Goal: Feedback & Contribution: Contribute content

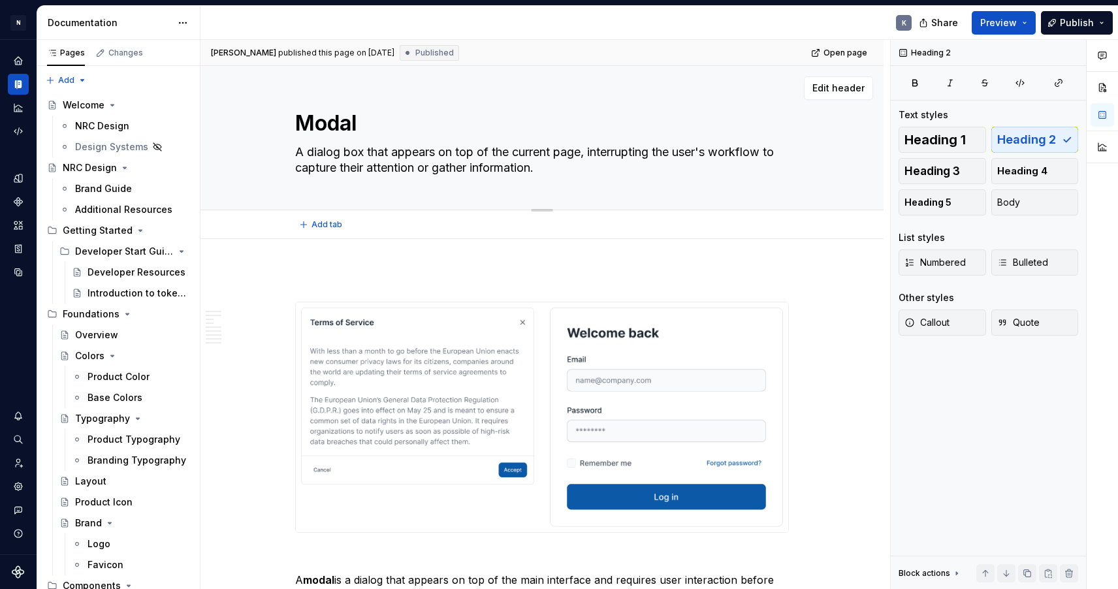
scroll to position [1, 0]
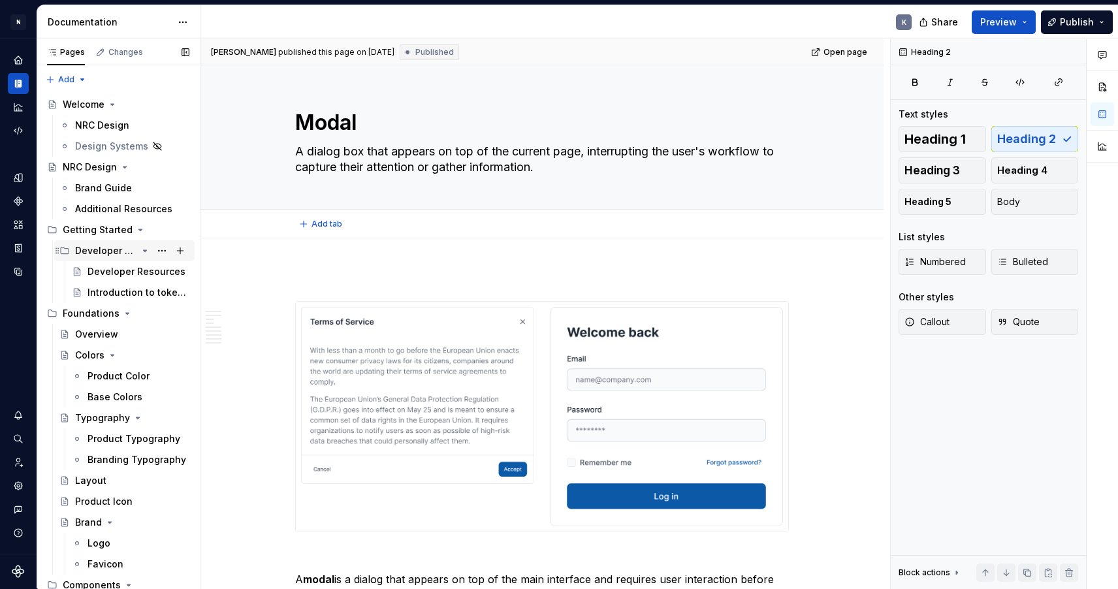
type textarea "*"
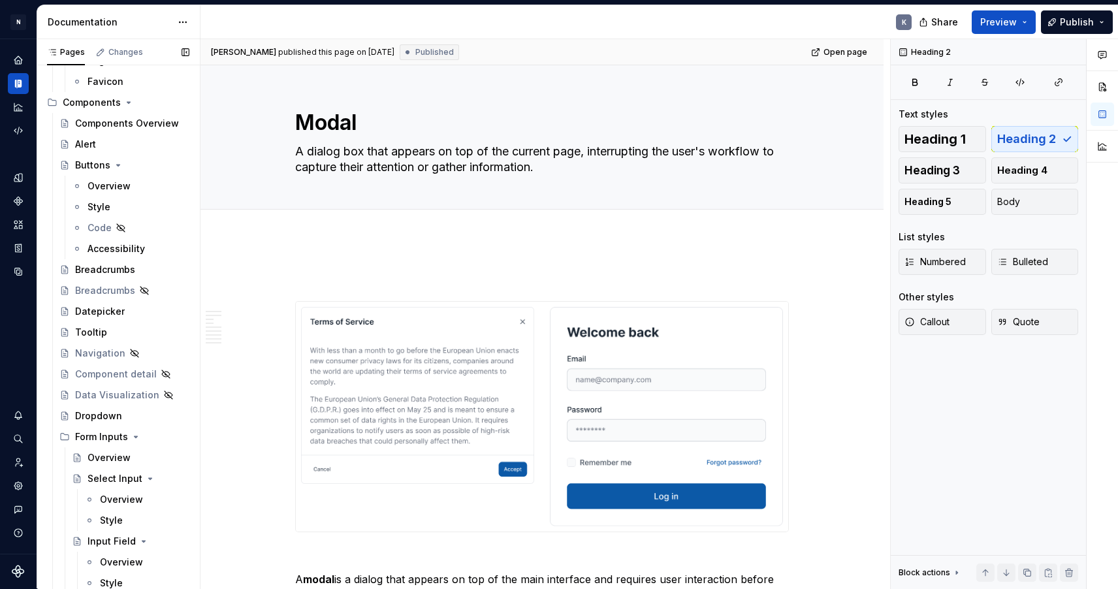
scroll to position [582, 0]
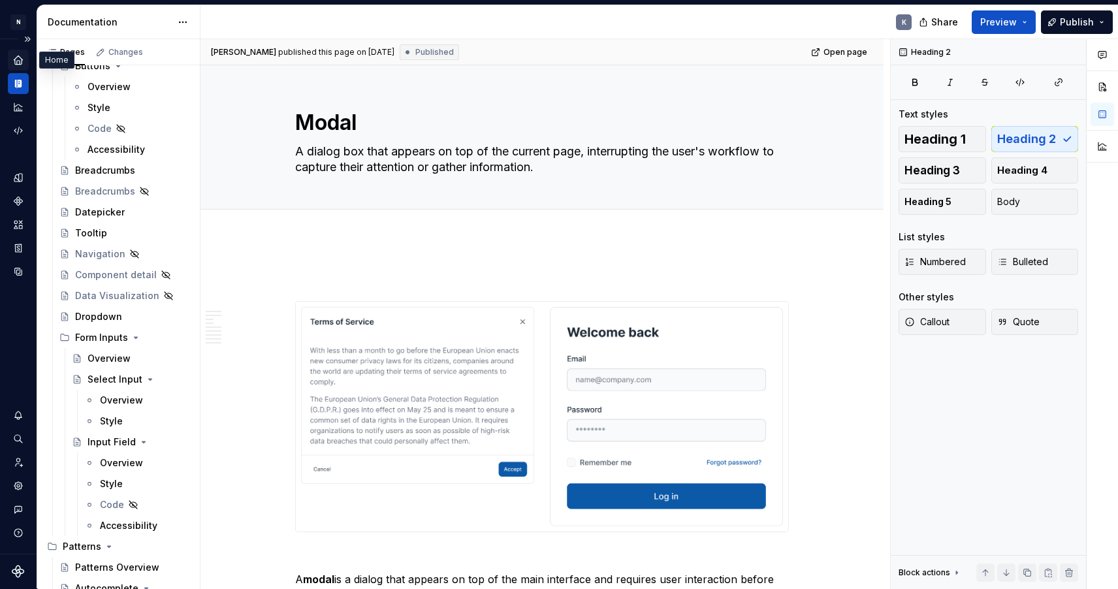
click at [21, 61] on icon "Home" at bounding box center [18, 59] width 8 height 8
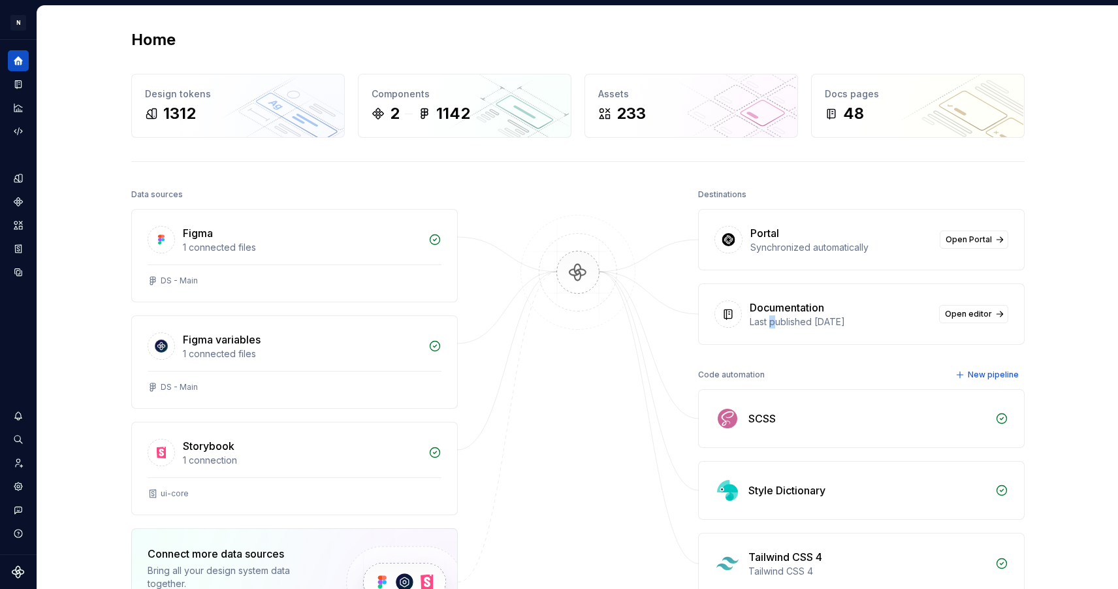
click at [773, 315] on div "Last published [DATE]" at bounding box center [839, 321] width 181 height 13
click at [962, 309] on link "Open editor" at bounding box center [973, 314] width 69 height 18
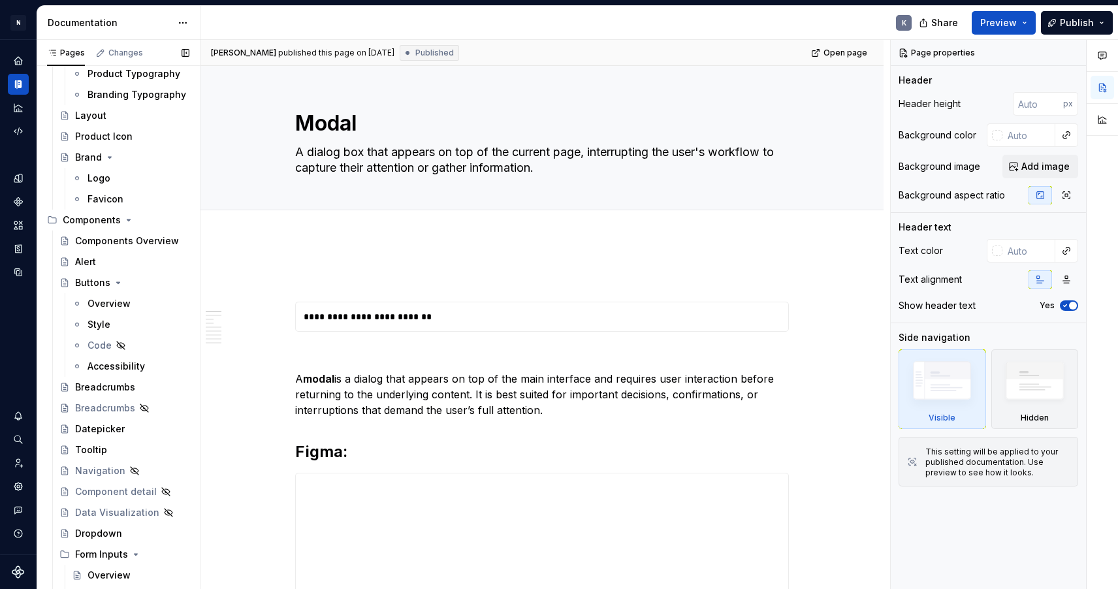
scroll to position [392, 0]
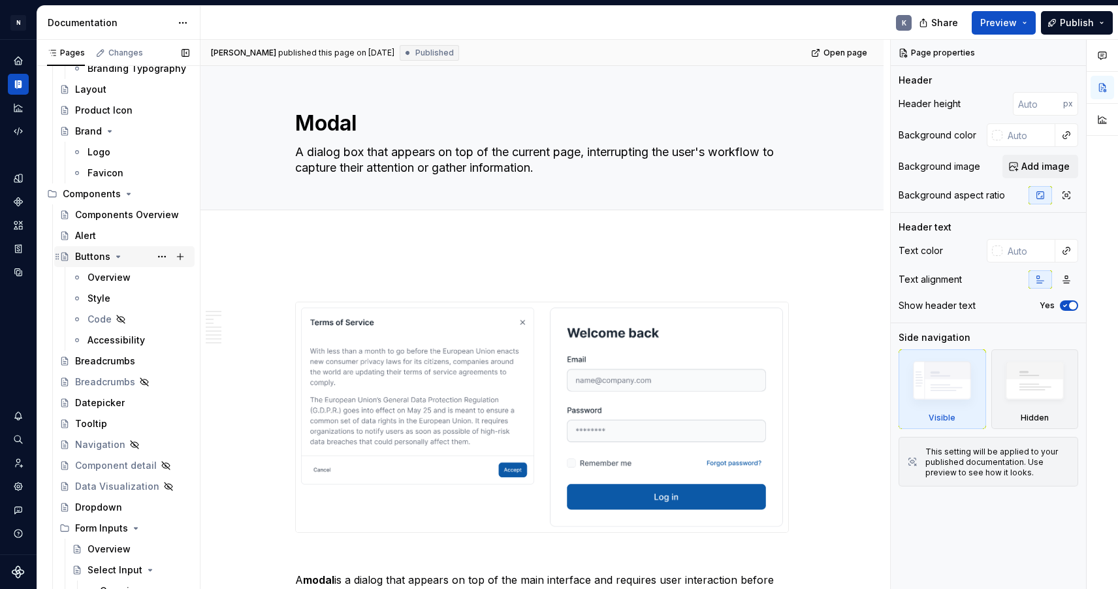
click at [93, 255] on div "Buttons" at bounding box center [92, 256] width 35 height 13
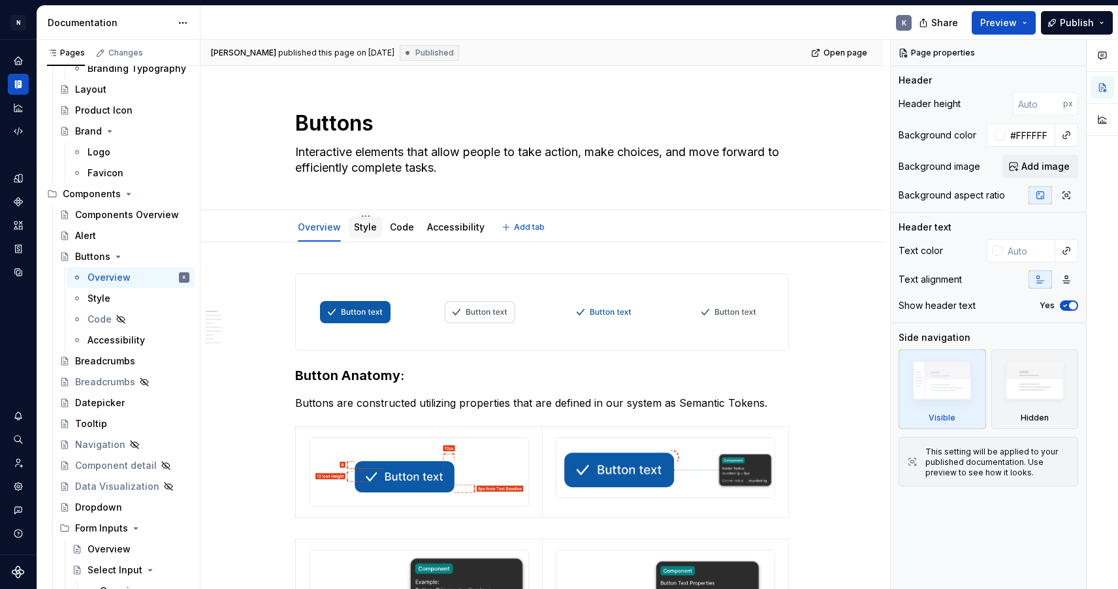
click at [373, 234] on div "Style" at bounding box center [365, 227] width 23 height 16
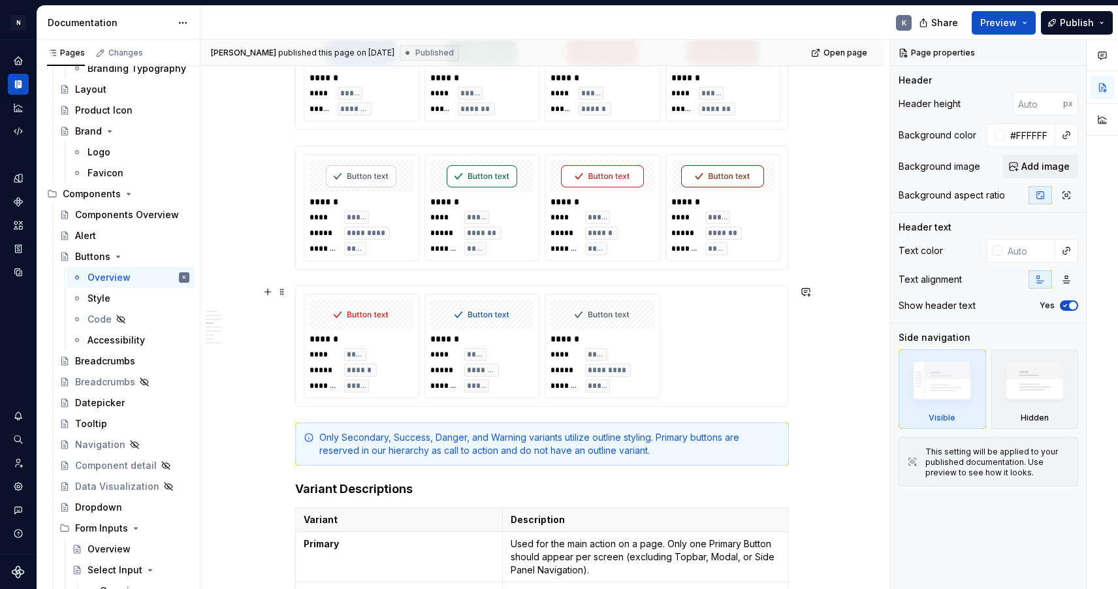
scroll to position [1492, 0]
click at [725, 361] on div "****** **** **** ***** ****** ******* ***** ****** **** **** ***** ******* ****…" at bounding box center [542, 346] width 477 height 104
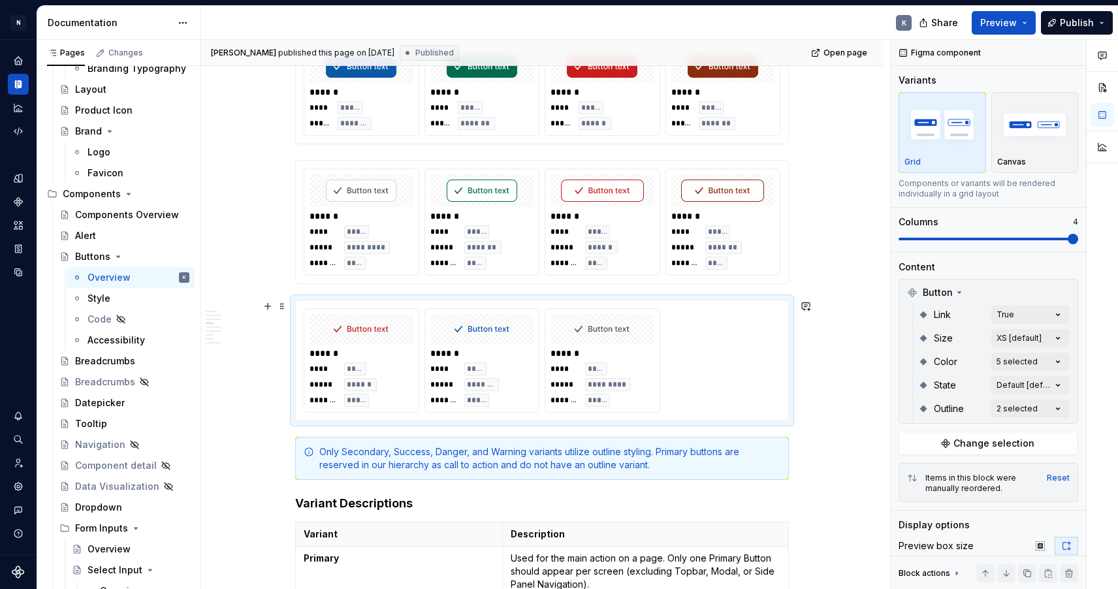
scroll to position [1472, 0]
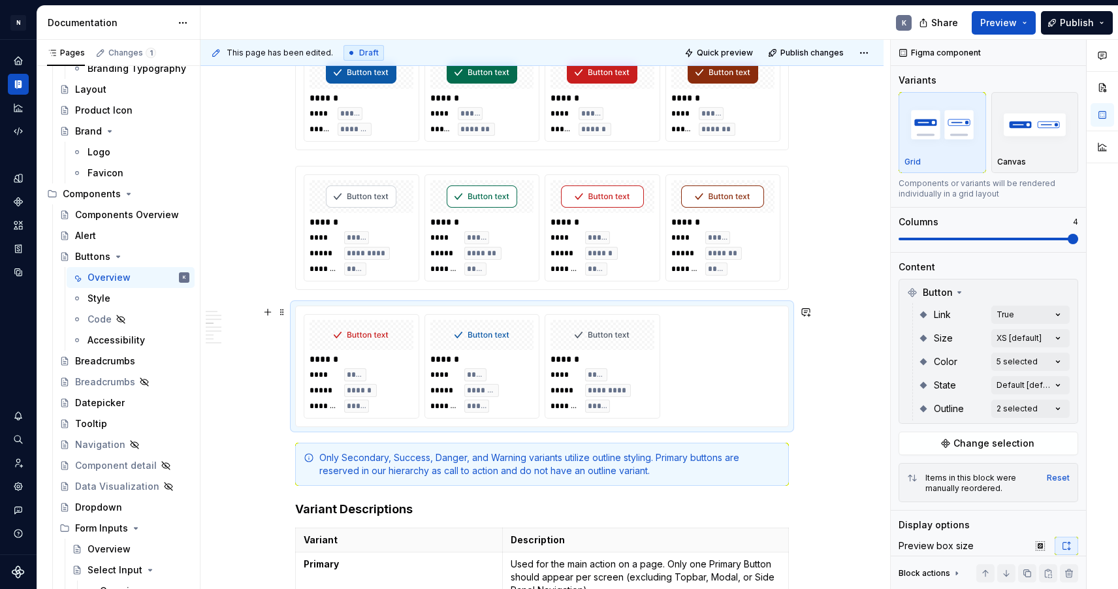
click at [735, 388] on div "****** **** **** ***** ****** ******* ***** ****** **** **** ***** ******* ****…" at bounding box center [542, 366] width 477 height 104
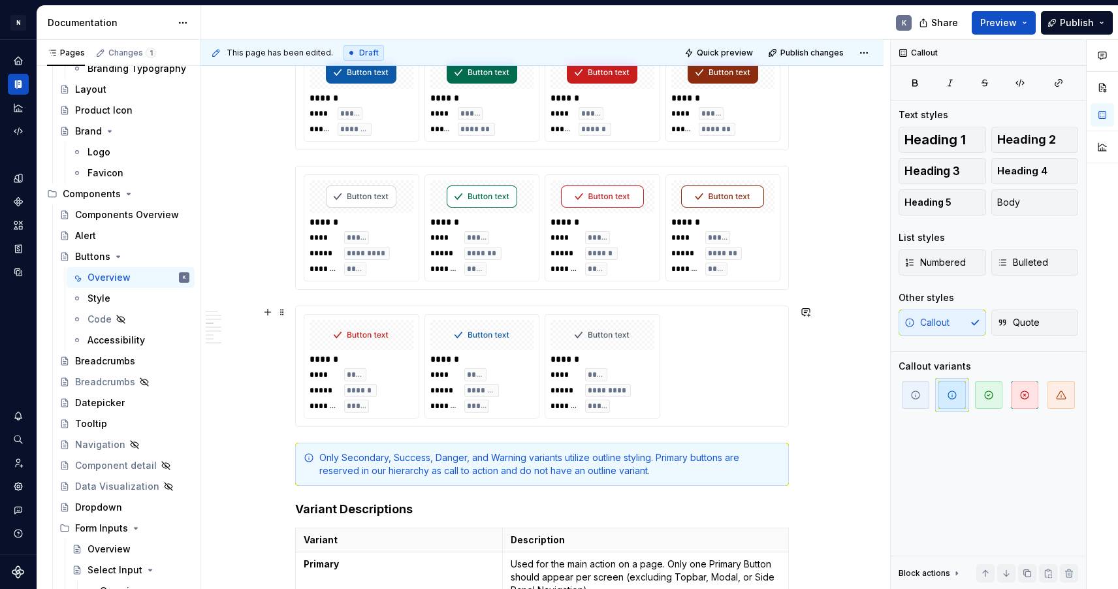
click at [710, 427] on div "****** **** **** ***** ****** ******* ***** ****** **** **** ***** ******* ****…" at bounding box center [542, 366] width 494 height 121
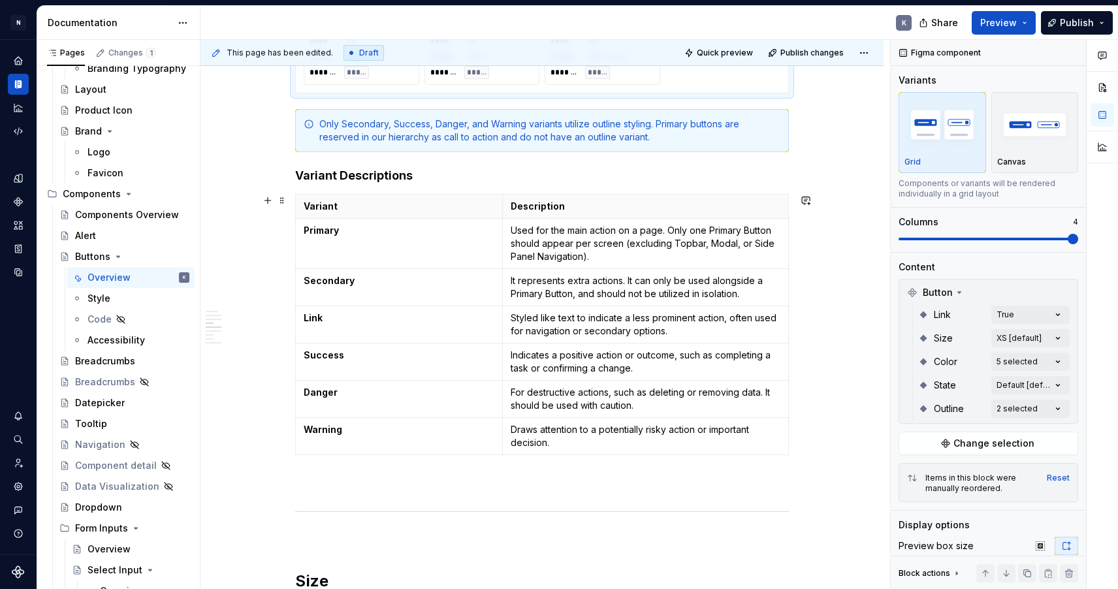
scroll to position [1804, 0]
click at [609, 474] on div "**********" at bounding box center [542, 132] width 494 height 3326
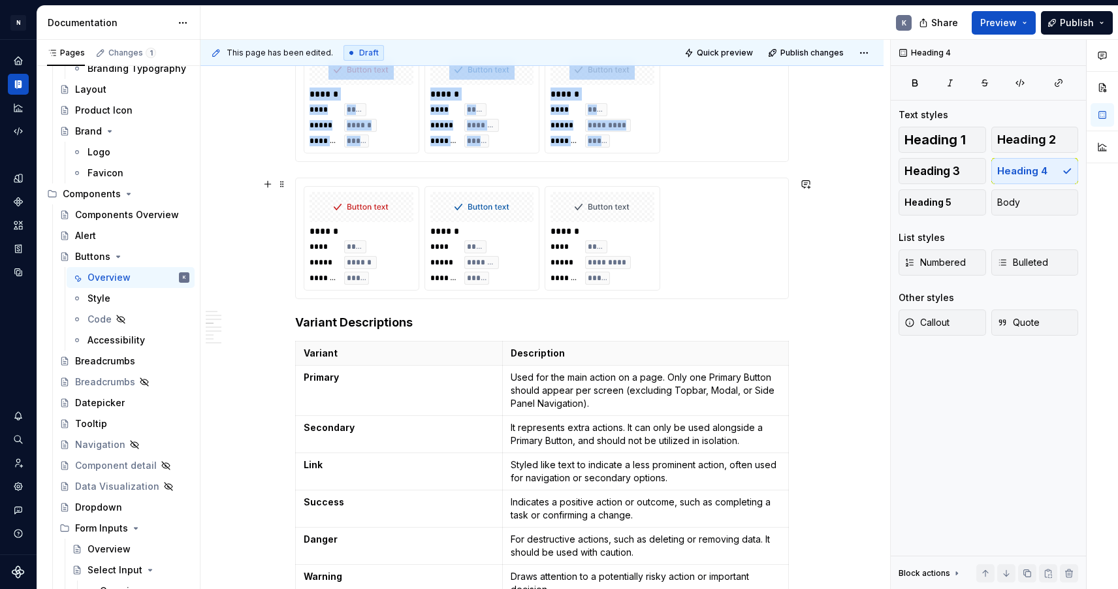
click at [720, 251] on div "****** **** **** ***** ****** ******* ***** ****** **** **** ***** ******* ****…" at bounding box center [542, 238] width 477 height 104
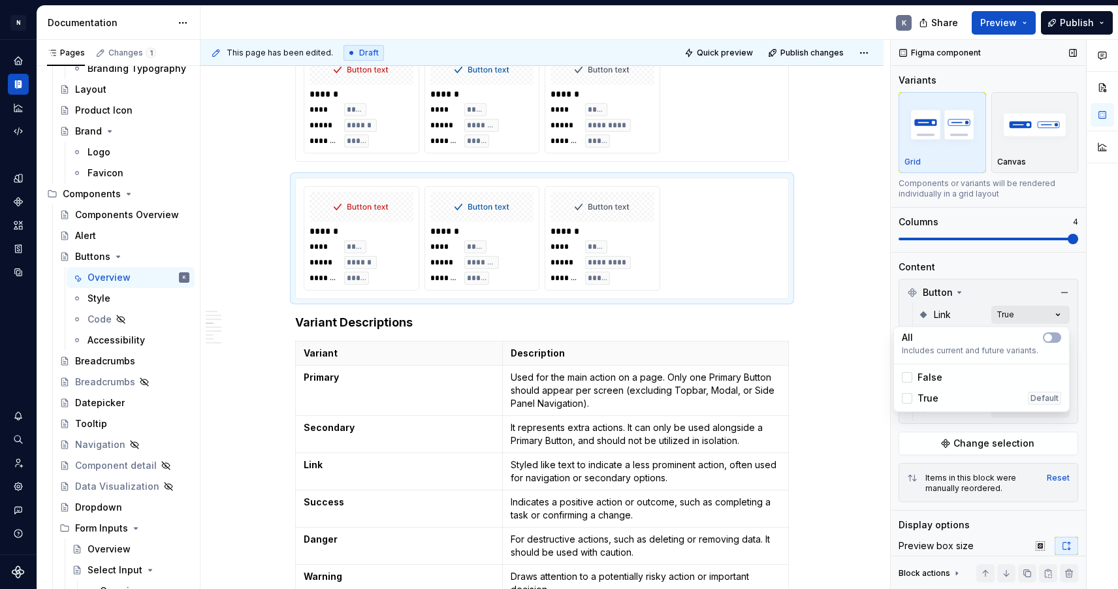
click at [1043, 315] on div "Comments Open comments No comments yet Select ‘Comment’ from the block context …" at bounding box center [1003, 315] width 227 height 550
click at [1034, 293] on div "Comments Open comments No comments yet Select ‘Comment’ from the block context …" at bounding box center [1003, 315] width 227 height 550
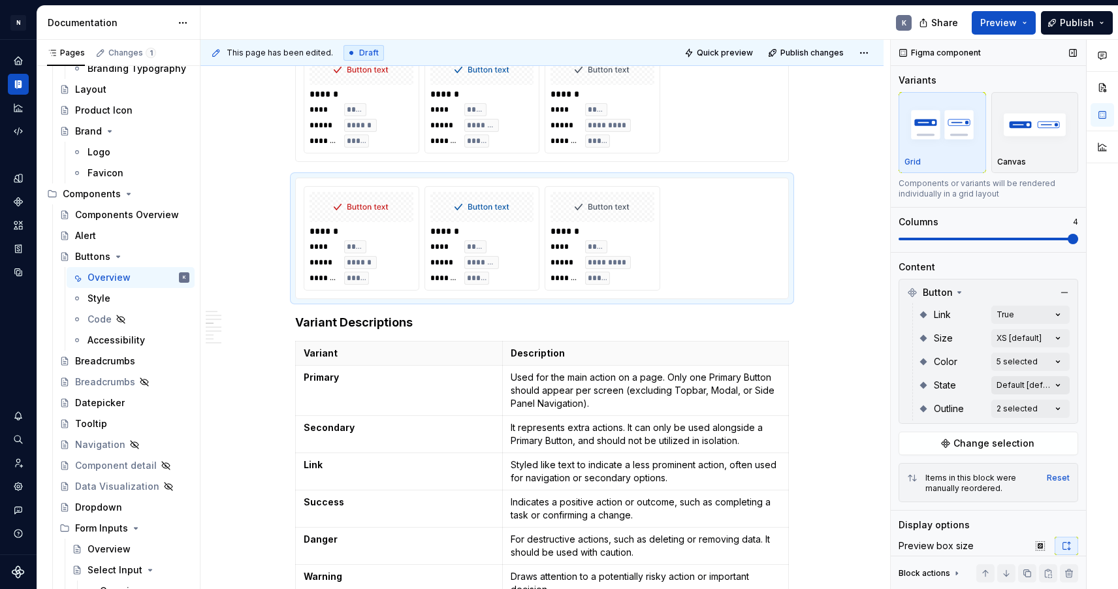
click at [1037, 378] on div "Comments Open comments No comments yet Select ‘Comment’ from the block context …" at bounding box center [1003, 315] width 227 height 550
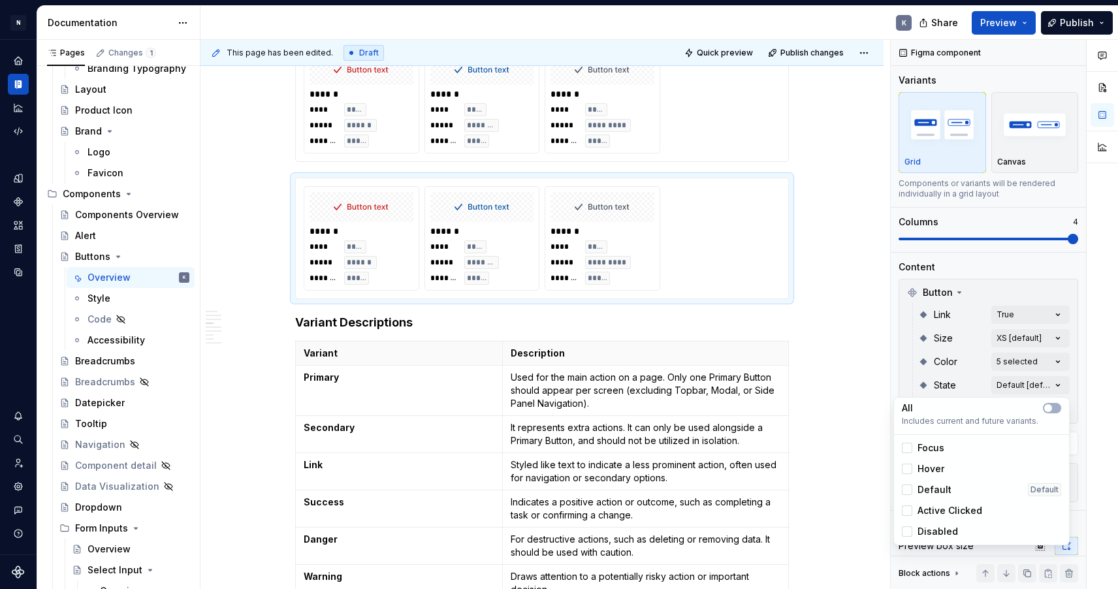
click at [943, 534] on span "Disabled" at bounding box center [937, 531] width 40 height 13
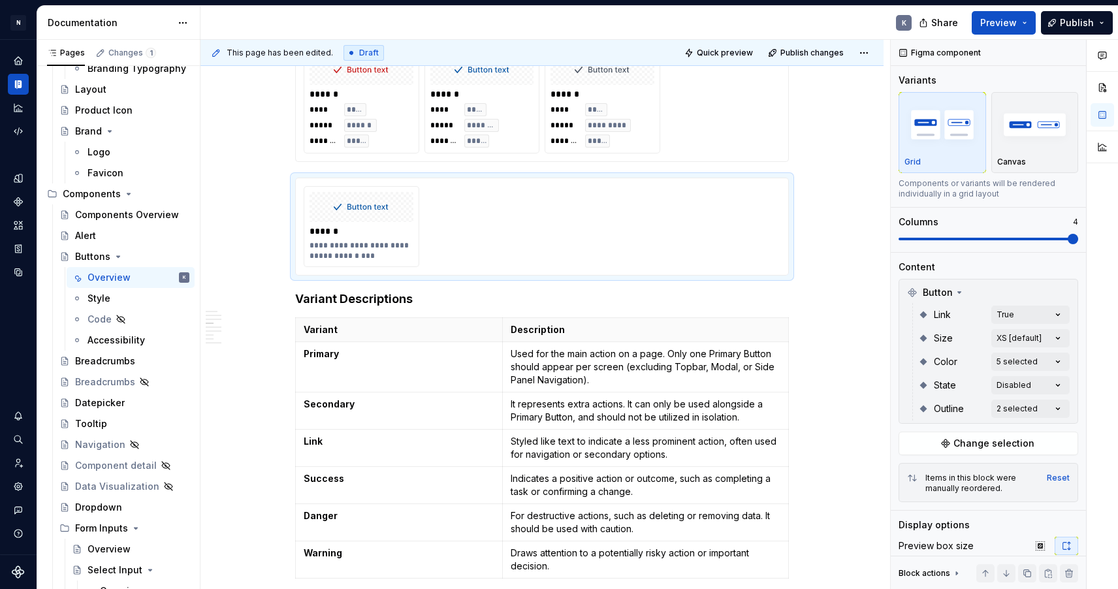
click at [1016, 359] on div "Comments Open comments No comments yet Select ‘Comment’ from the block context …" at bounding box center [1003, 315] width 227 height 550
click at [1017, 360] on div "Comments Open comments No comments yet Select ‘Comment’ from the block context …" at bounding box center [1003, 315] width 227 height 550
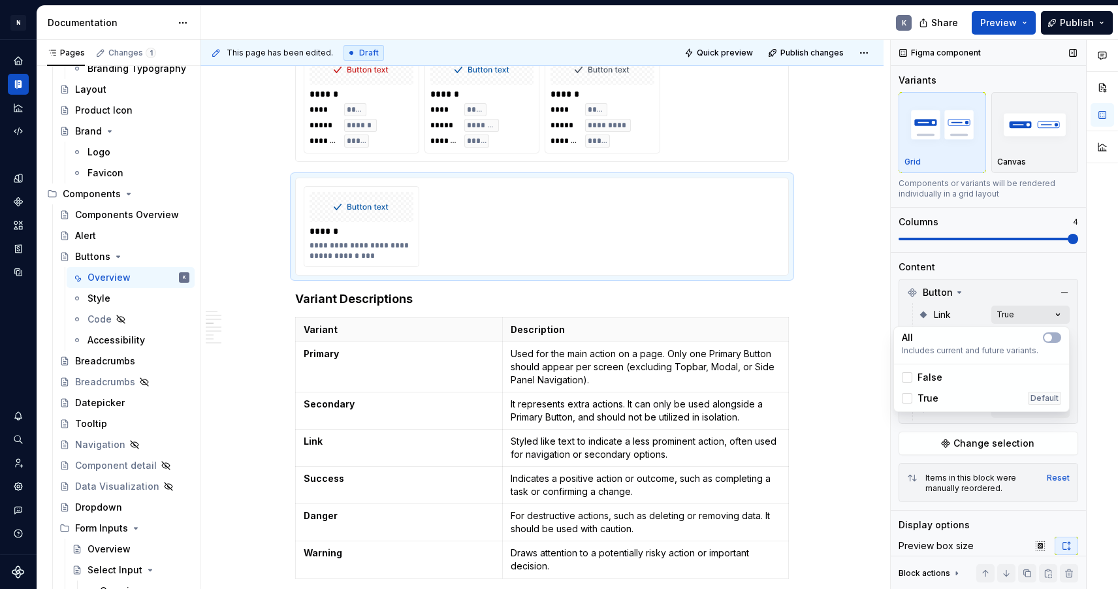
click at [1020, 311] on div "Comments Open comments No comments yet Select ‘Comment’ from the block context …" at bounding box center [1003, 315] width 227 height 550
click at [913, 375] on div "False" at bounding box center [922, 377] width 40 height 13
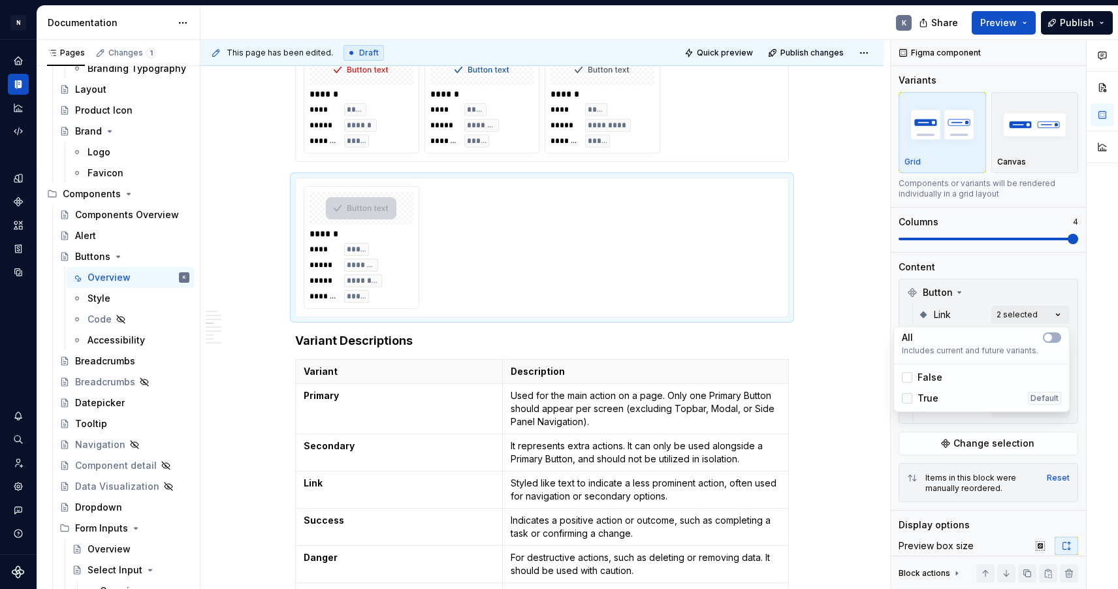
click at [907, 398] on icon at bounding box center [907, 398] width 0 height 0
click at [838, 270] on html "N Product Design K Design system data Documentation K Share Preview Publish Pag…" at bounding box center [559, 294] width 1118 height 589
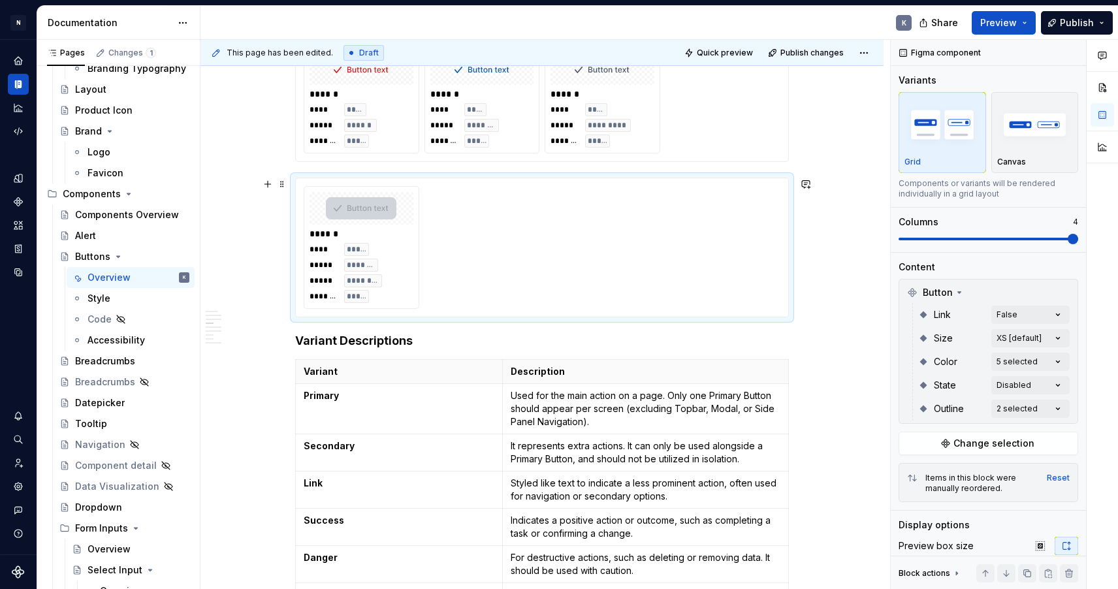
click at [393, 229] on div "******" at bounding box center [361, 233] width 104 height 13
click at [450, 247] on div "****** **** ***** ***** ******* ***** ******** ******* *****" at bounding box center [542, 247] width 477 height 123
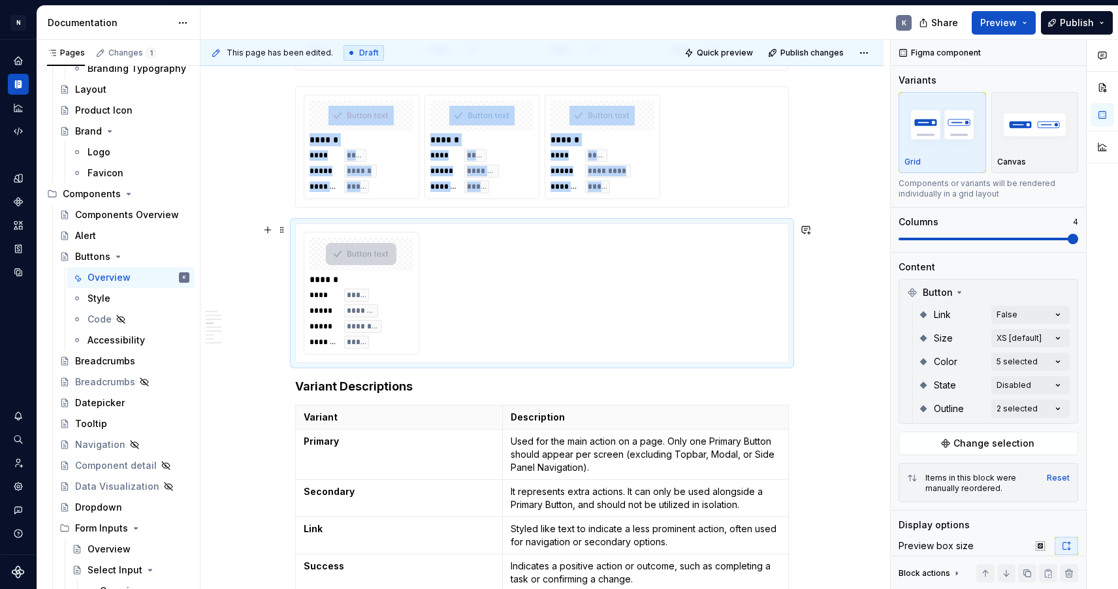
scroll to position [1673, 0]
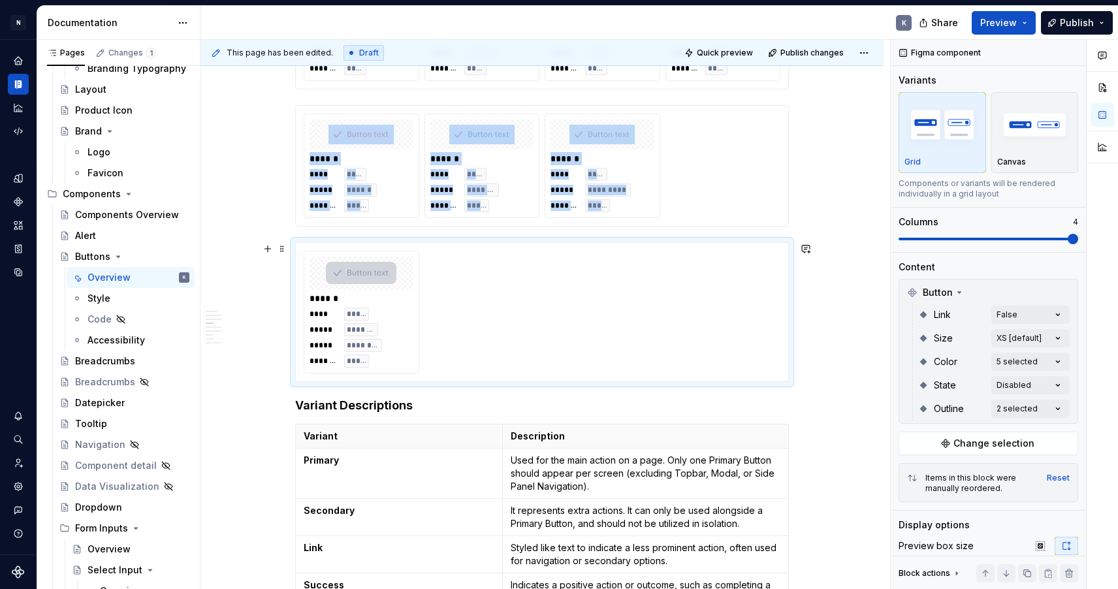
click at [724, 315] on div "****** **** ***** ***** ******* ***** ******** ******* *****" at bounding box center [542, 312] width 477 height 123
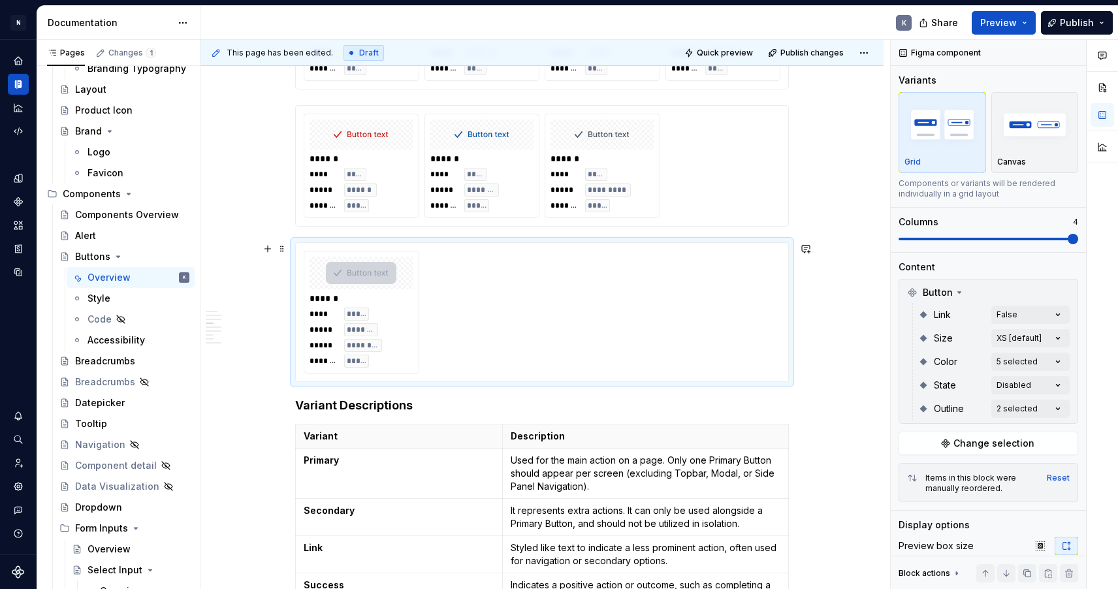
click at [624, 318] on div "****** **** ***** ***** ******* ***** ******** ******* *****" at bounding box center [542, 312] width 477 height 123
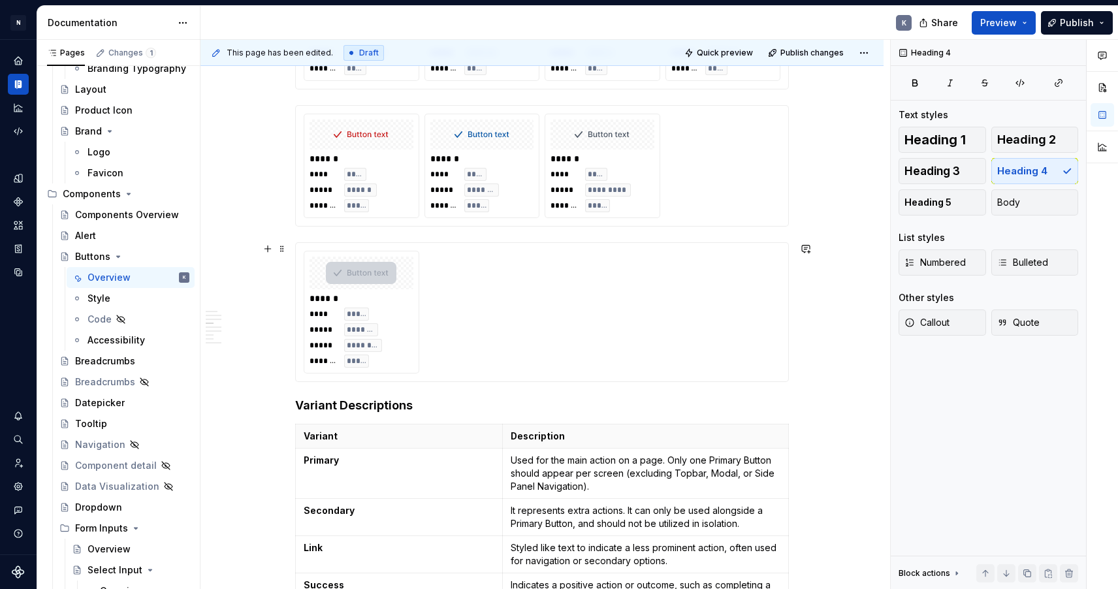
click at [849, 311] on div "**********" at bounding box center [541, 393] width 683 height 3647
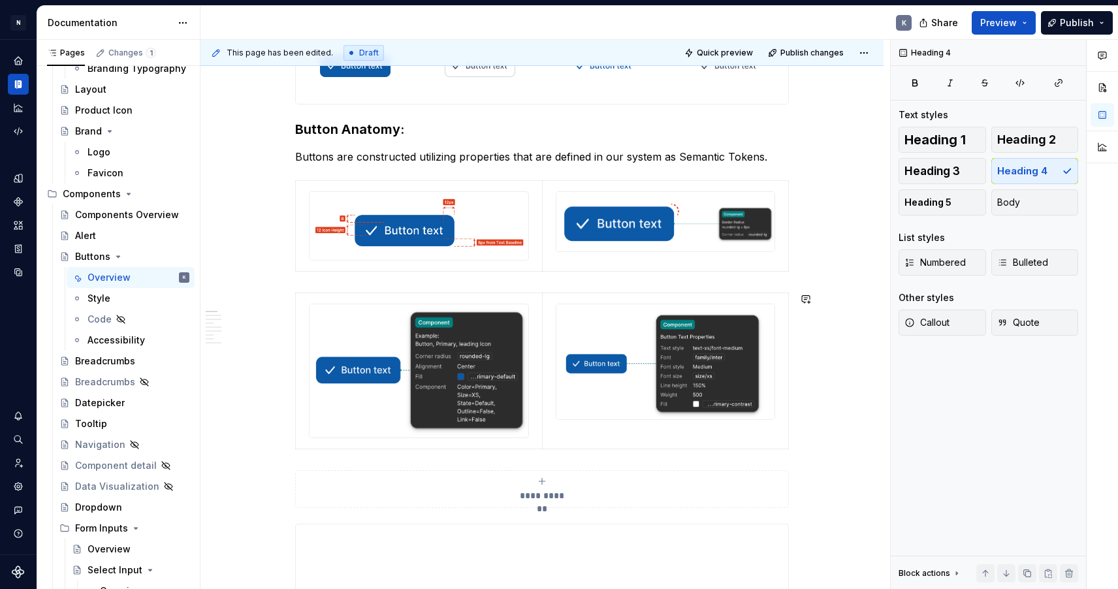
scroll to position [191, 0]
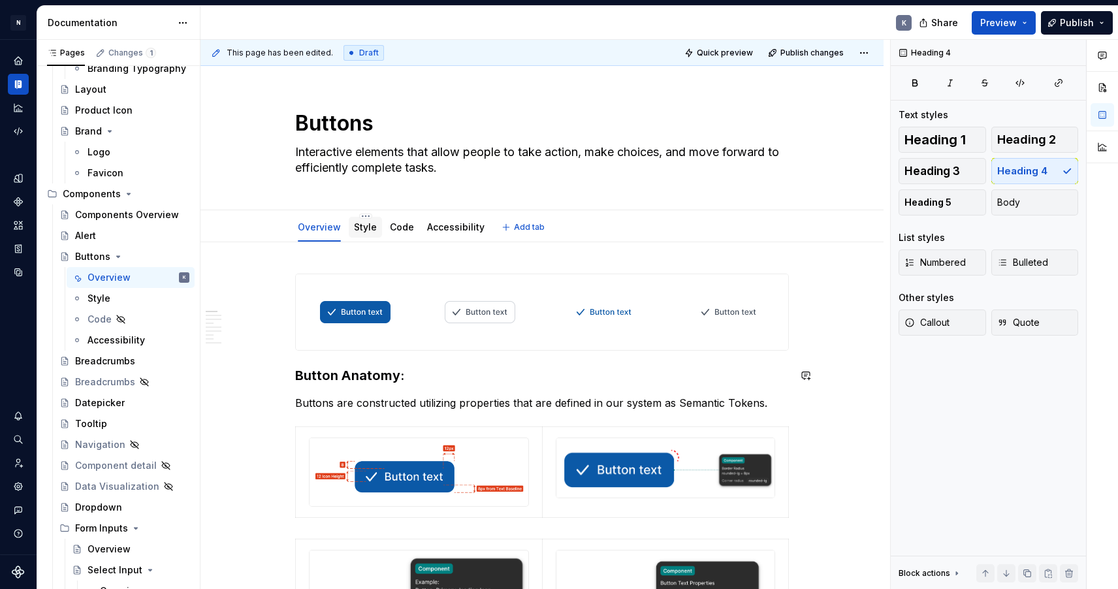
click at [370, 227] on link "Style" at bounding box center [365, 226] width 23 height 11
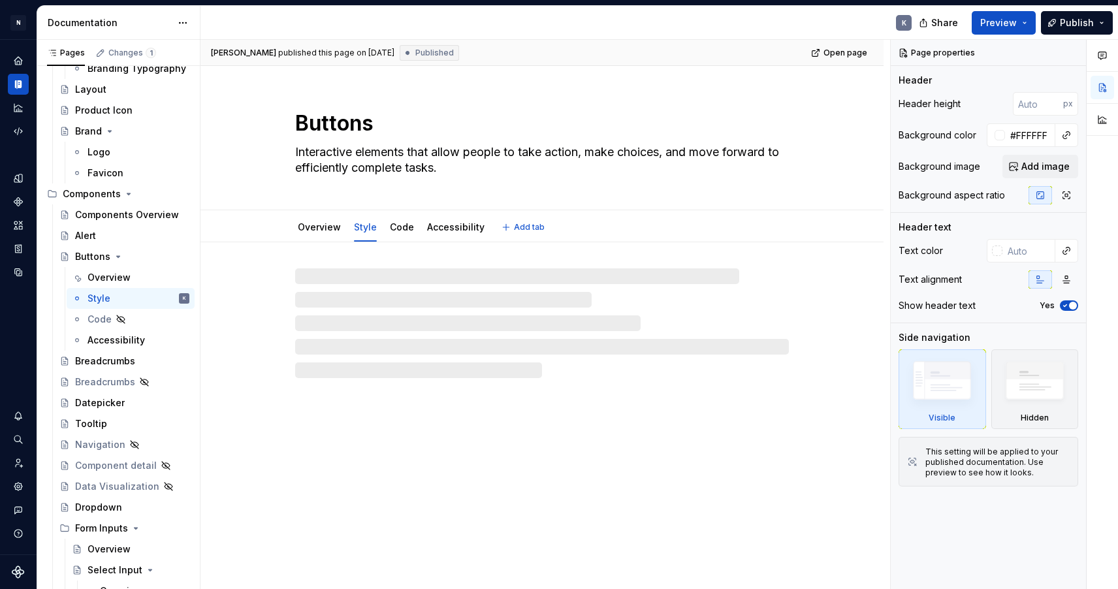
click at [372, 227] on link "Style" at bounding box center [365, 226] width 23 height 11
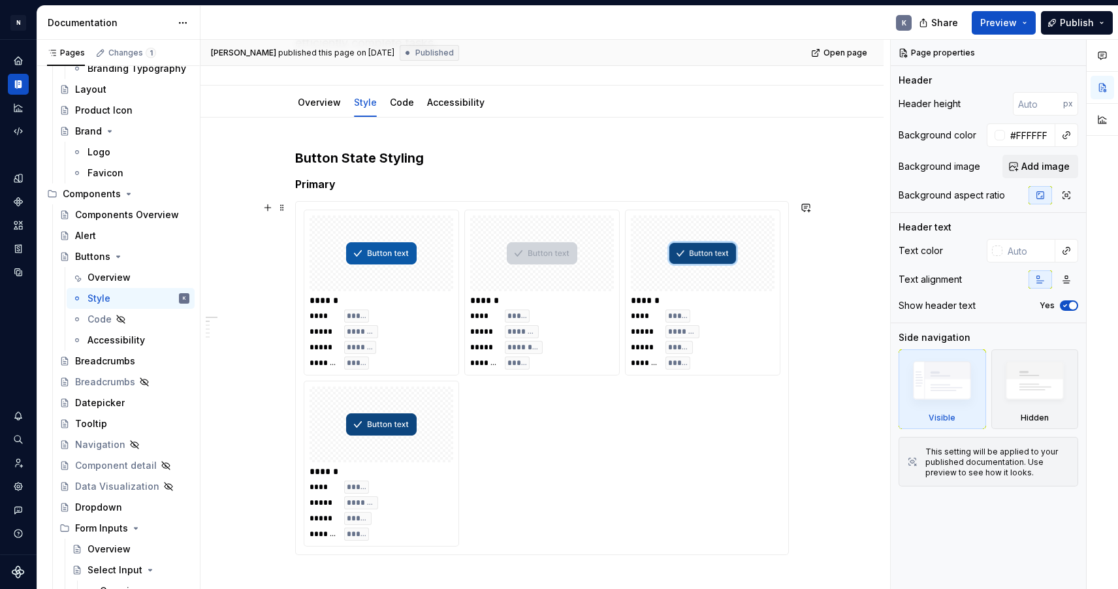
scroll to position [207, 0]
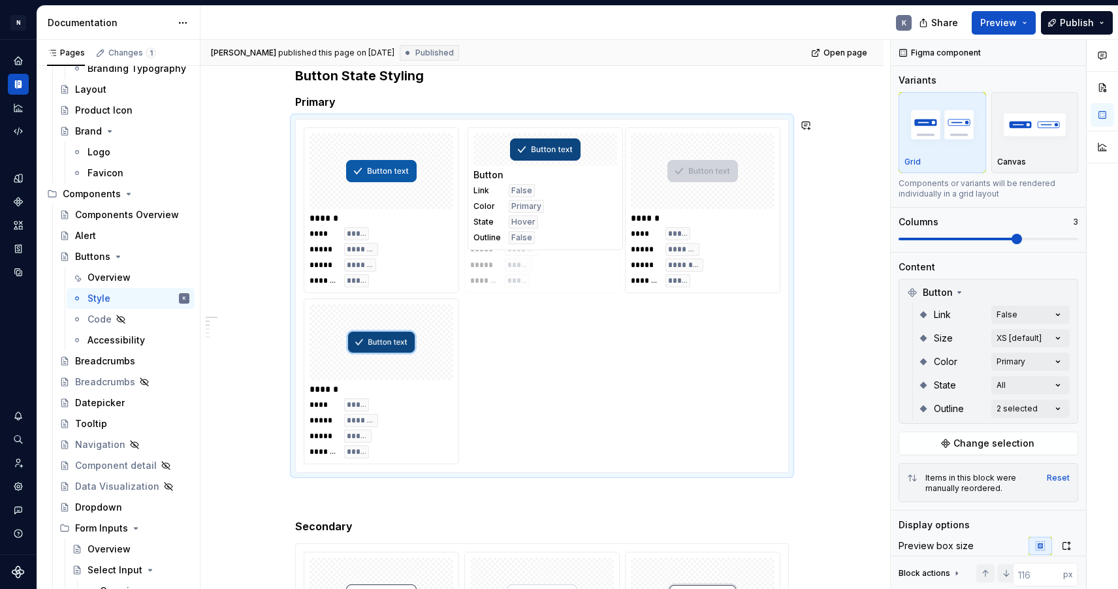
drag, startPoint x: 440, startPoint y: 362, endPoint x: 607, endPoint y: 205, distance: 229.5
click at [607, 205] on body "N Product Design K Design system data Documentation K Share Preview Publish Pag…" at bounding box center [559, 294] width 1118 height 589
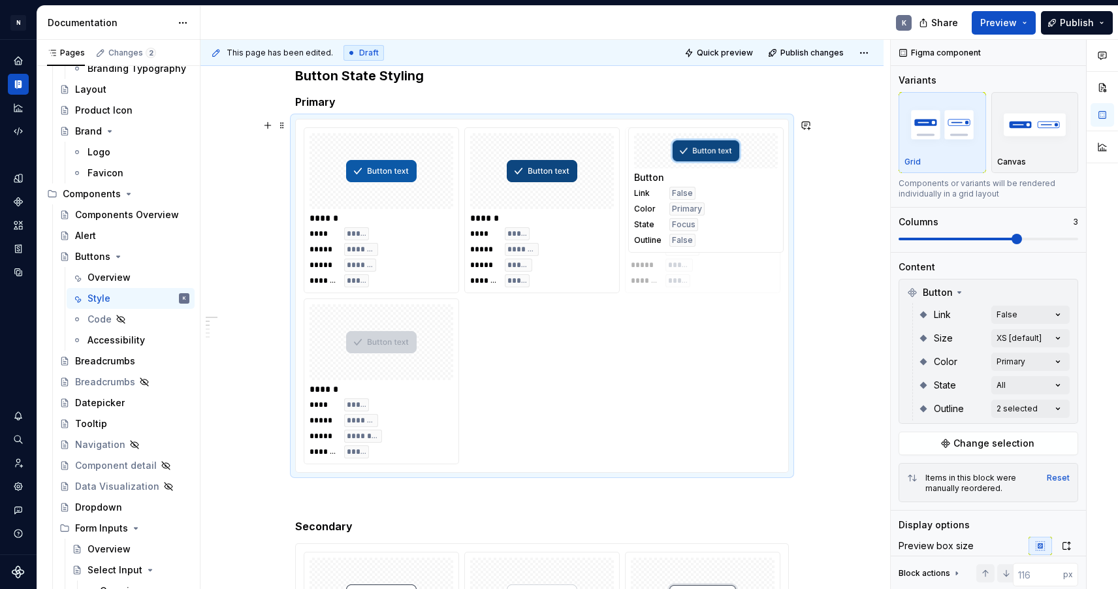
drag, startPoint x: 400, startPoint y: 384, endPoint x: 729, endPoint y: 229, distance: 363.0
click at [729, 229] on body "N Product Design K Design system data Documentation K Share Preview Publish Pag…" at bounding box center [559, 294] width 1118 height 589
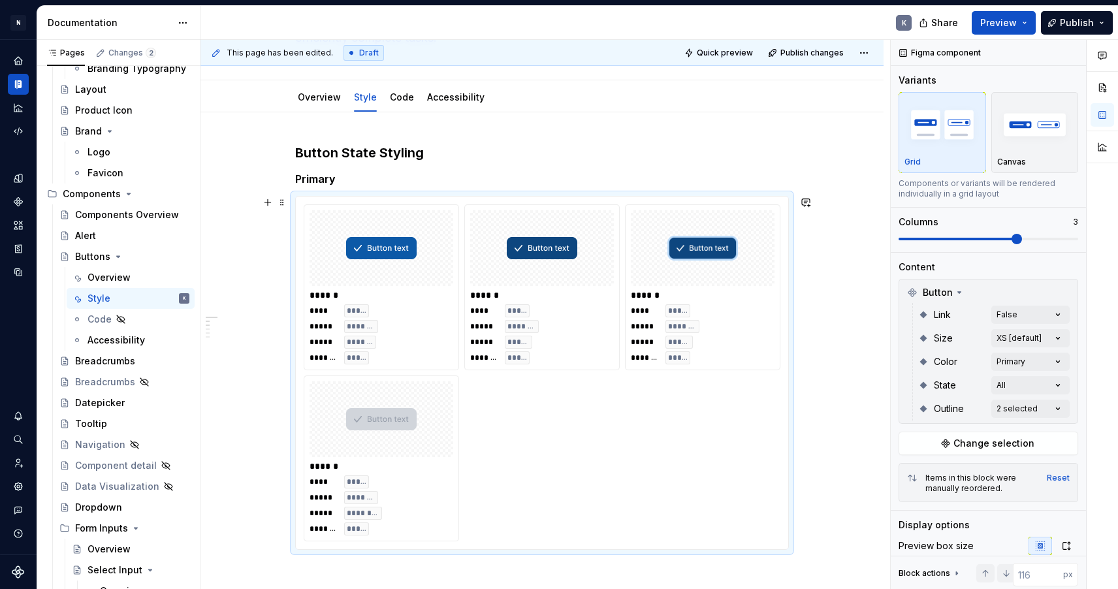
scroll to position [93, 0]
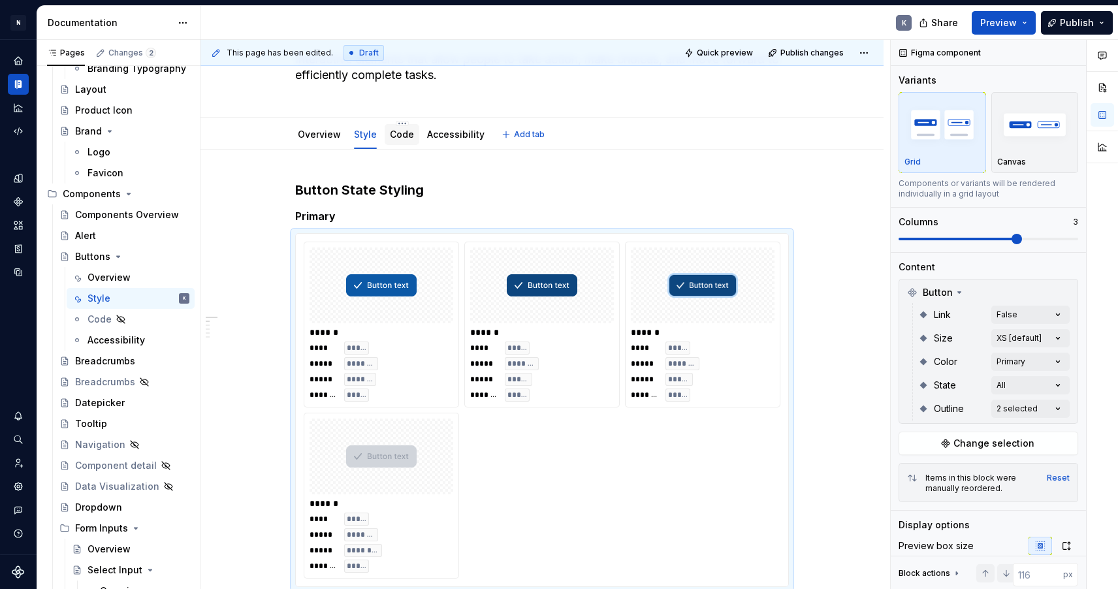
click at [407, 134] on link "Code" at bounding box center [402, 134] width 24 height 11
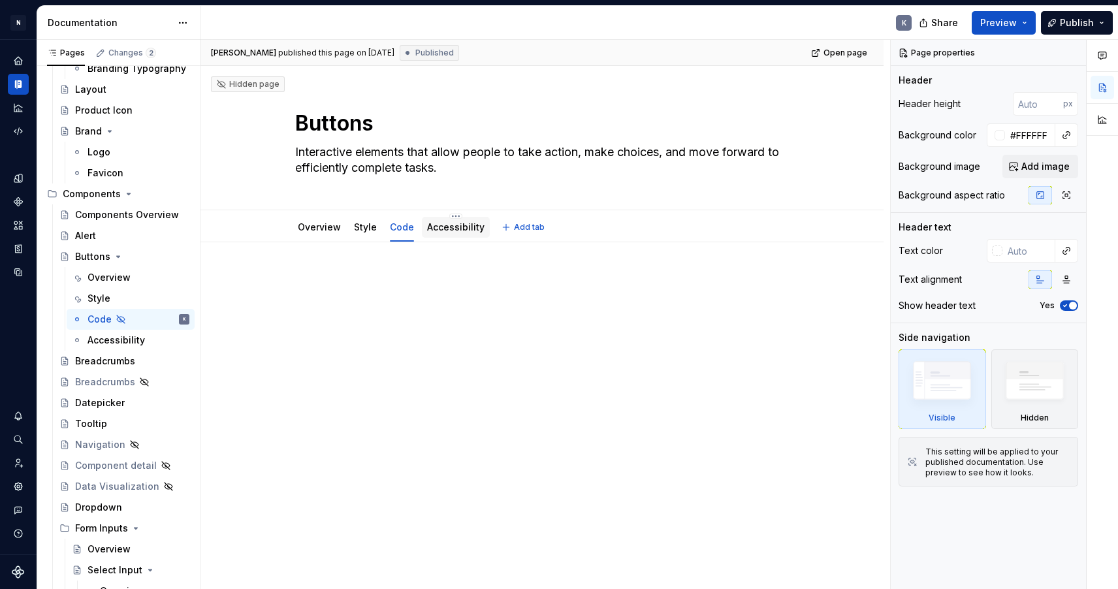
click at [446, 234] on div "Accessibility" at bounding box center [455, 227] width 57 height 16
click at [453, 230] on link "Accessibility" at bounding box center [455, 226] width 57 height 11
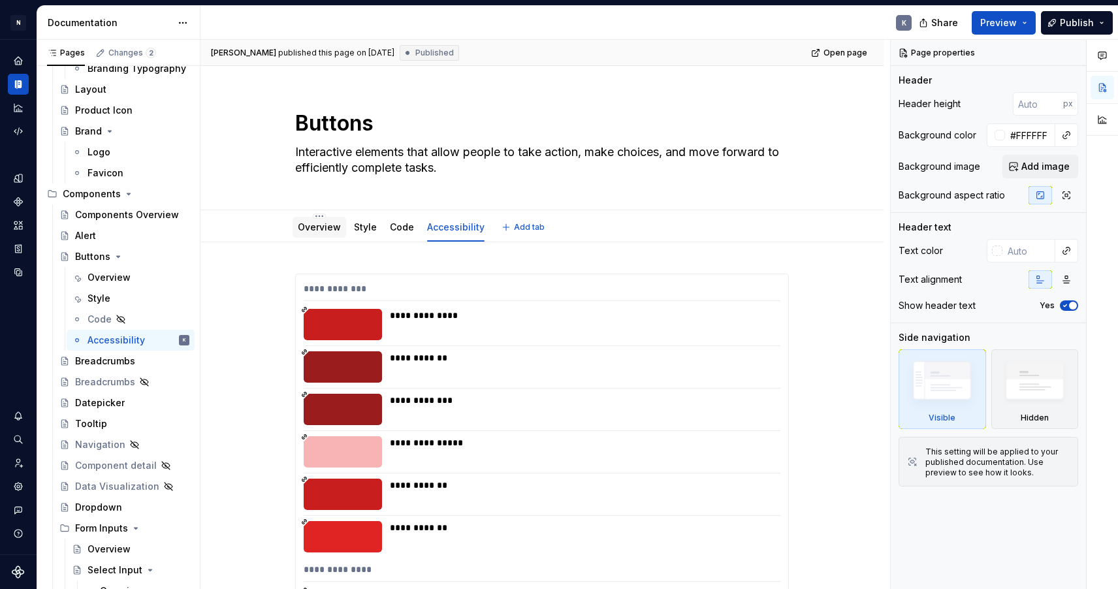
click at [332, 230] on link "Overview" at bounding box center [319, 226] width 43 height 11
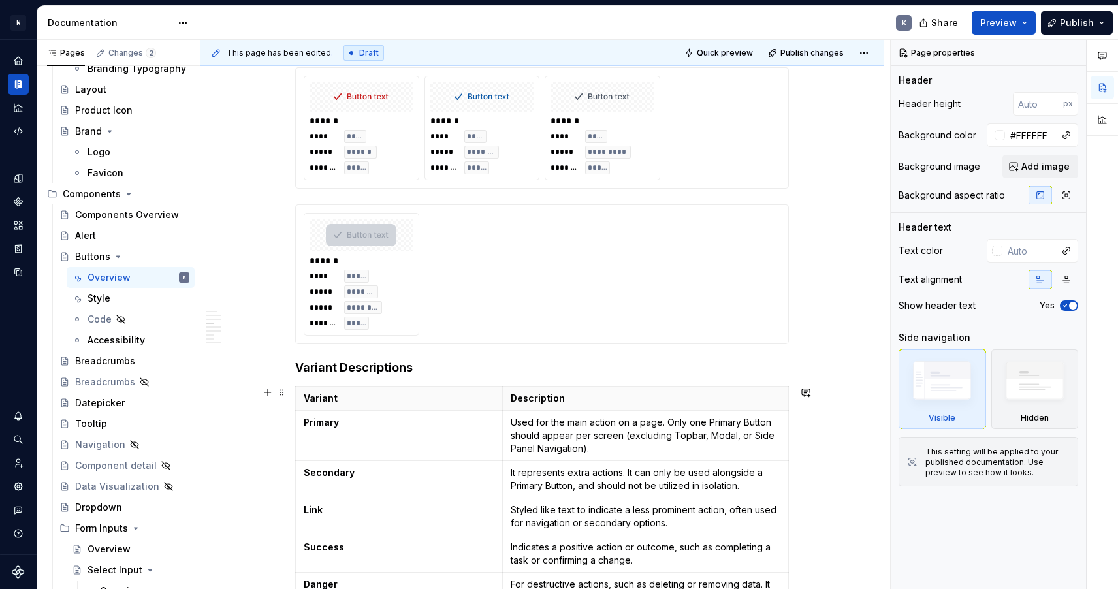
scroll to position [1736, 0]
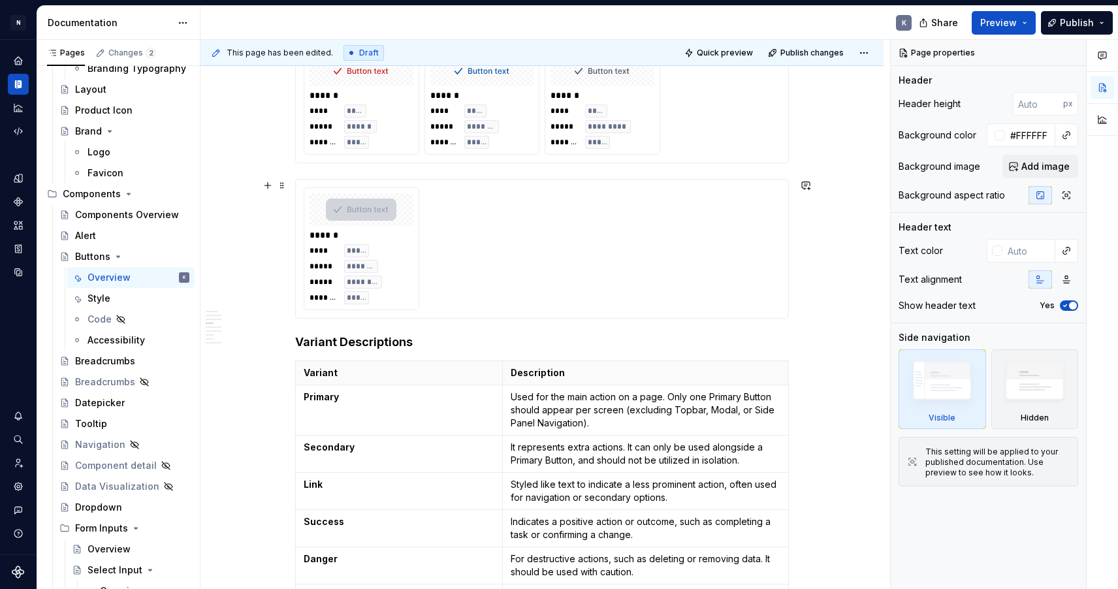
click at [484, 290] on div "****** **** ***** ***** ******* ***** ******** ******* *****" at bounding box center [542, 248] width 477 height 123
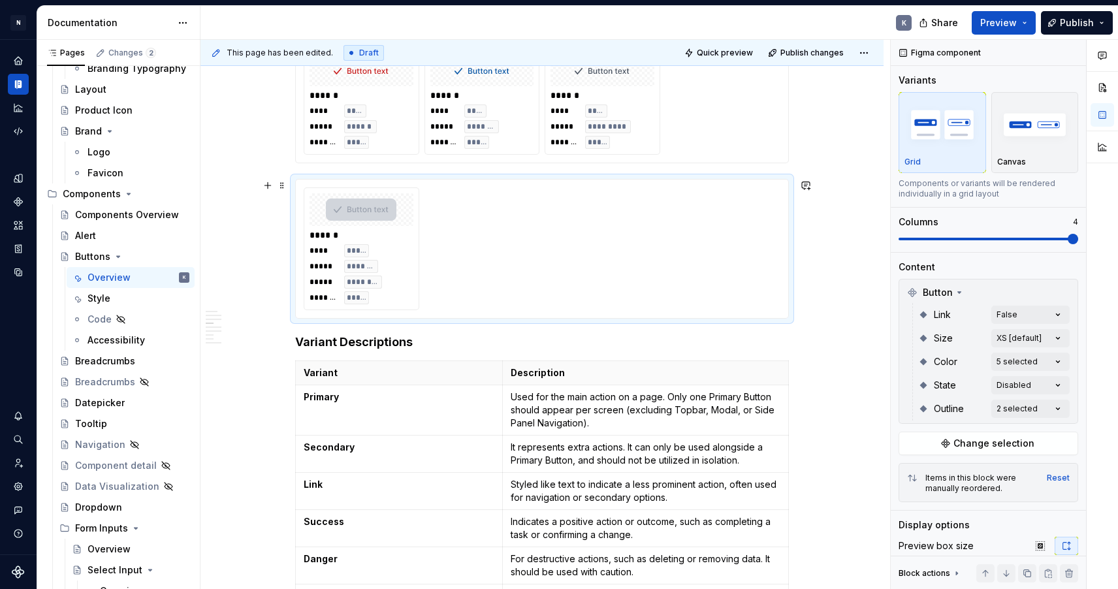
type textarea "*"
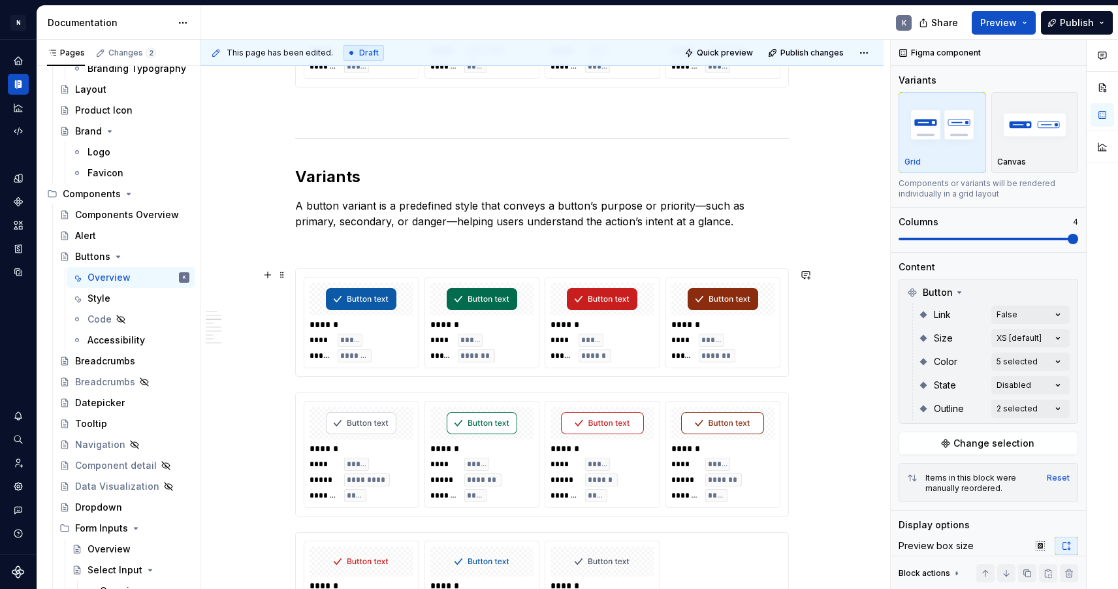
scroll to position [1233, 0]
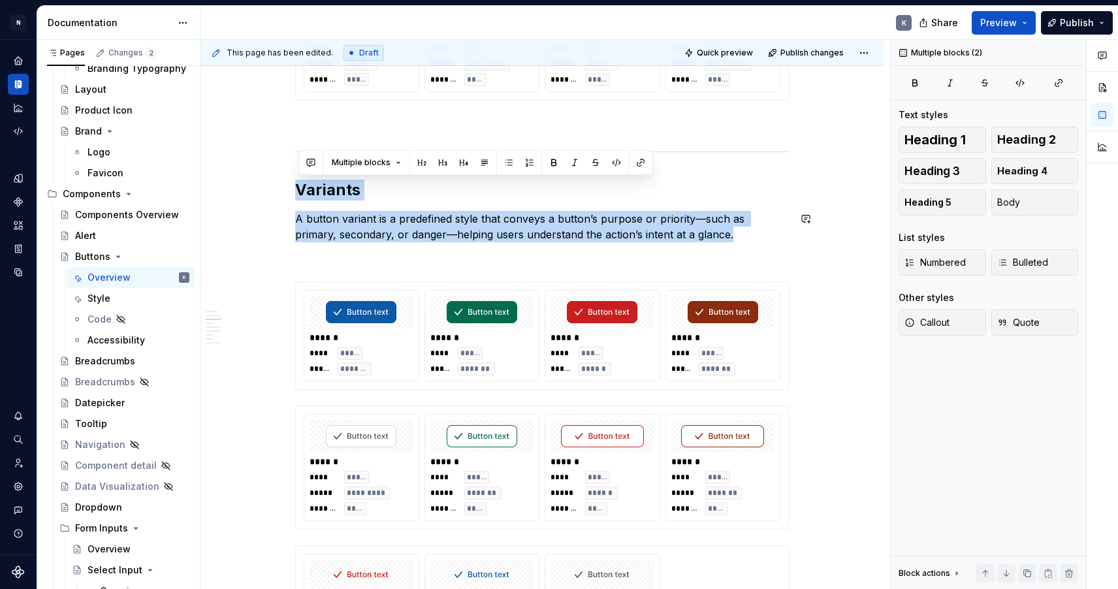
drag, startPoint x: 299, startPoint y: 187, endPoint x: 695, endPoint y: 232, distance: 398.2
copy div "Variants A button variant is a predefined style that conveys a button’s purpose…"
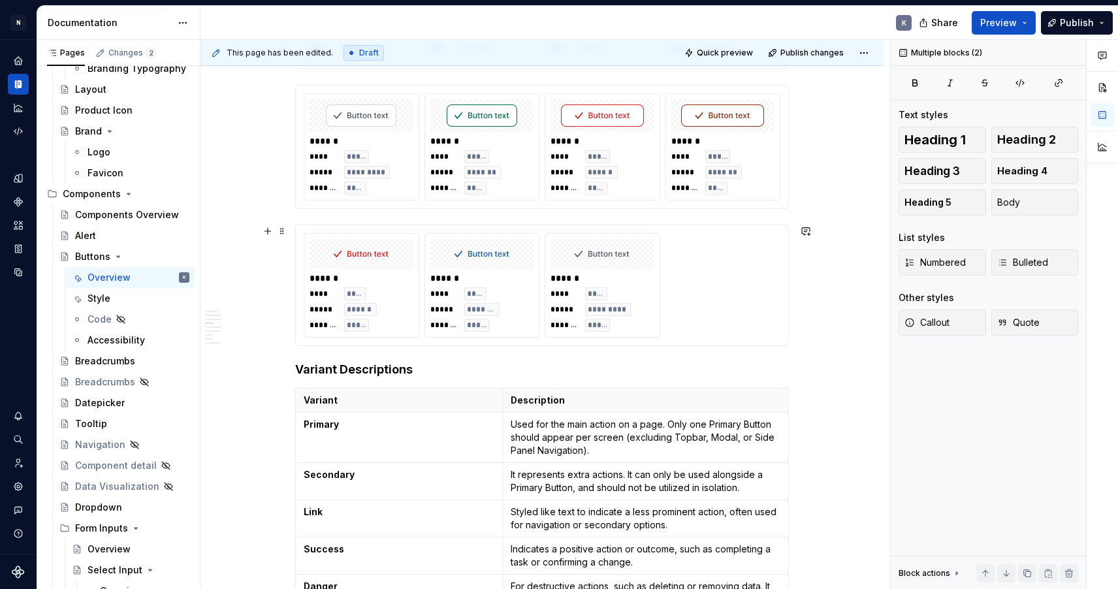
scroll to position [1595, 0]
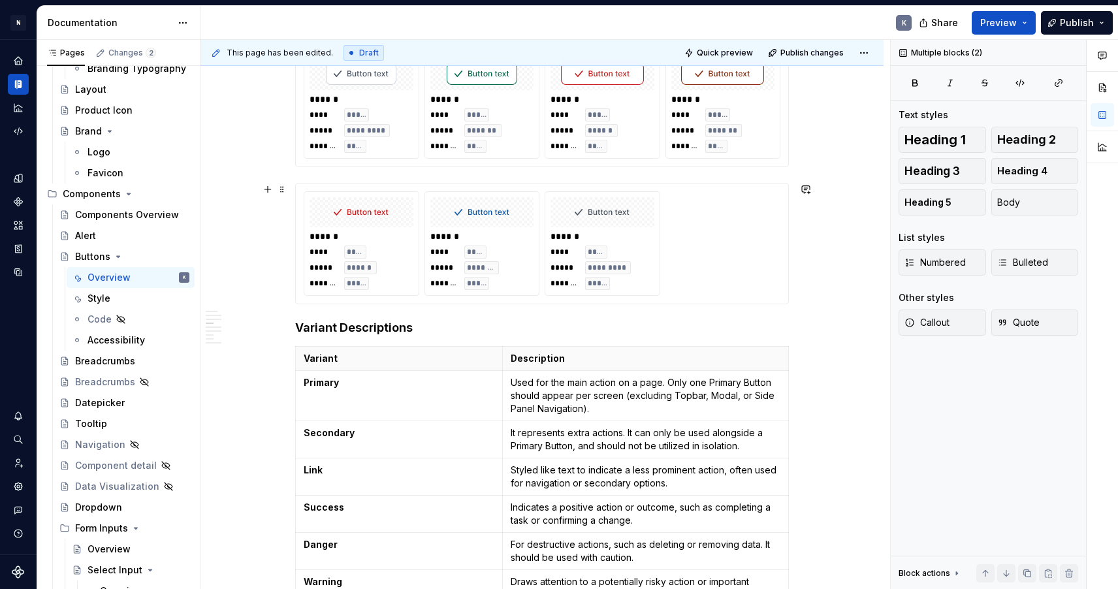
click at [722, 269] on div "****** **** **** ***** ****** ******* ***** ****** **** **** ***** ******* ****…" at bounding box center [542, 243] width 477 height 104
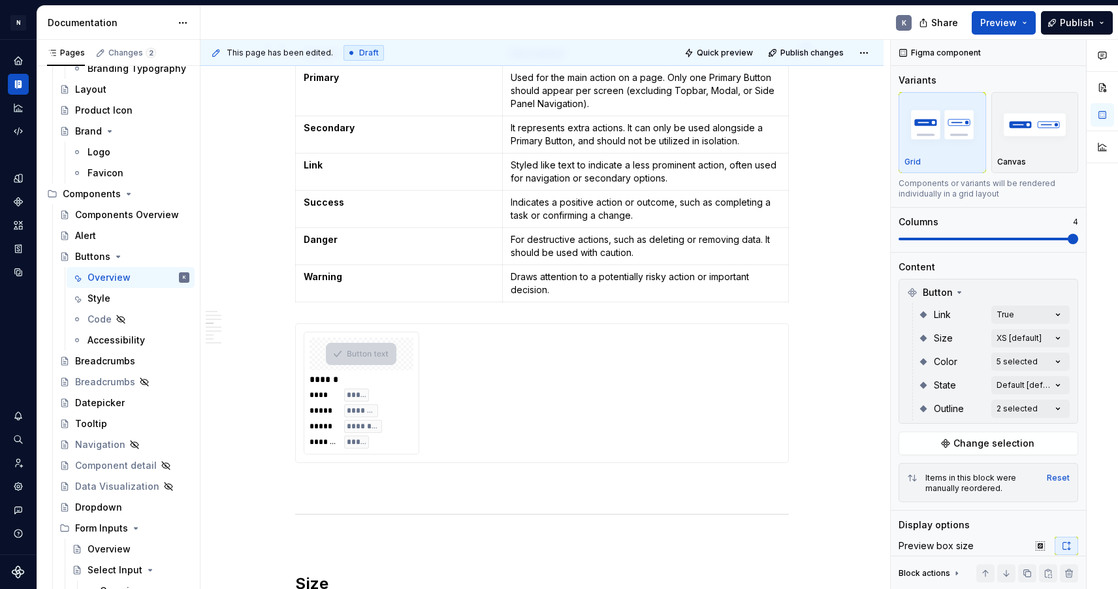
scroll to position [1929, 0]
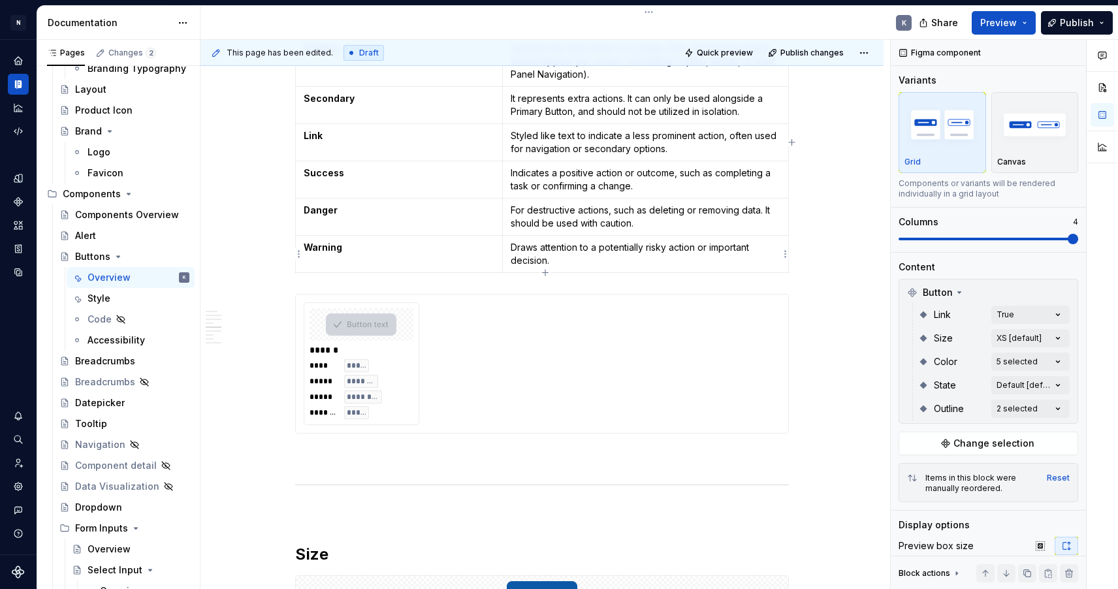
click at [743, 262] on p "Draws attention to a potentially risky action or important decision." at bounding box center [646, 254] width 270 height 26
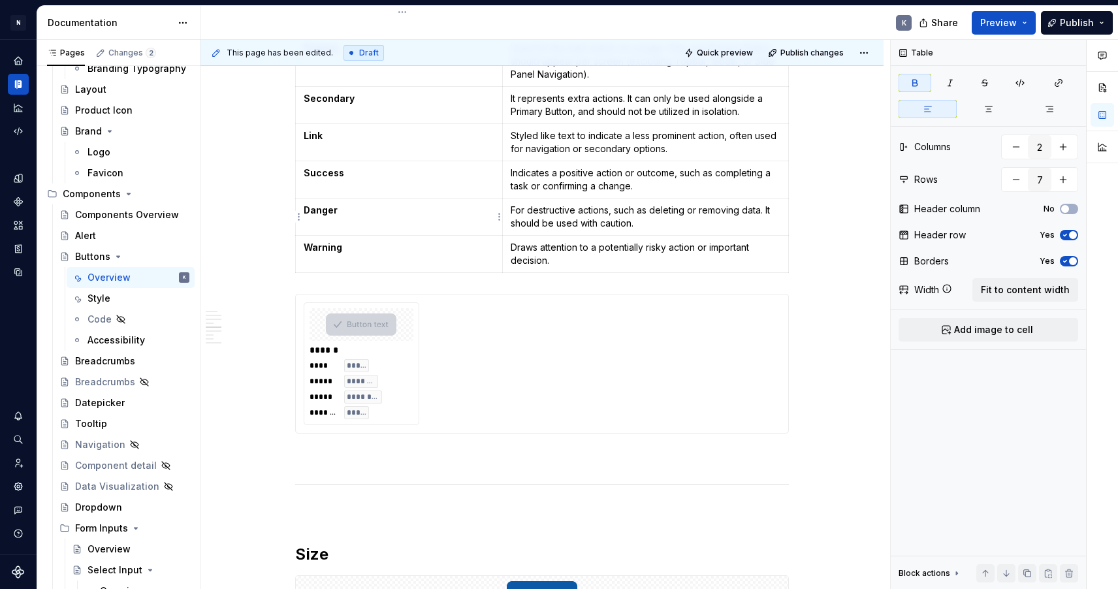
click at [317, 212] on strong "Danger" at bounding box center [321, 209] width 34 height 11
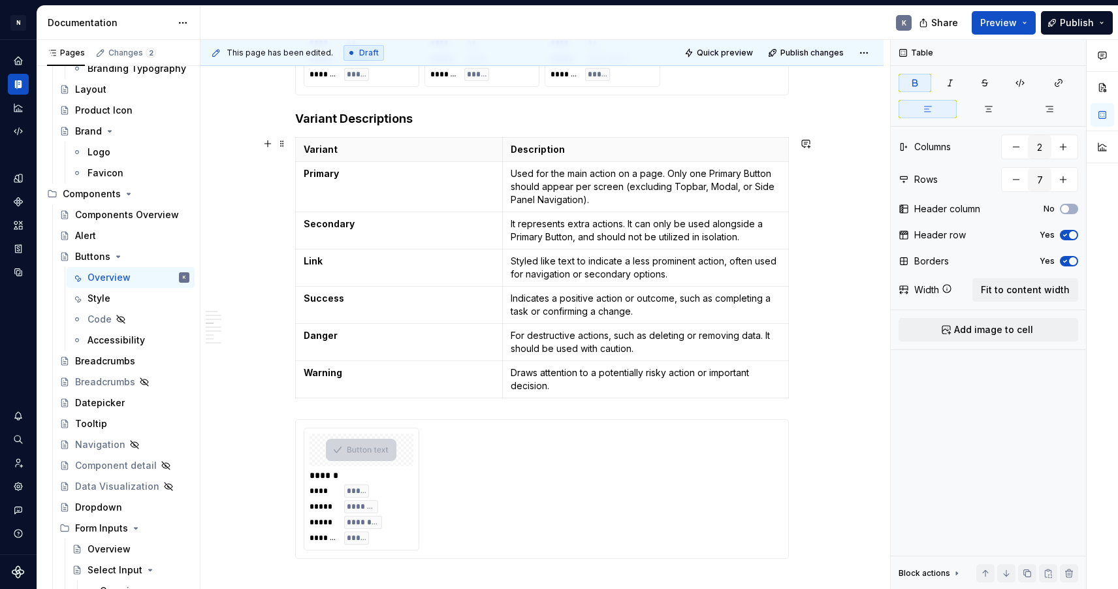
scroll to position [1801, 0]
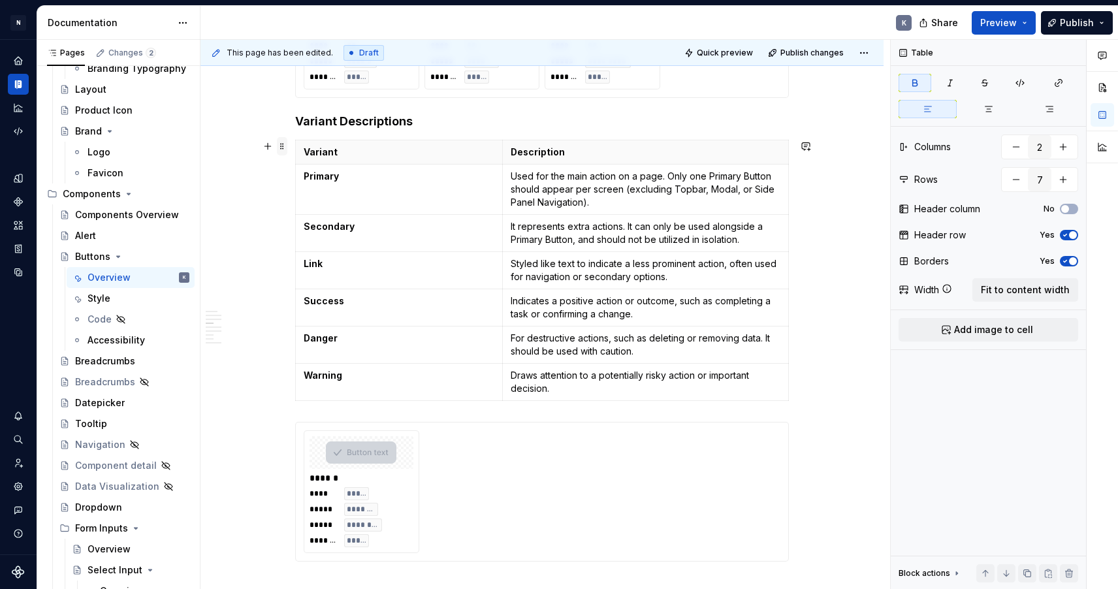
click at [285, 145] on span at bounding box center [282, 146] width 10 height 18
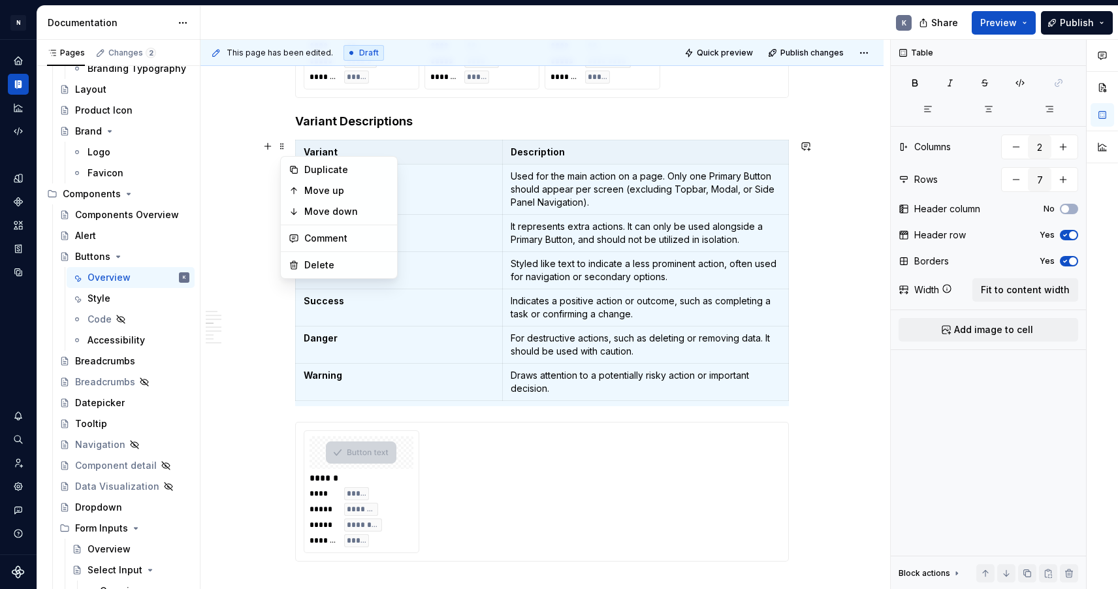
click at [476, 130] on div "**********" at bounding box center [542, 183] width 494 height 3423
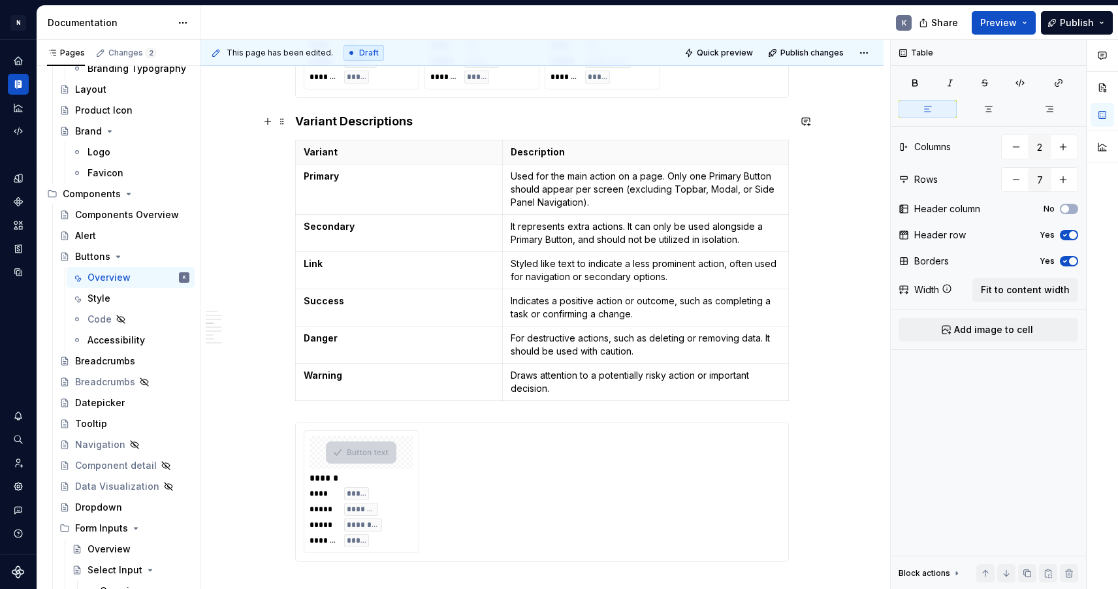
click at [467, 119] on h4 "Variant Descriptions" at bounding box center [542, 122] width 494 height 16
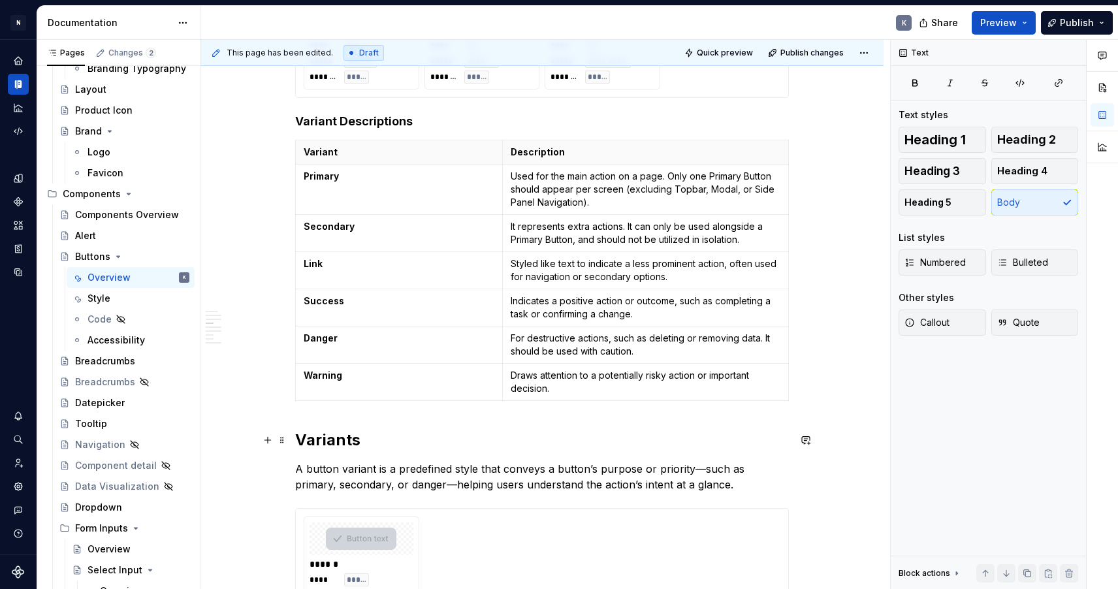
click at [345, 441] on h2 "Variants" at bounding box center [542, 440] width 494 height 21
click at [435, 480] on p "A button variant is a predefined style that conveys a button’s purpose or prior…" at bounding box center [542, 476] width 494 height 31
click at [434, 480] on p "A button variant is a predefined style that conveys a button’s purpose or prior…" at bounding box center [542, 476] width 494 height 31
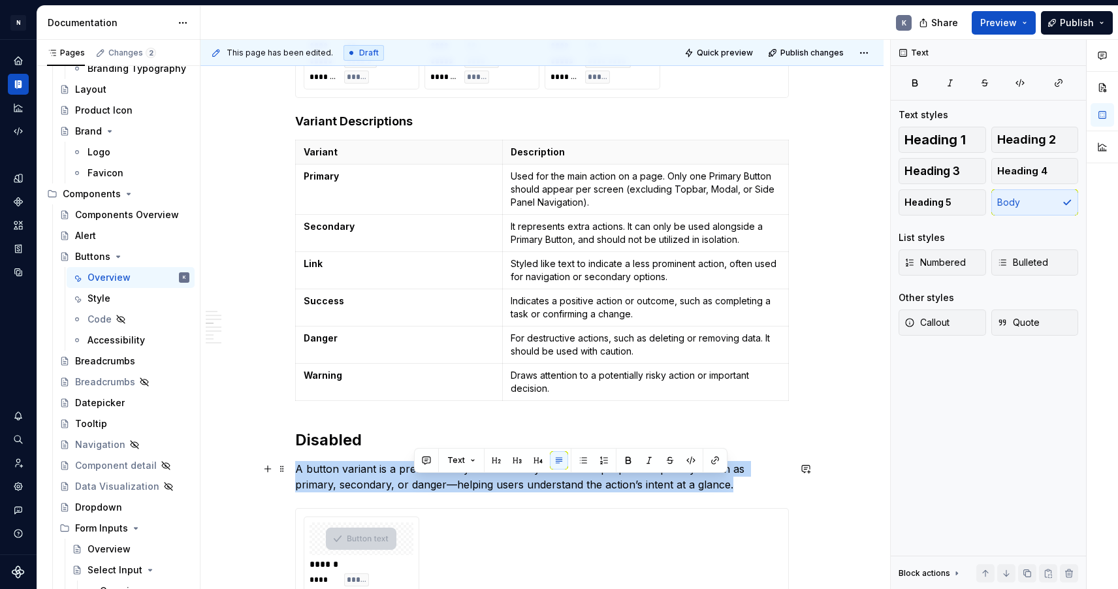
click at [434, 480] on p "A button variant is a predefined style that conveys a button’s purpose or prior…" at bounding box center [542, 476] width 494 height 31
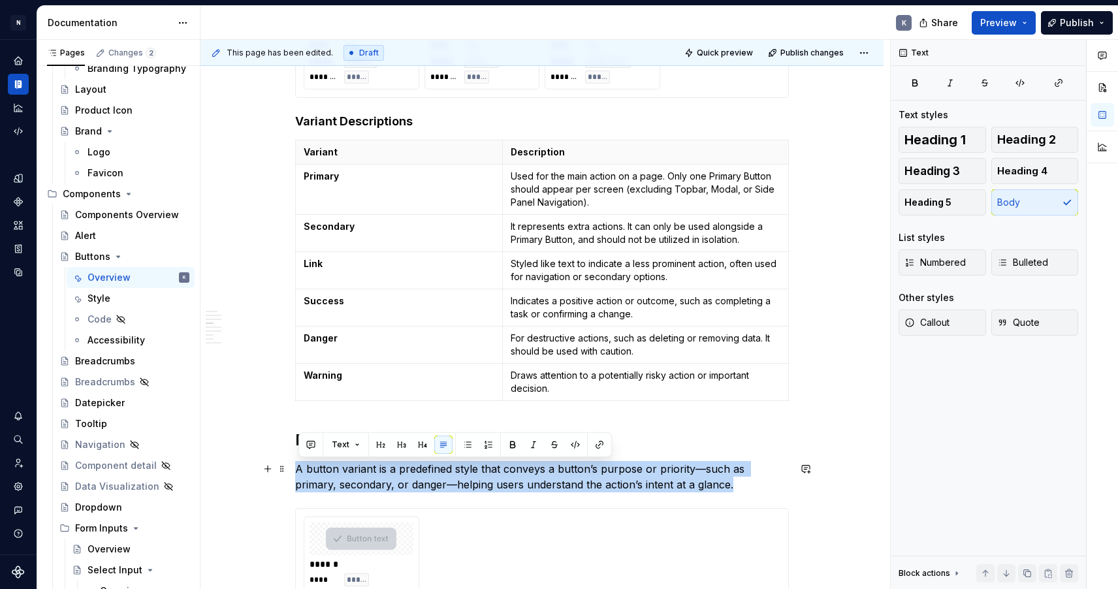
click at [483, 489] on p "A button variant is a predefined style that conveys a button’s purpose or prior…" at bounding box center [542, 476] width 494 height 31
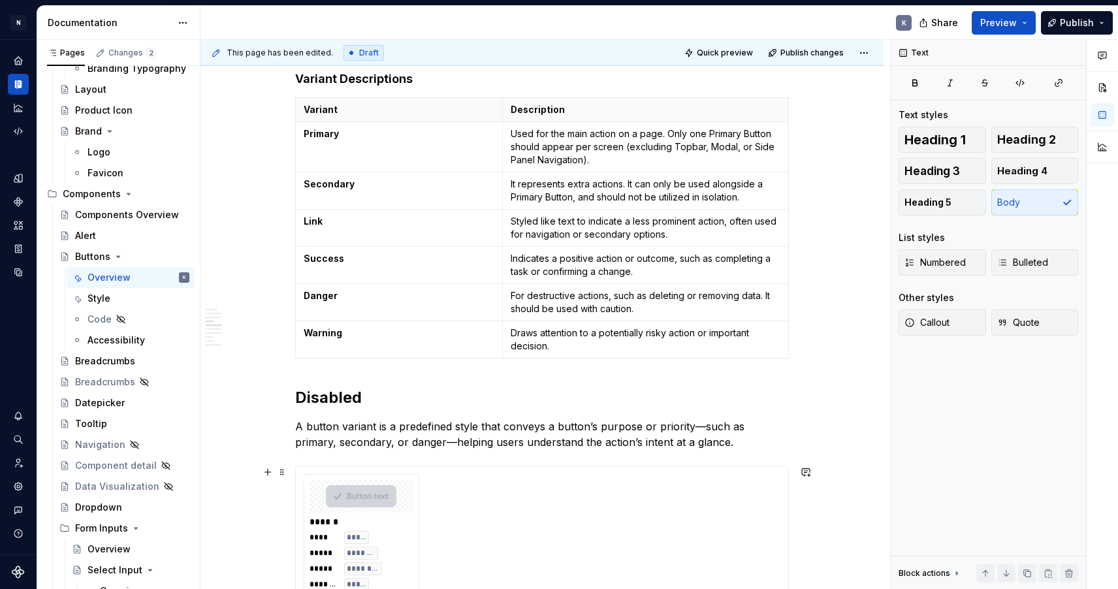
scroll to position [1887, 0]
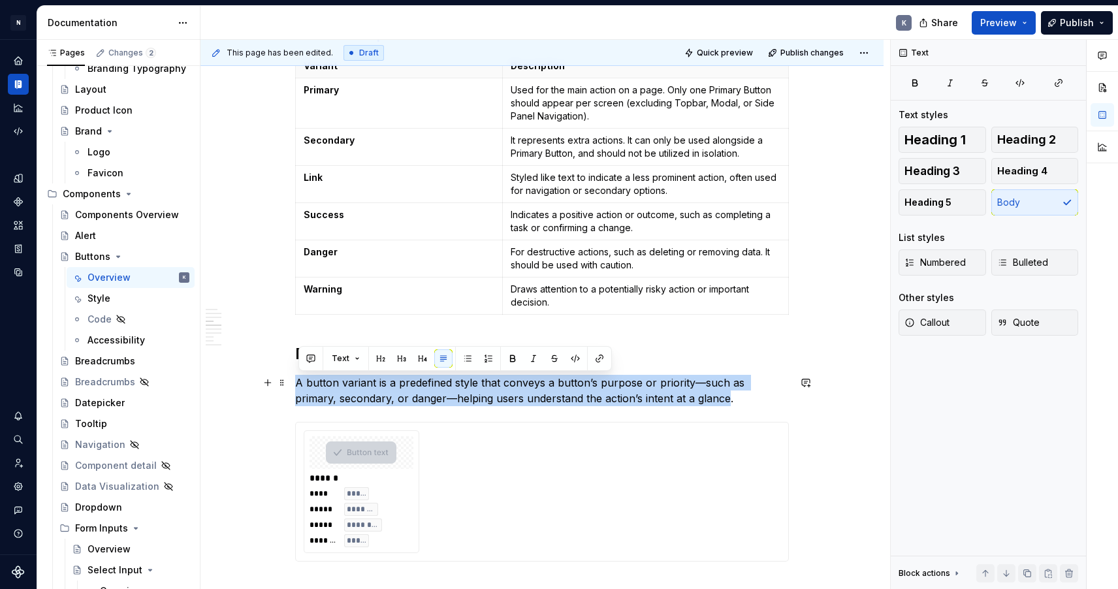
drag, startPoint x: 688, startPoint y: 401, endPoint x: 299, endPoint y: 385, distance: 389.4
click at [298, 385] on p "A button variant is a predefined style that conveys a button’s purpose or prior…" at bounding box center [542, 390] width 494 height 31
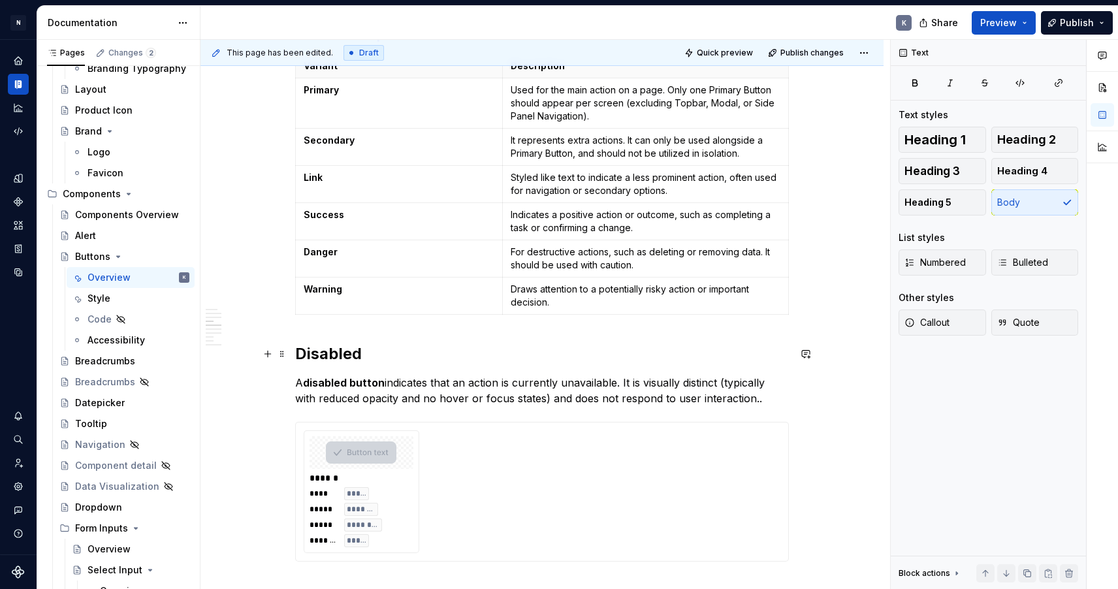
click at [375, 354] on h2 "Disabled" at bounding box center [542, 353] width 494 height 21
click at [768, 400] on p "A disabled button indicates that an action is currently unavailable. It is visu…" at bounding box center [542, 390] width 494 height 31
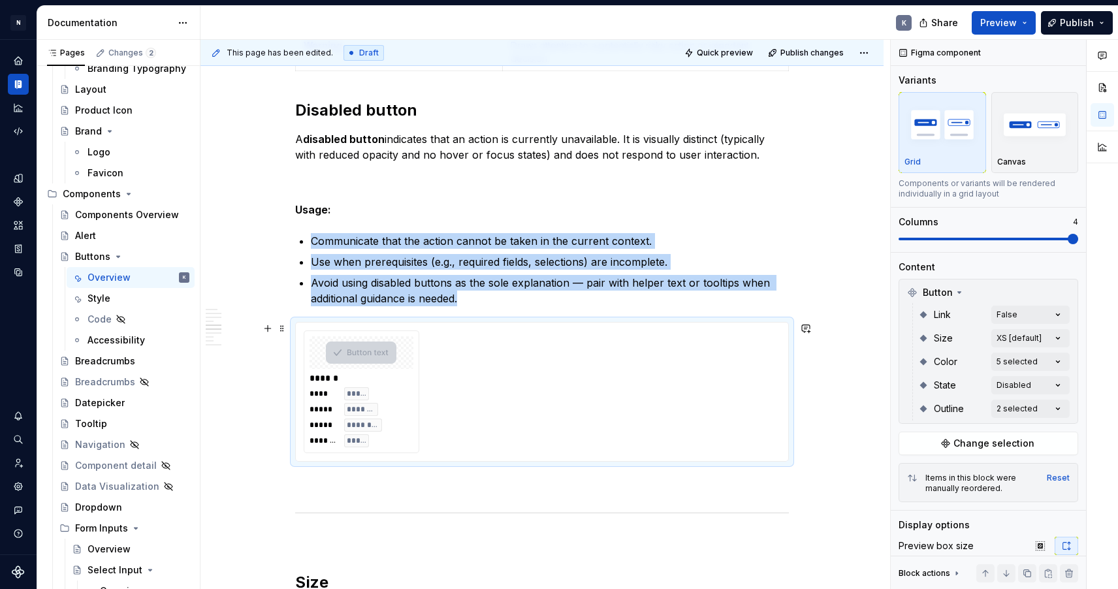
scroll to position [2132, 0]
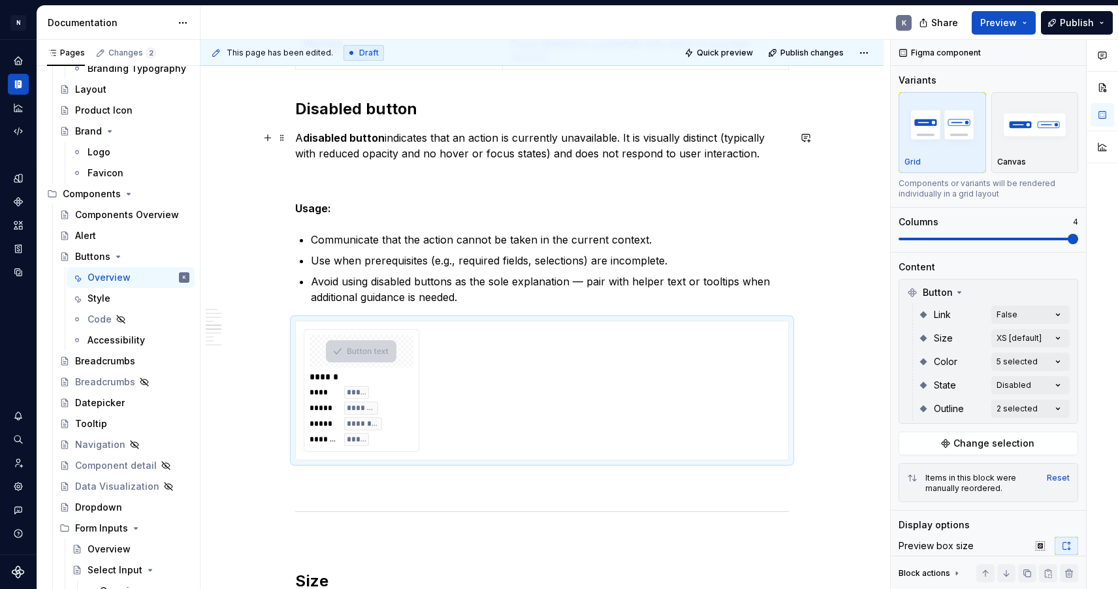
click at [340, 181] on p "A disabled button indicates that an action is currently unavailable. It is visu…" at bounding box center [542, 161] width 494 height 63
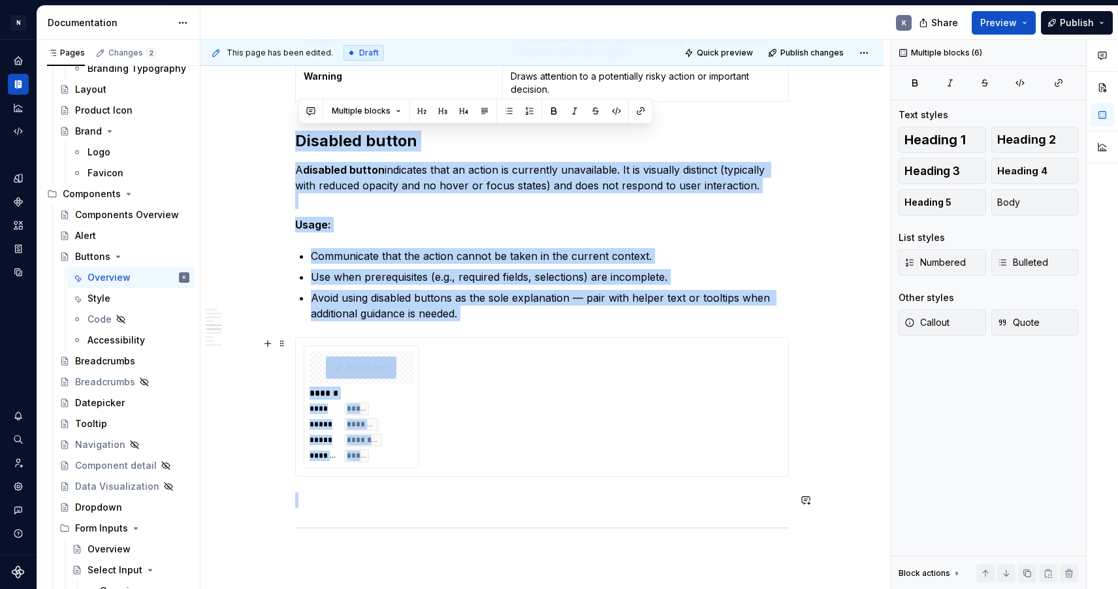
scroll to position [2103, 0]
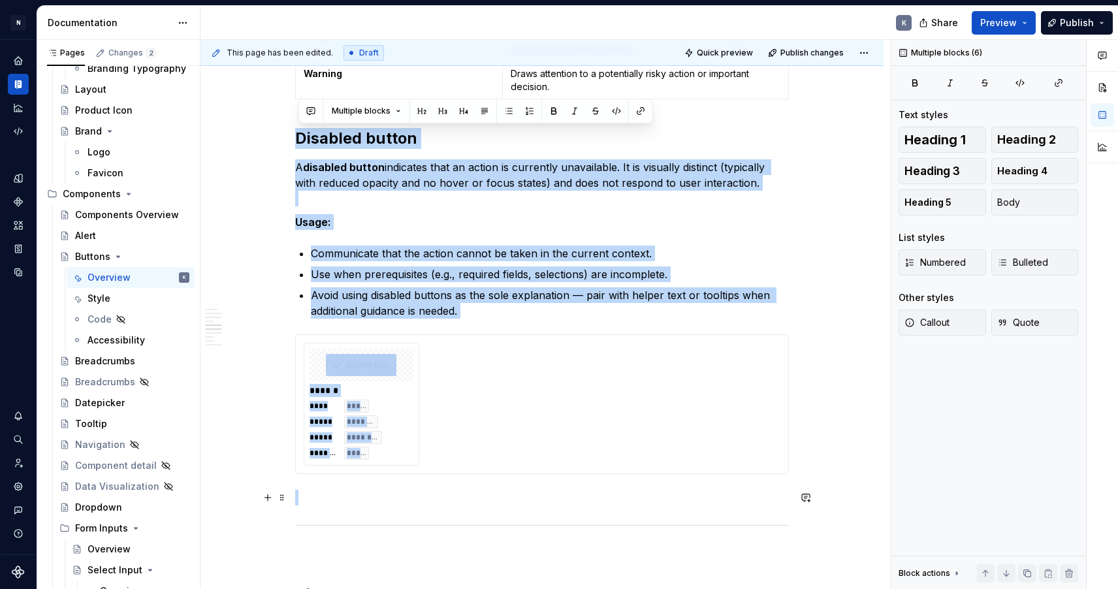
drag, startPoint x: 301, startPoint y: 238, endPoint x: 473, endPoint y: 494, distance: 307.6
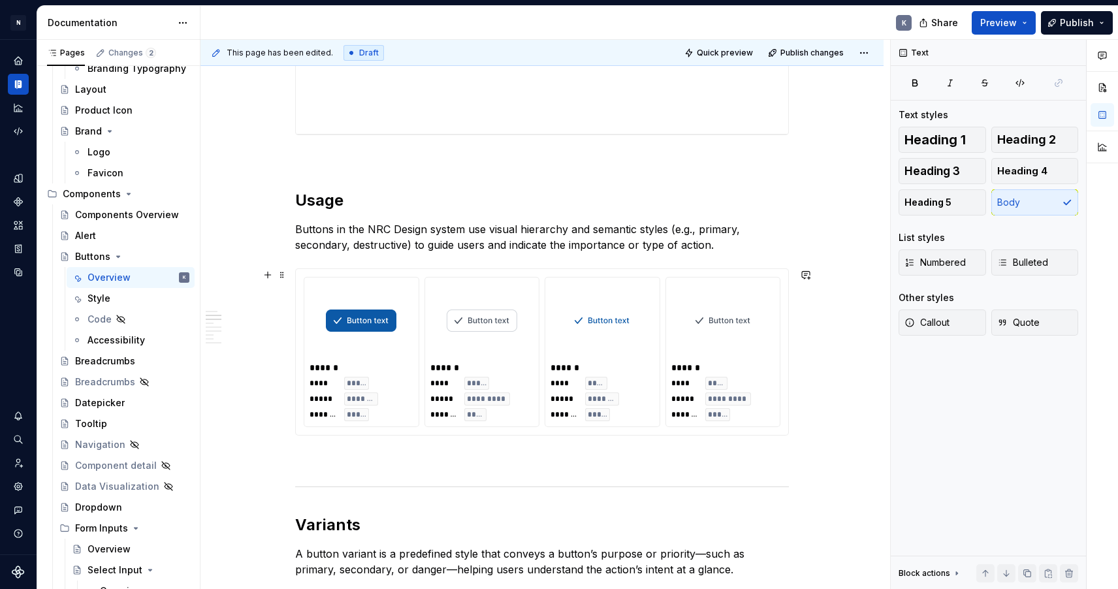
scroll to position [893, 0]
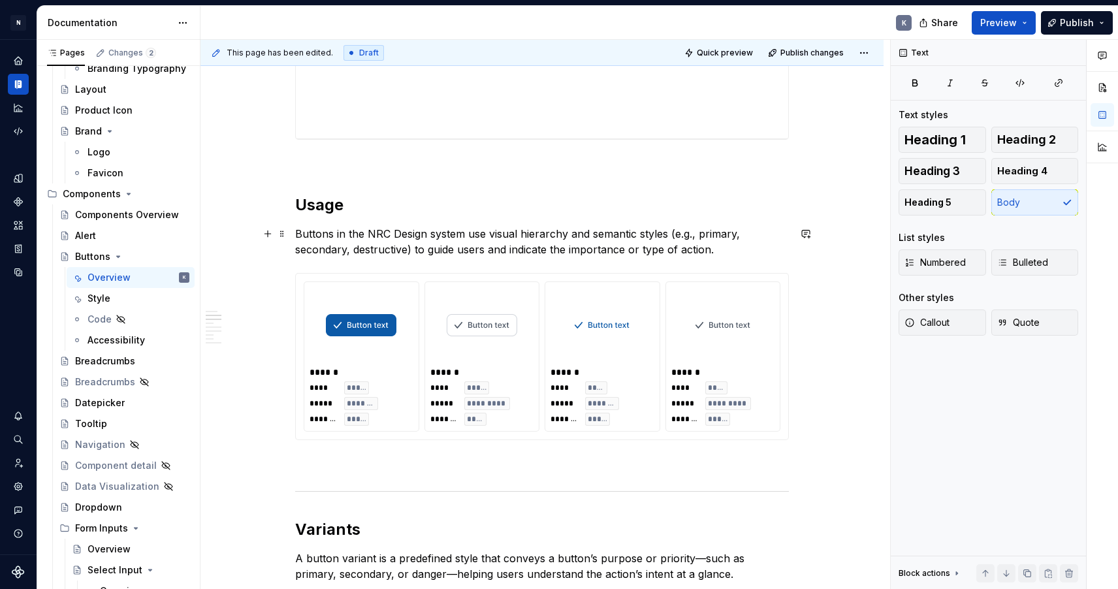
click at [719, 255] on p "Buttons in the NRC Design system use visual hierarchy and semantic styles (e.g.…" at bounding box center [542, 241] width 494 height 31
click at [366, 465] on p at bounding box center [542, 464] width 494 height 16
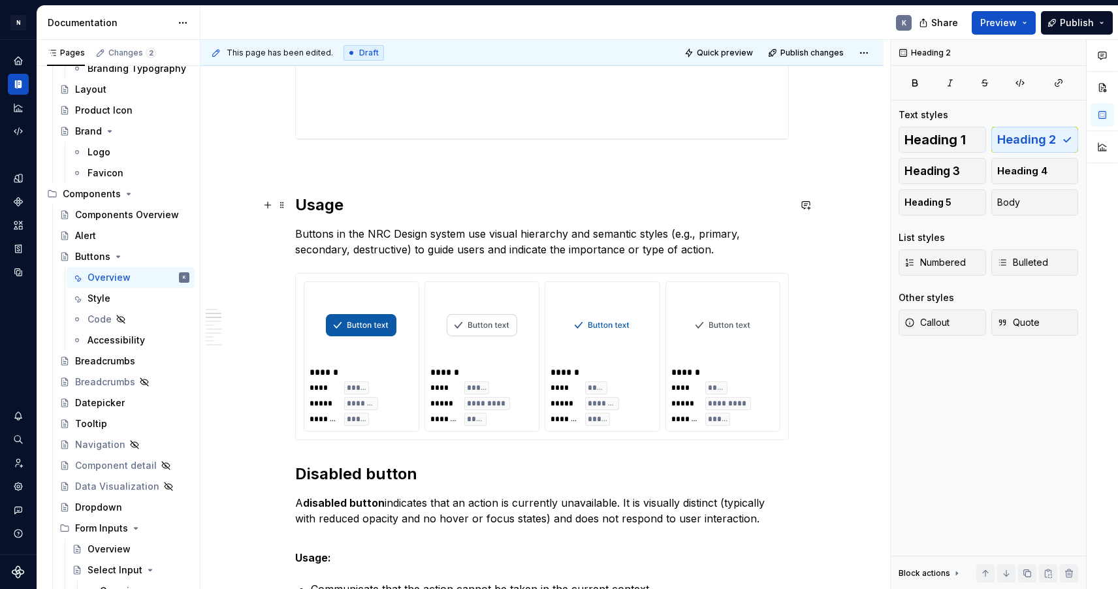
click at [336, 206] on h2 "Usage" at bounding box center [542, 205] width 494 height 21
click at [355, 472] on h2 "Disabled button" at bounding box center [542, 474] width 494 height 21
click at [363, 473] on h2 "Disabled button" at bounding box center [542, 474] width 494 height 21
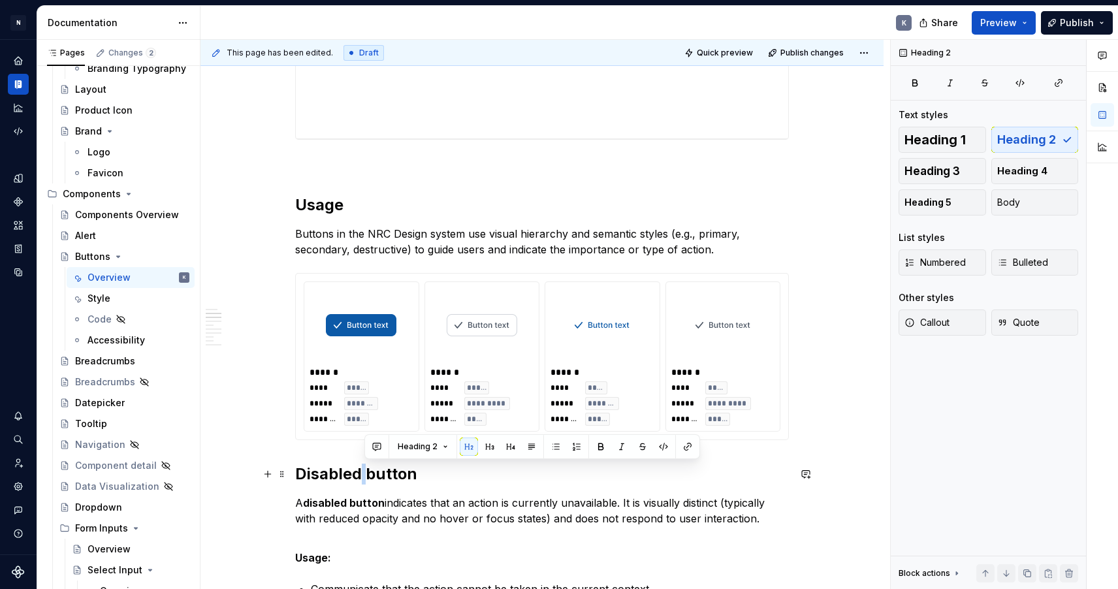
click at [363, 473] on h2 "Disabled button" at bounding box center [542, 474] width 494 height 21
click at [951, 170] on span "Heading 3" at bounding box center [931, 171] width 55 height 13
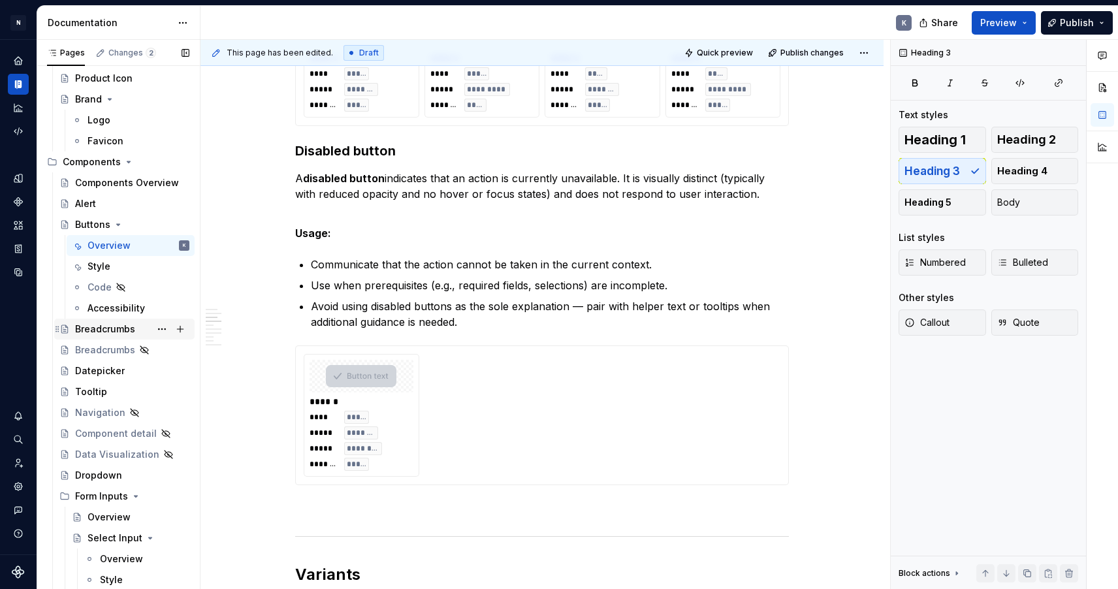
scroll to position [445, 0]
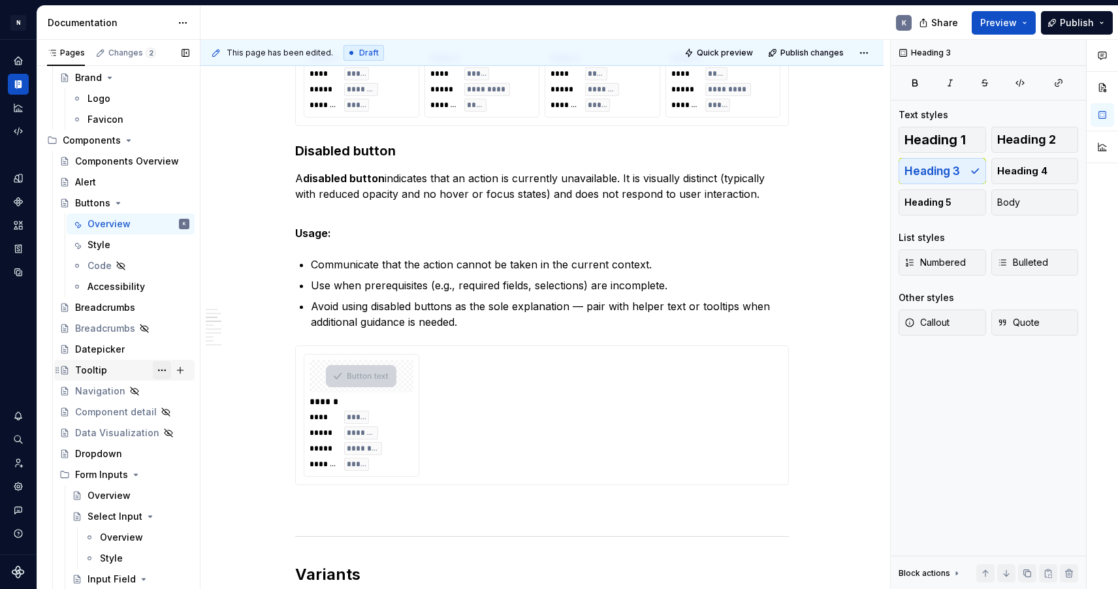
click at [163, 370] on button "Page tree" at bounding box center [162, 370] width 18 height 18
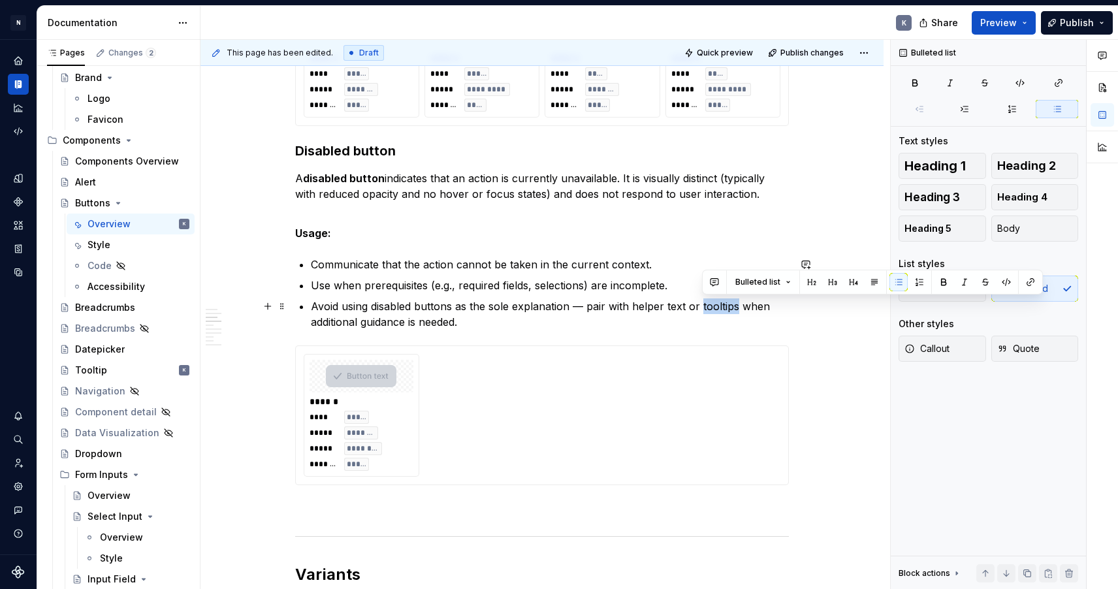
drag, startPoint x: 704, startPoint y: 306, endPoint x: 739, endPoint y: 306, distance: 35.3
click at [739, 306] on p "Avoid using disabled buttons as the sole explanation — pair with helper text or…" at bounding box center [550, 313] width 478 height 31
click at [1028, 281] on button "button" at bounding box center [1030, 282] width 18 height 18
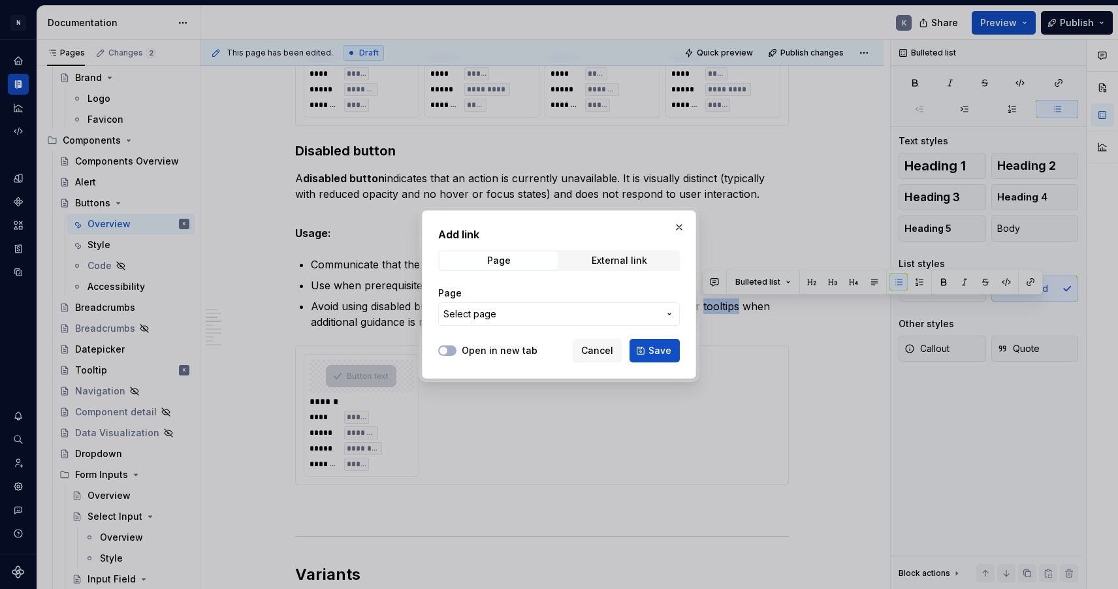
click at [538, 311] on span "Select page" at bounding box center [550, 313] width 215 height 13
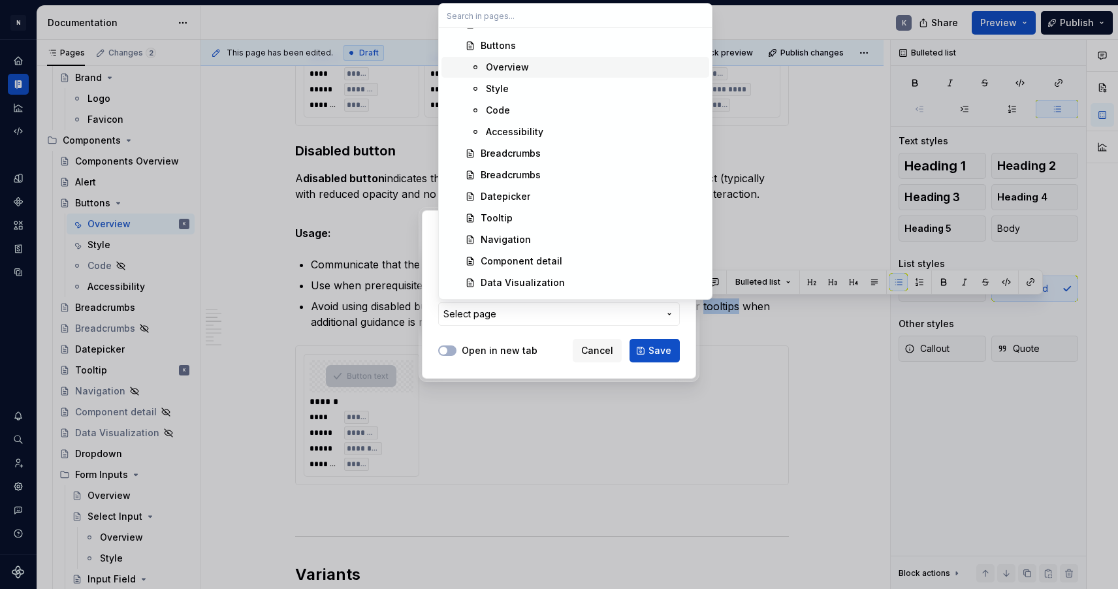
scroll to position [612, 0]
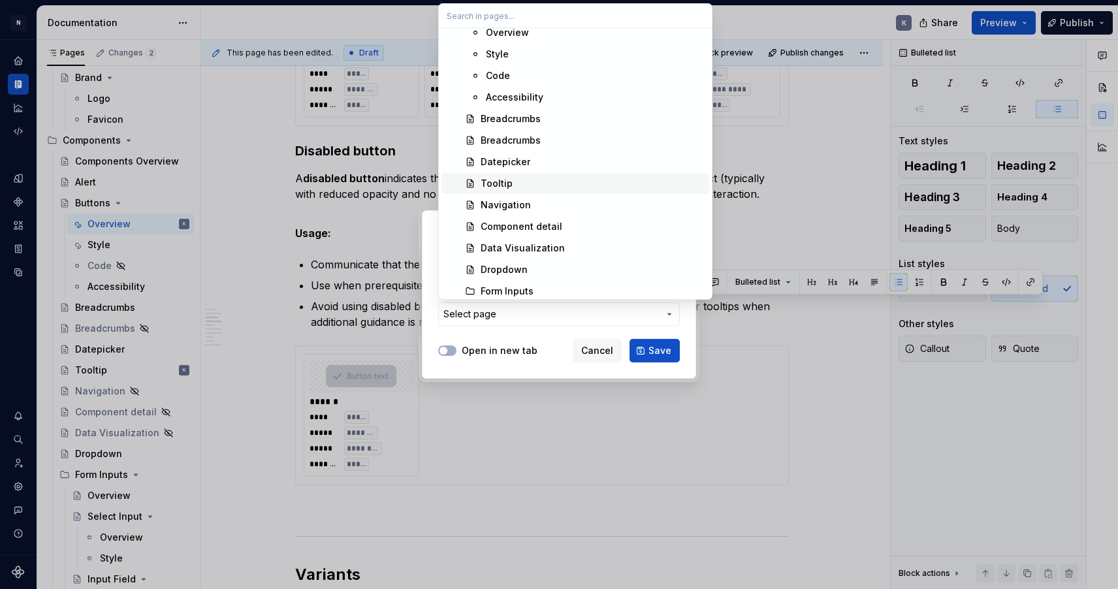
click at [526, 182] on div "Tooltip" at bounding box center [591, 183] width 223 height 13
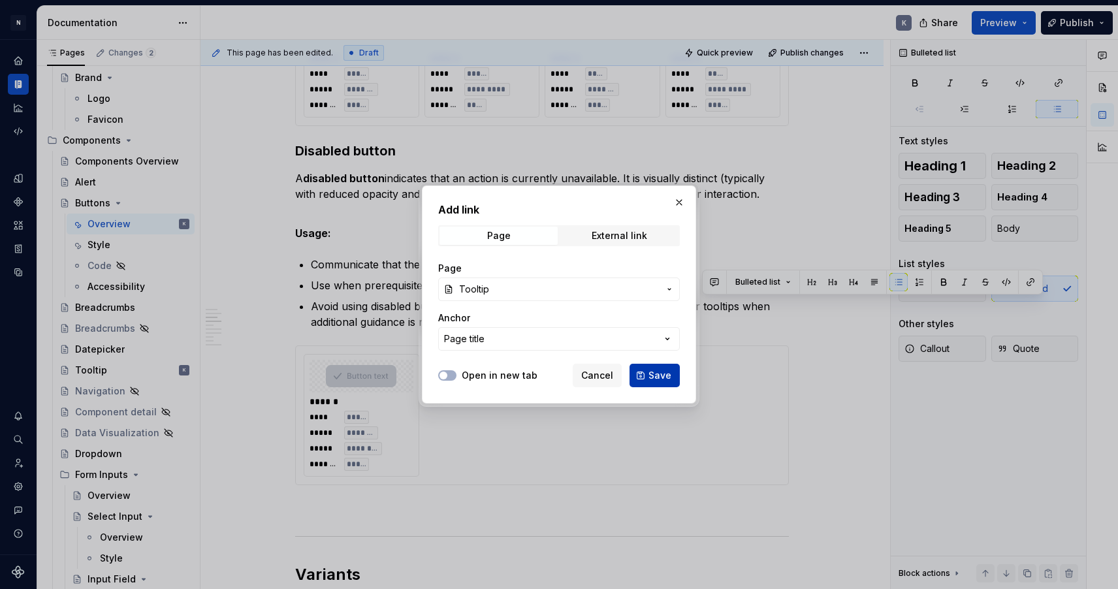
click at [650, 371] on button "Save" at bounding box center [654, 376] width 50 height 24
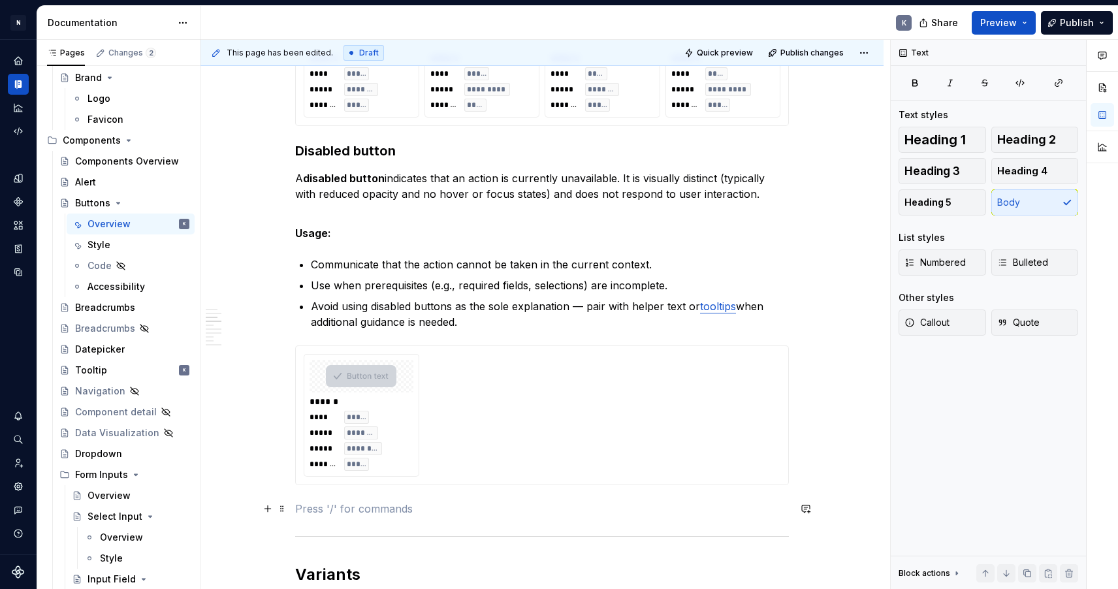
click at [345, 507] on p at bounding box center [542, 509] width 494 height 16
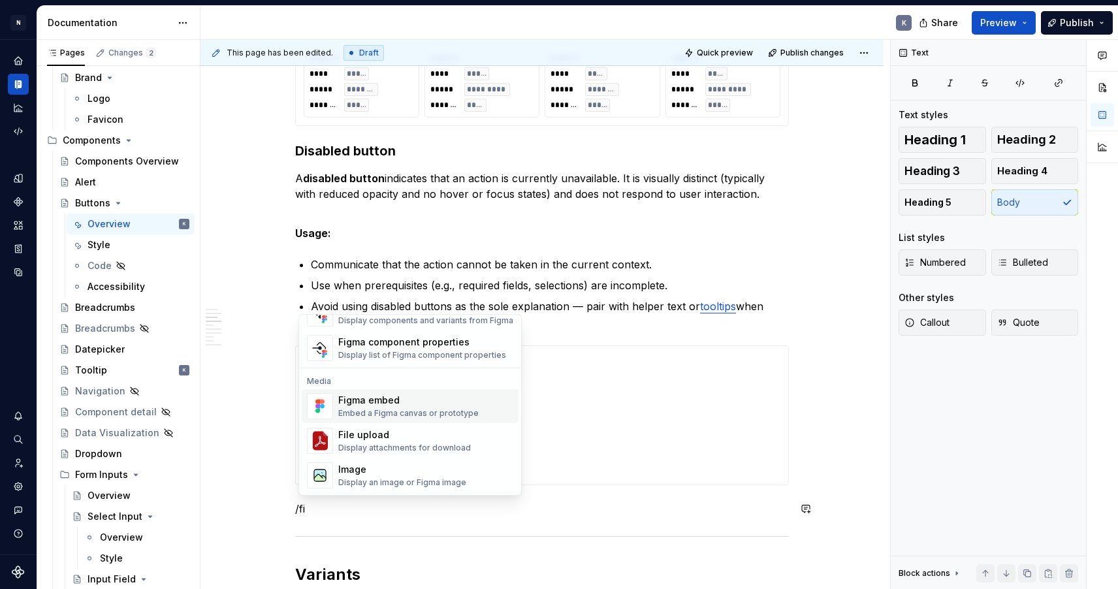
scroll to position [74, 0]
click at [374, 405] on div "Figma embed" at bounding box center [408, 400] width 140 height 13
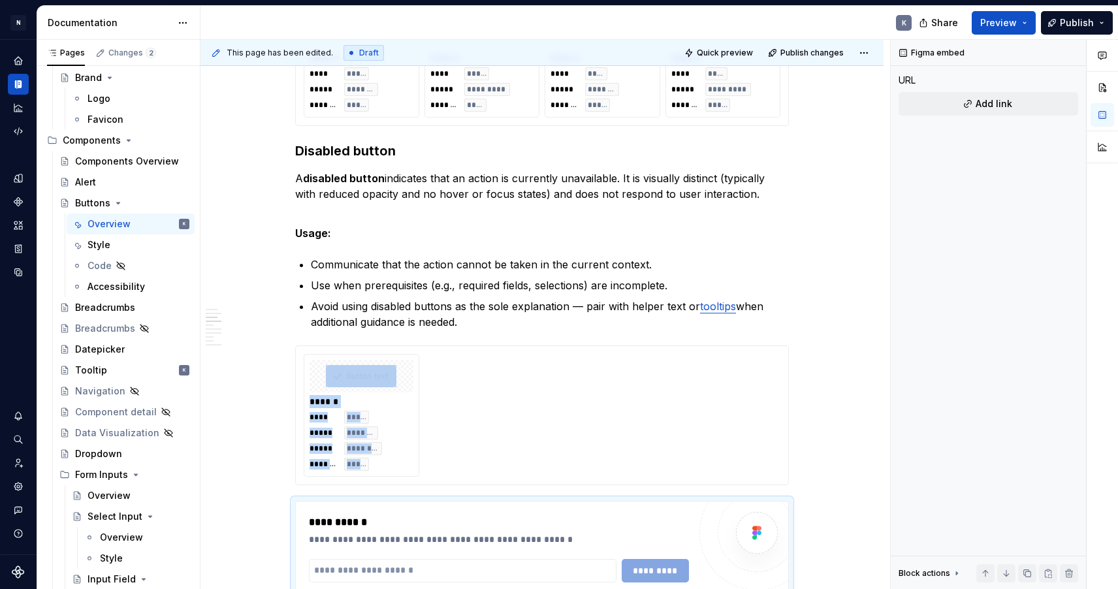
scroll to position [1213, 0]
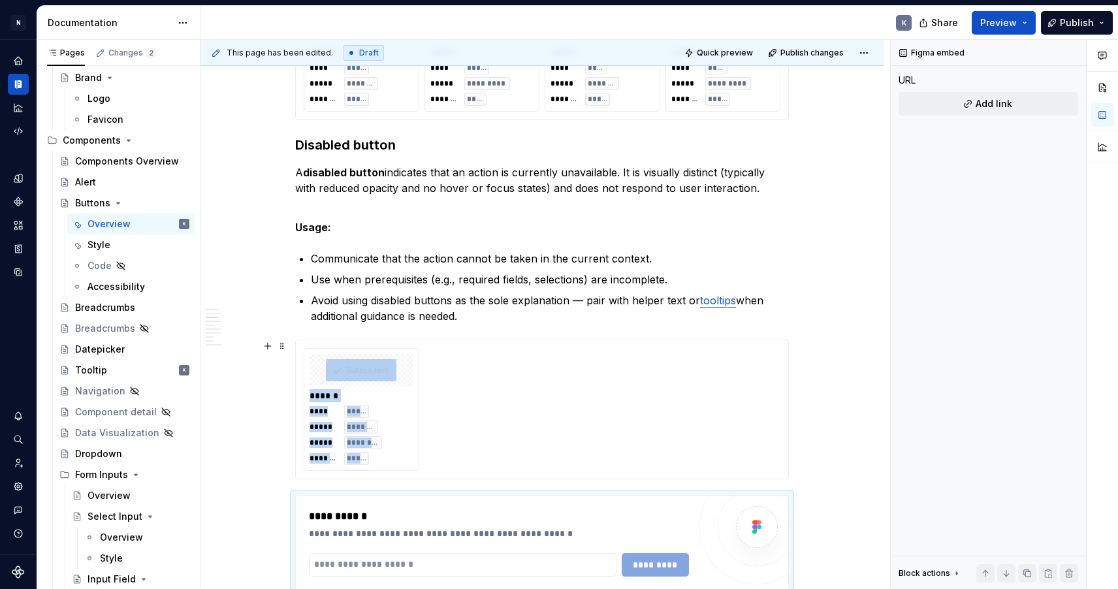
type textarea "*"
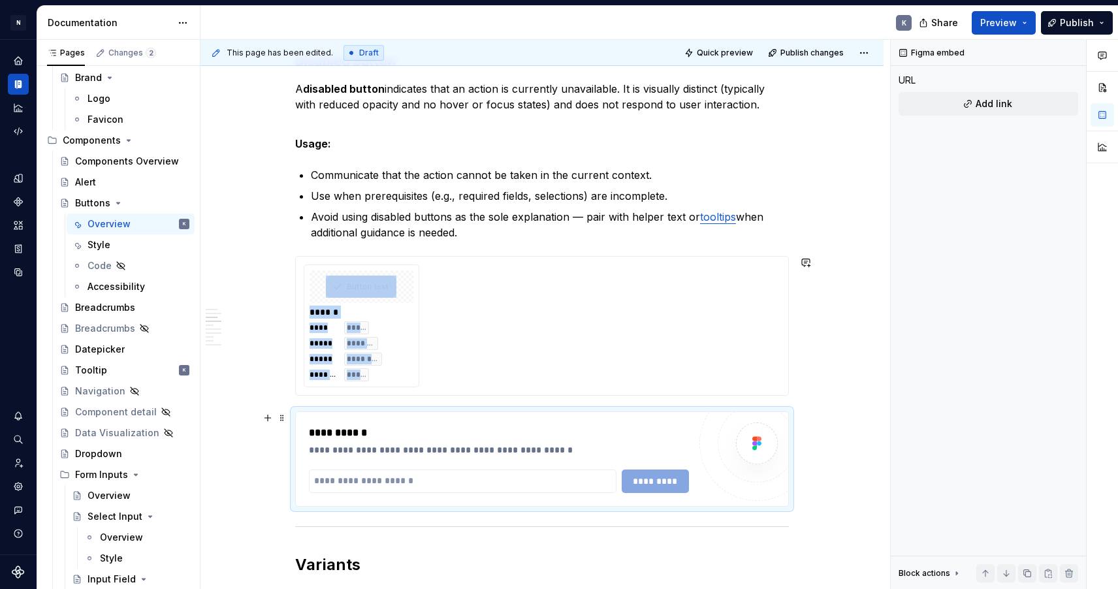
scroll to position [1365, 0]
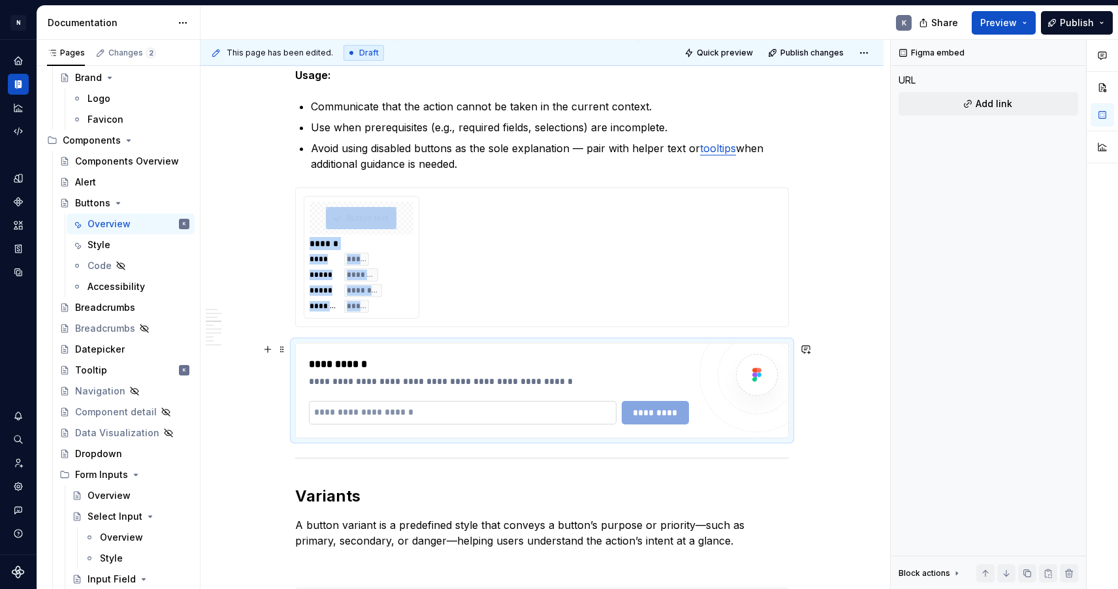
click at [440, 409] on input "text" at bounding box center [462, 413] width 307 height 24
type input "*"
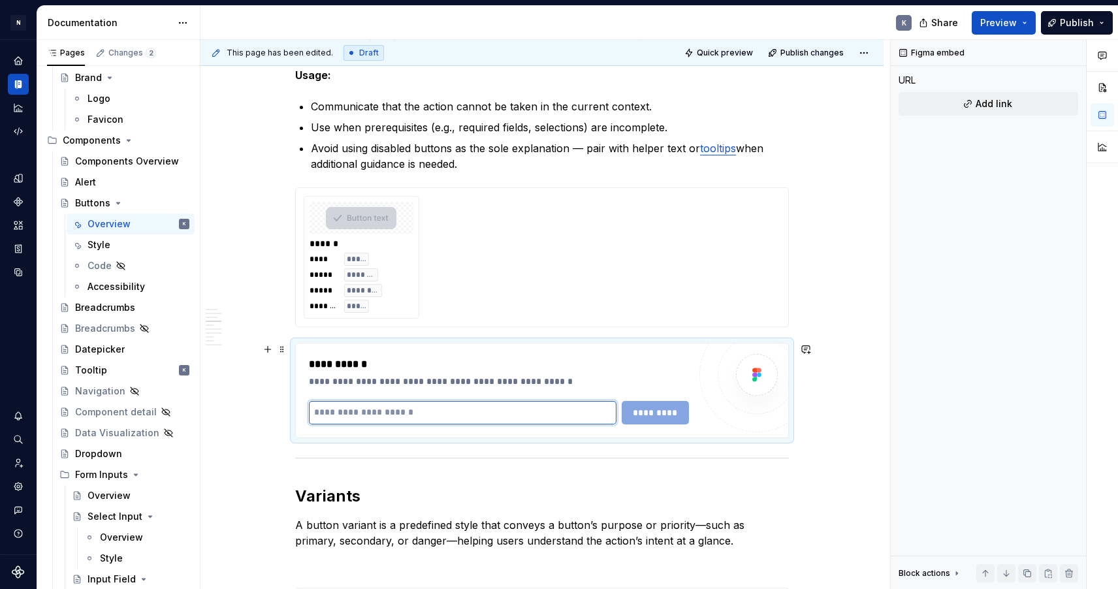
paste input "**********"
type input "**********"
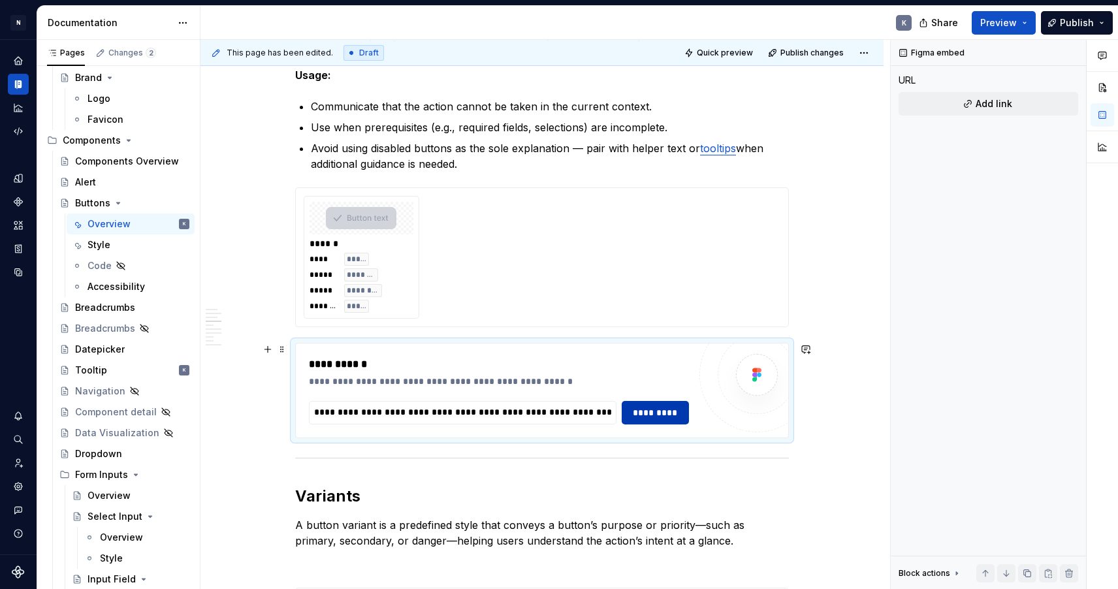
click at [669, 412] on span "*********" at bounding box center [655, 412] width 51 height 13
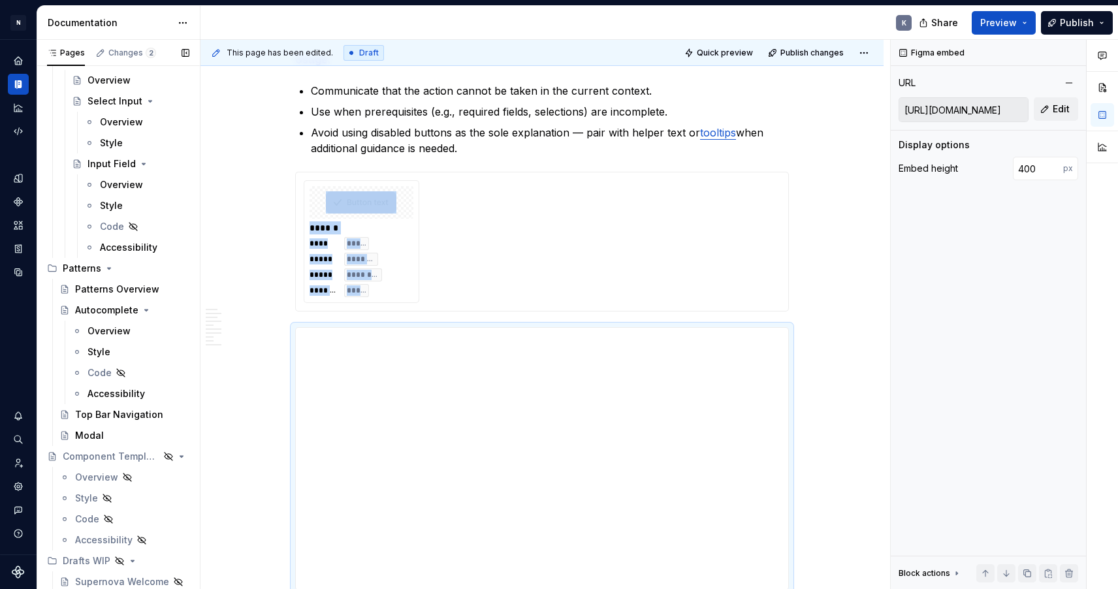
scroll to position [860, 0]
click at [93, 413] on div "Top Bar Navigation" at bounding box center [112, 414] width 75 height 13
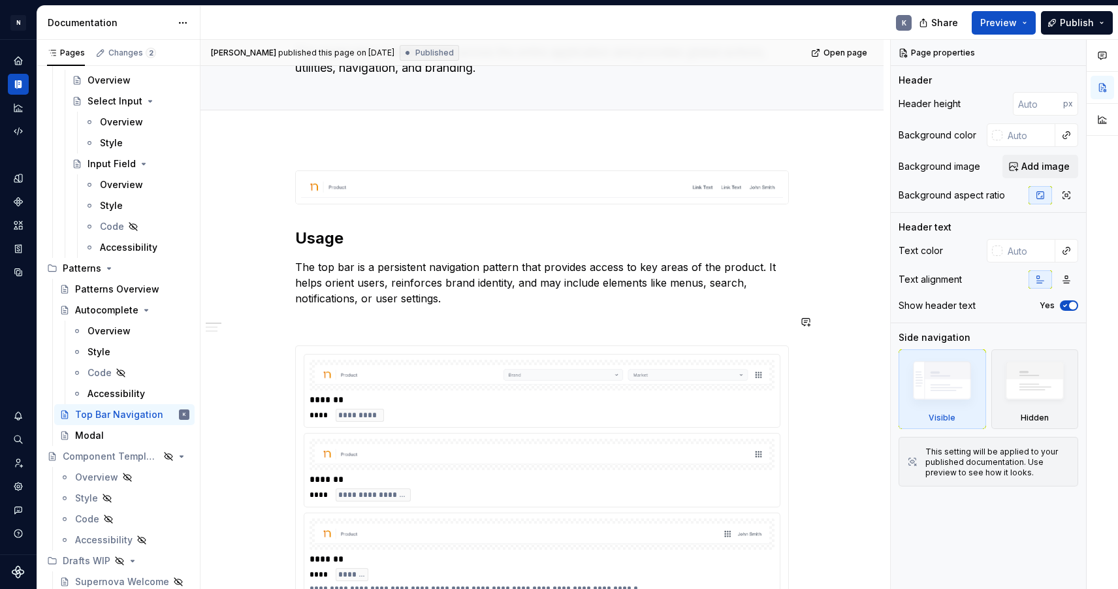
scroll to position [295, 0]
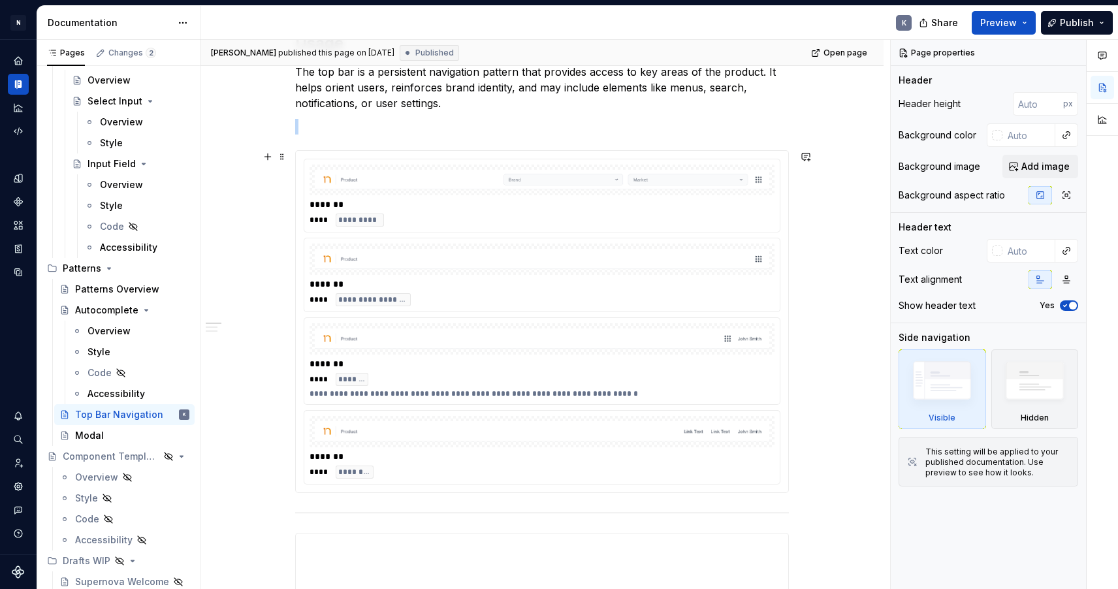
click at [488, 195] on div at bounding box center [541, 180] width 465 height 31
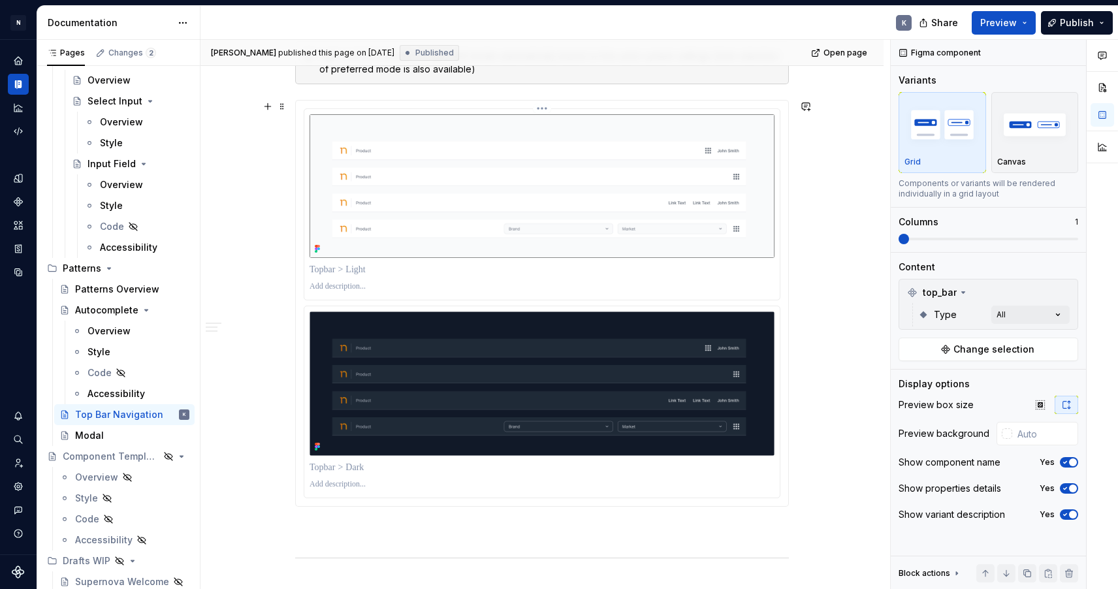
scroll to position [1149, 0]
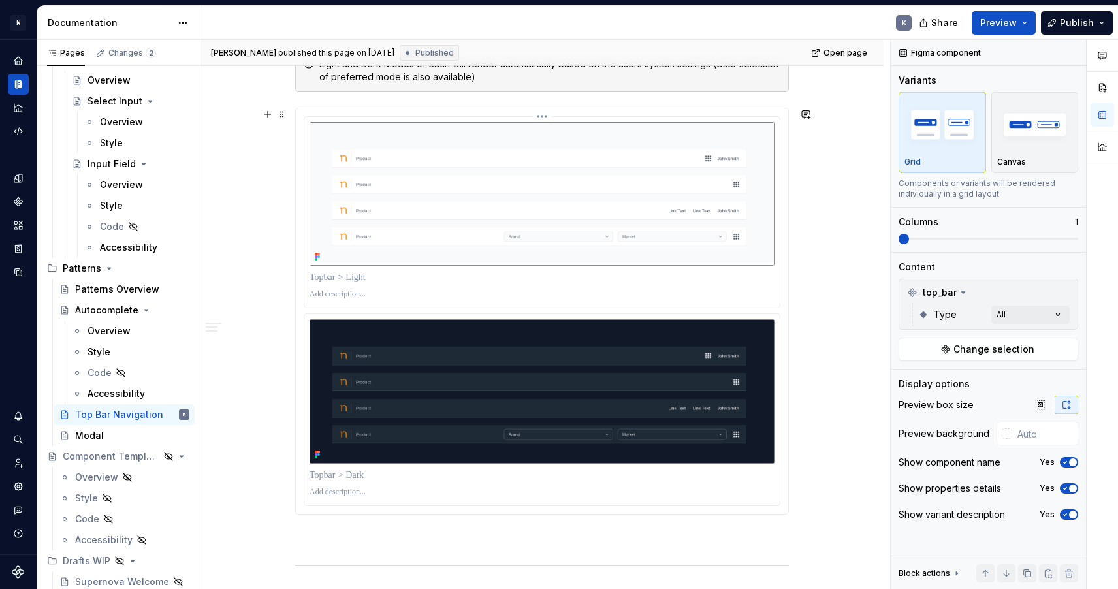
click at [516, 194] on img at bounding box center [541, 194] width 465 height 144
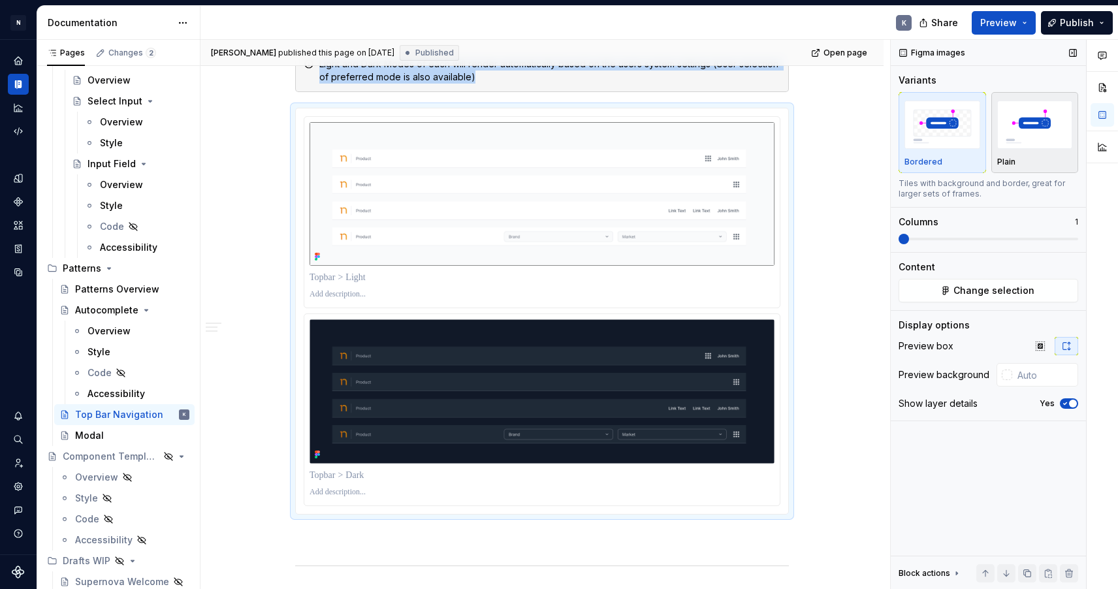
click at [1036, 130] on img "button" at bounding box center [1035, 125] width 76 height 48
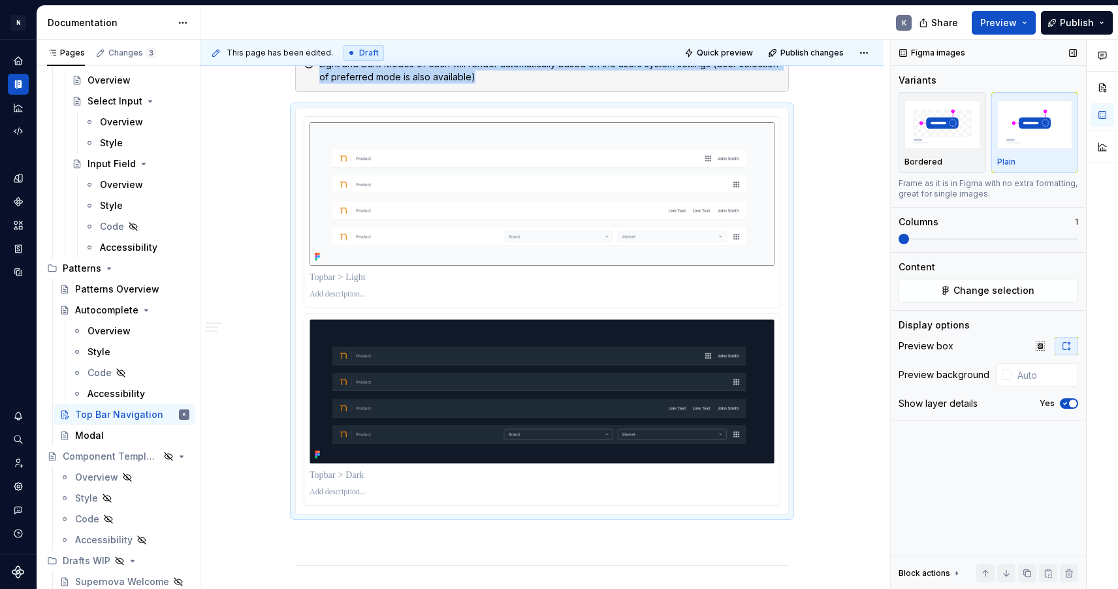
scroll to position [1106, 0]
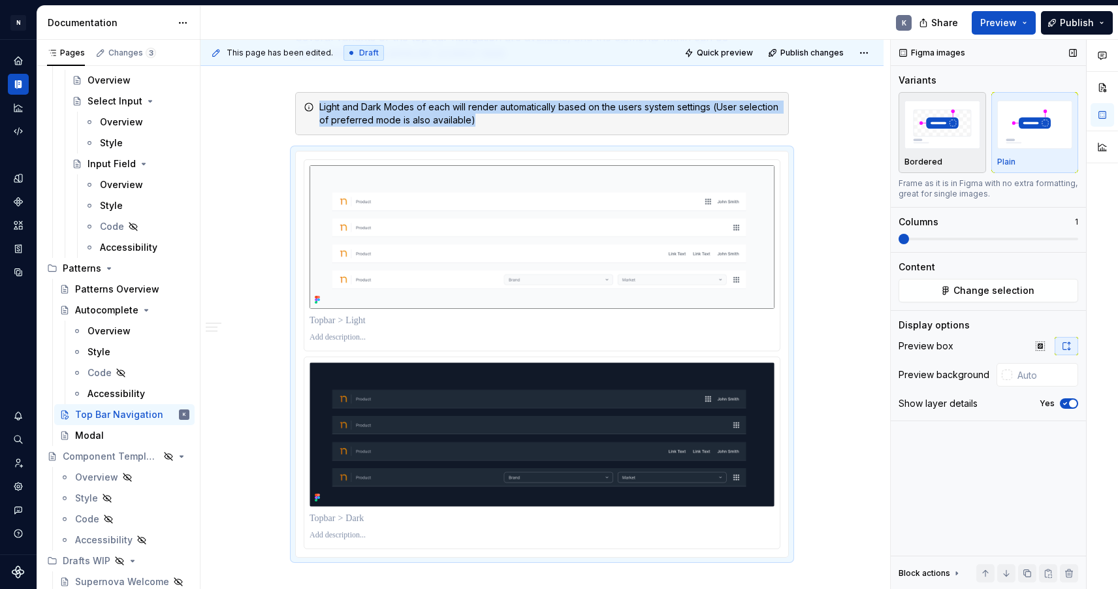
click at [970, 148] on img "button" at bounding box center [942, 125] width 76 height 48
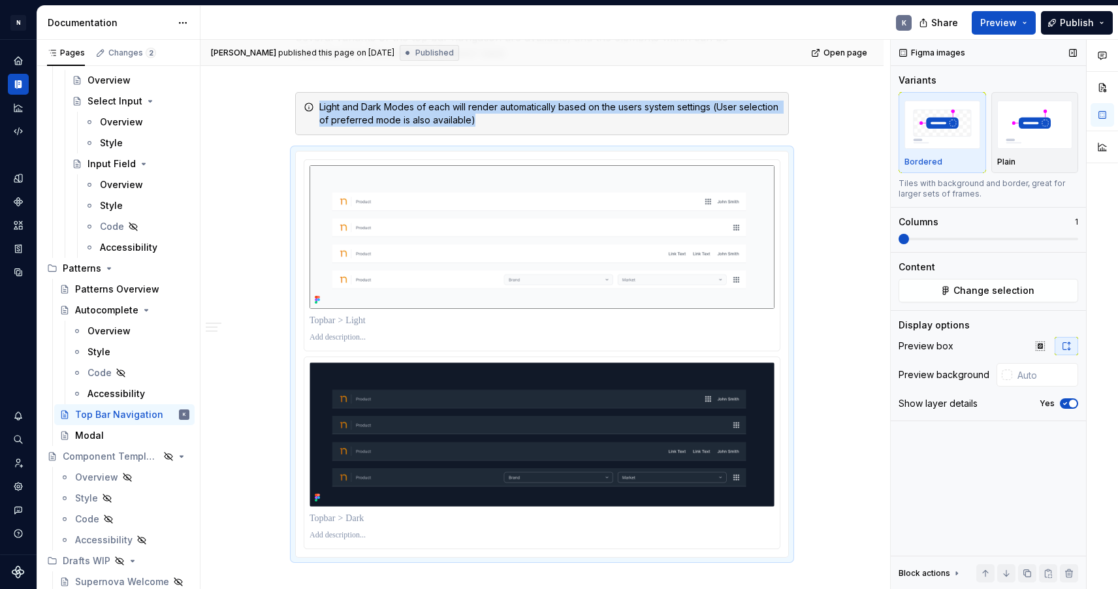
click at [890, 237] on div "Figma images Variants Bordered Plain Tiles with background and border, great fo…" at bounding box center [987, 315] width 195 height 550
click at [930, 292] on button "Change selection" at bounding box center [988, 291] width 180 height 24
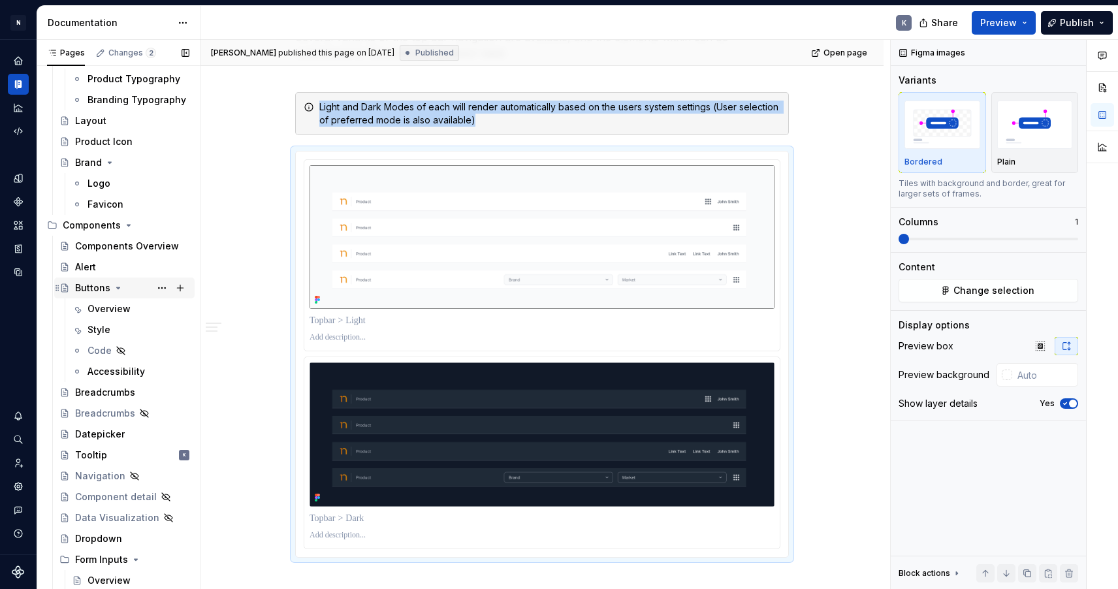
scroll to position [362, 0]
click at [124, 307] on div "Overview" at bounding box center [108, 307] width 43 height 13
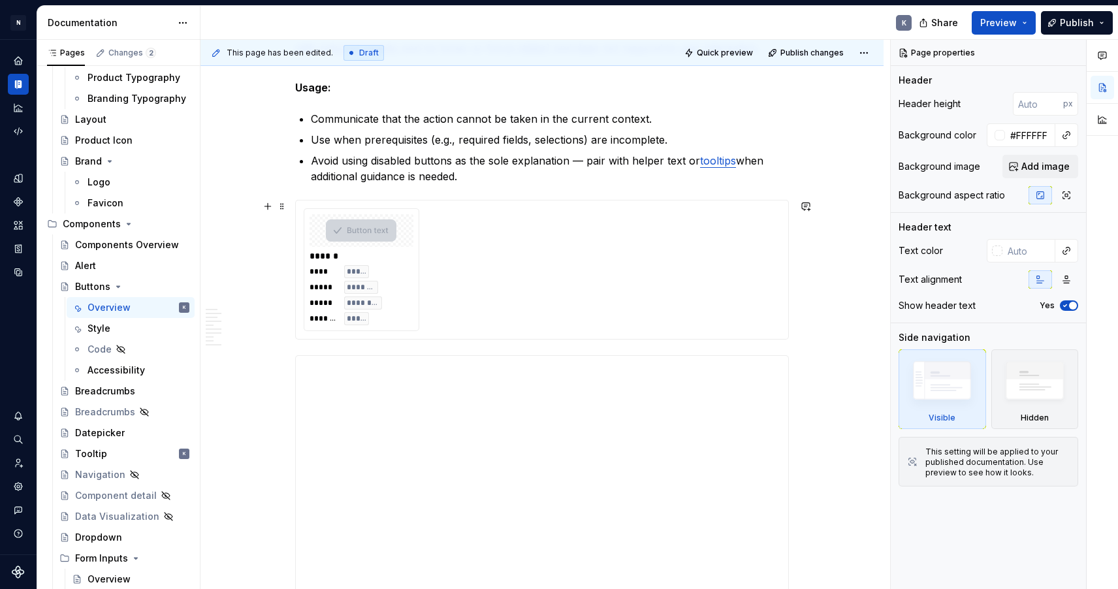
scroll to position [1347, 0]
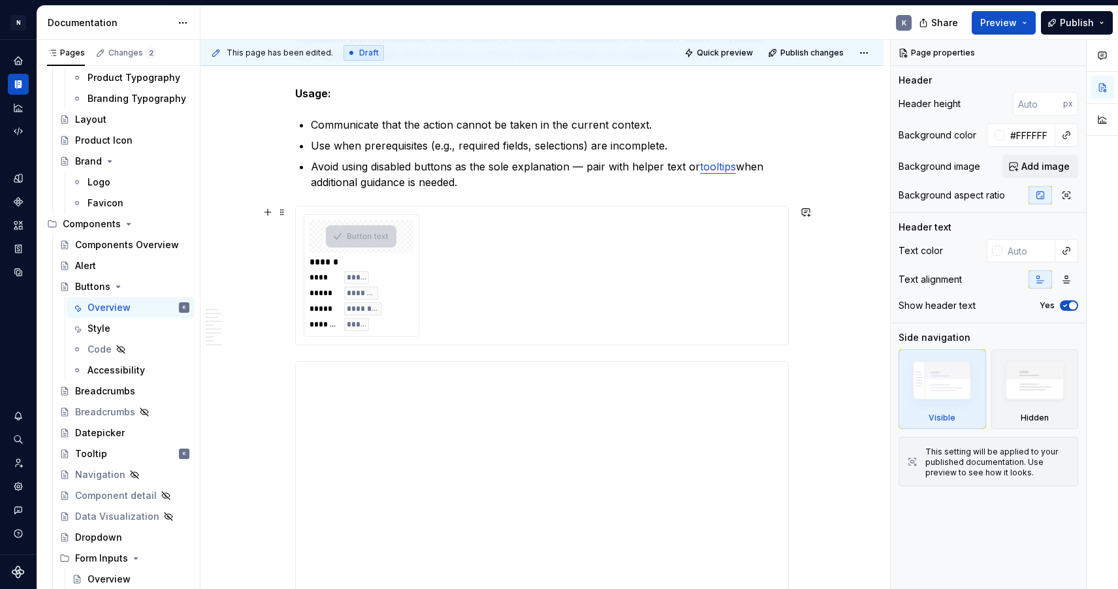
click at [438, 345] on div "****** **** ***** ***** ******* ***** ******** ******* *****" at bounding box center [542, 276] width 494 height 140
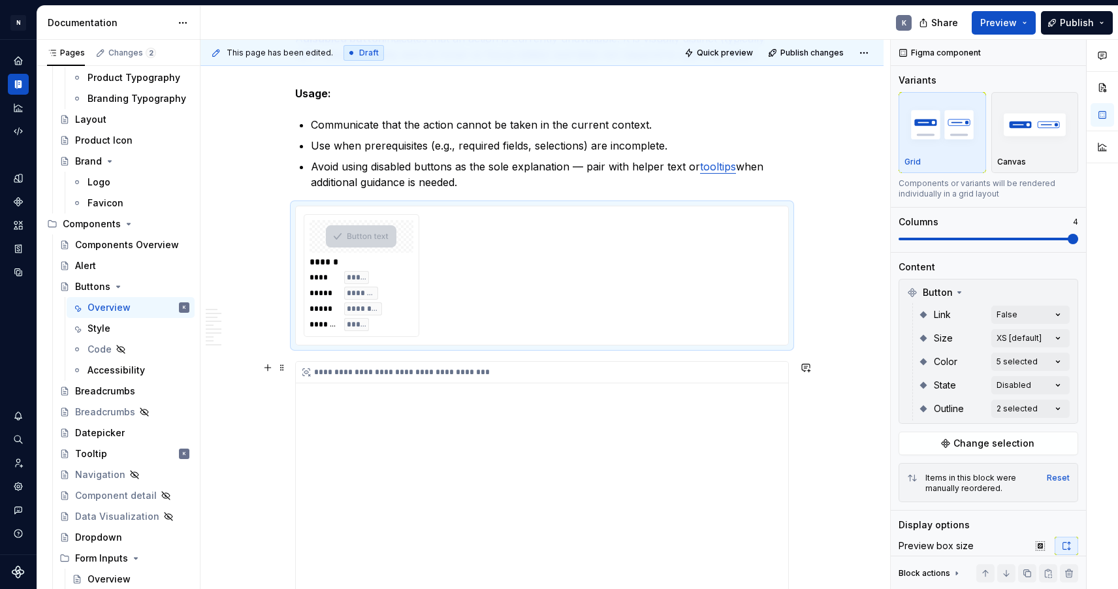
click at [468, 395] on div "**********" at bounding box center [542, 492] width 492 height 261
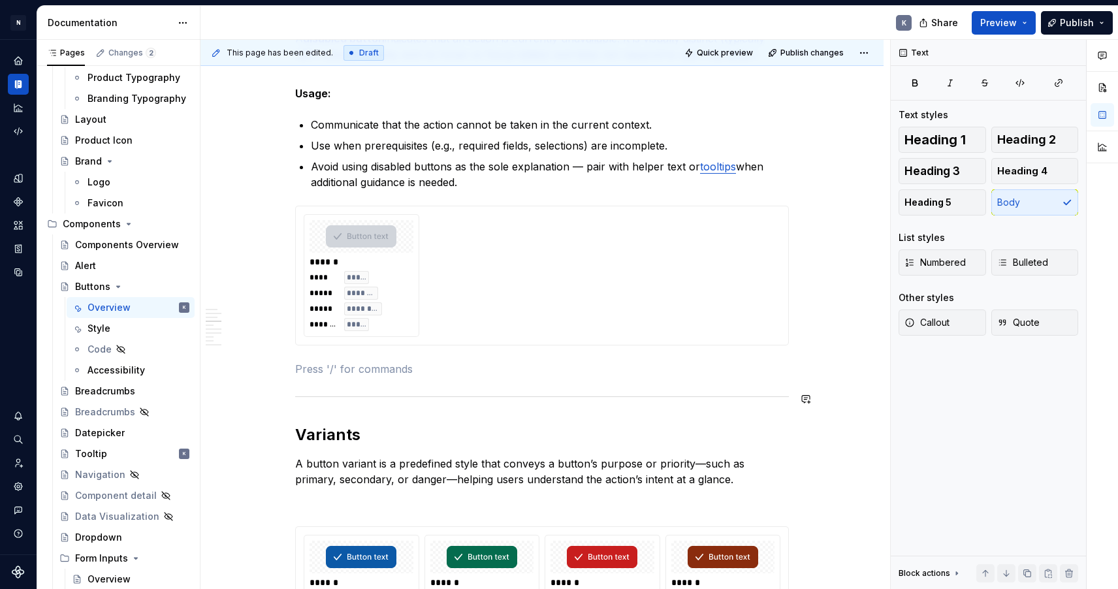
type textarea "*"
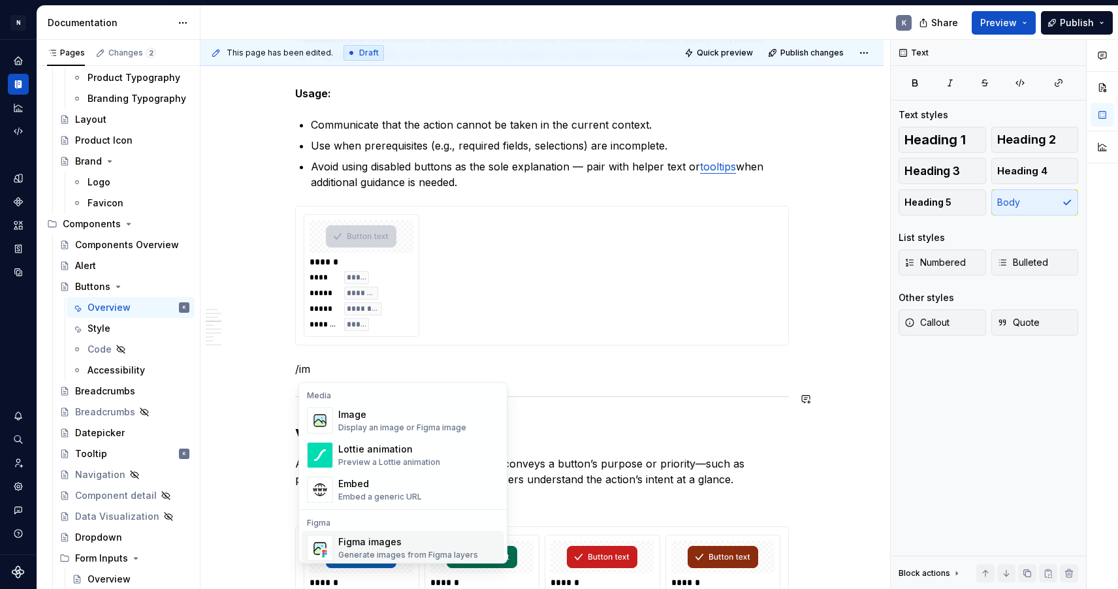
click at [428, 539] on div "Figma images" at bounding box center [408, 541] width 140 height 13
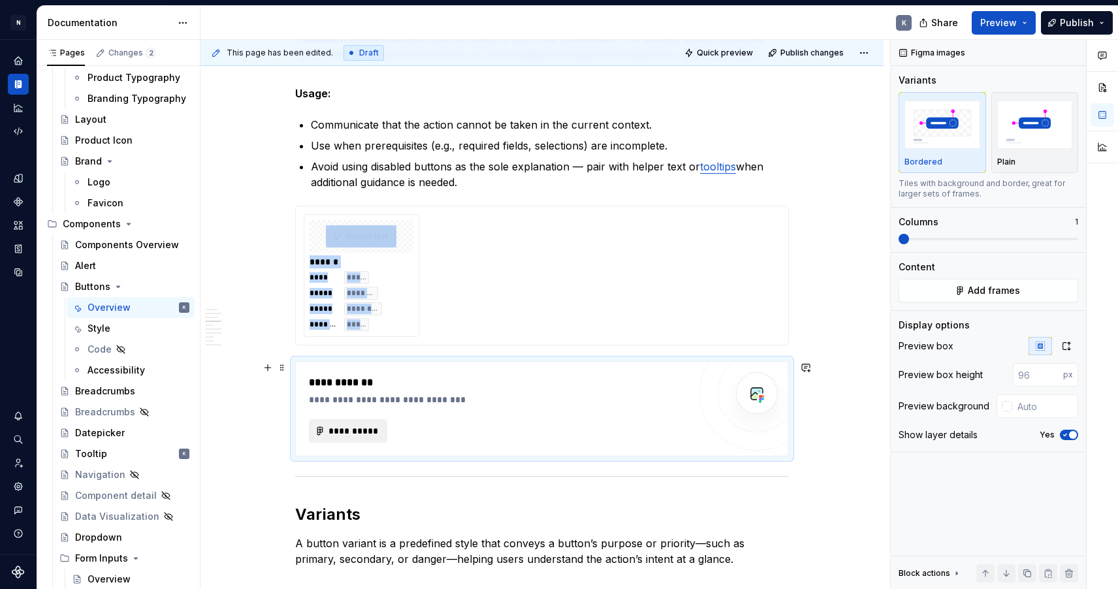
click at [368, 428] on span "**********" at bounding box center [353, 430] width 51 height 13
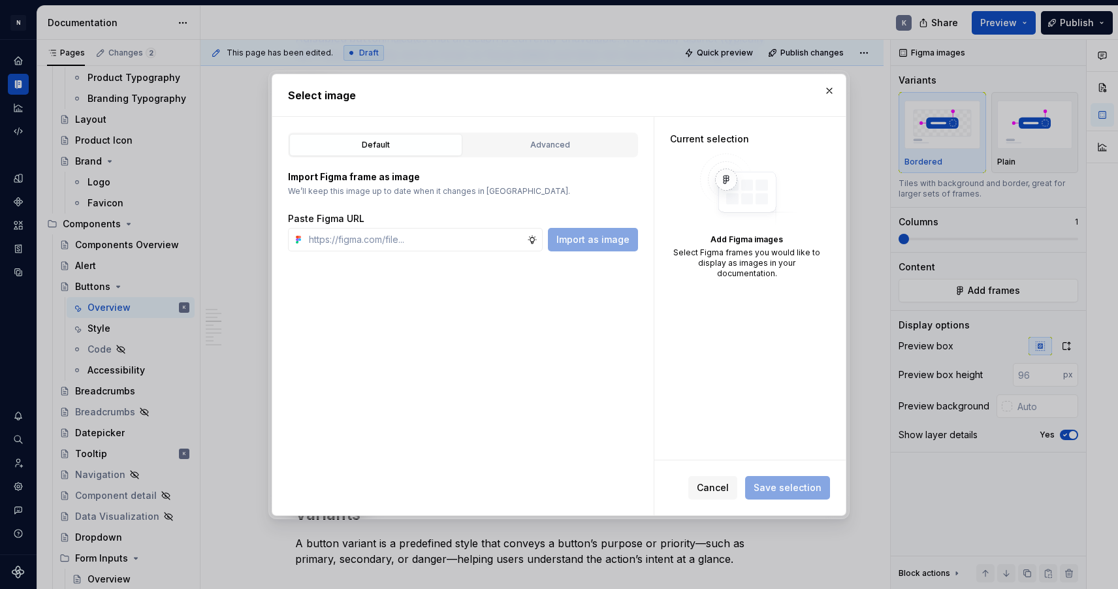
type textarea "*"
type input "https://www.figma.com/design/92H0x8APjCJif6Geqmu64E/DS---Main?m=auto&node-id=91…"
click at [582, 240] on span "Import as image" at bounding box center [592, 239] width 73 height 13
click at [579, 142] on div "Advanced" at bounding box center [550, 144] width 164 height 13
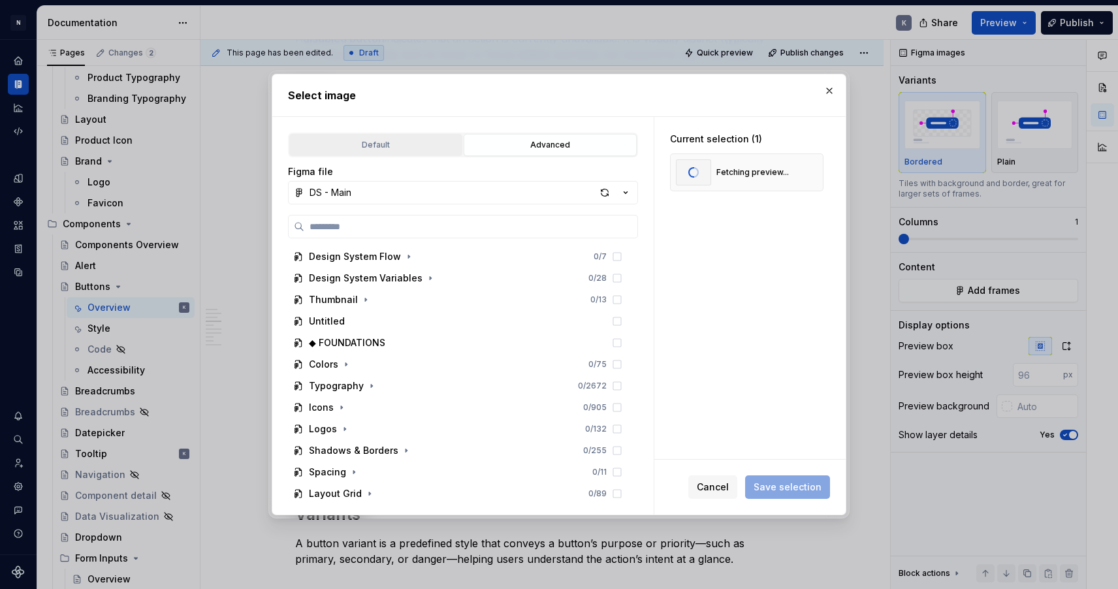
click at [409, 142] on div "Default" at bounding box center [376, 144] width 164 height 13
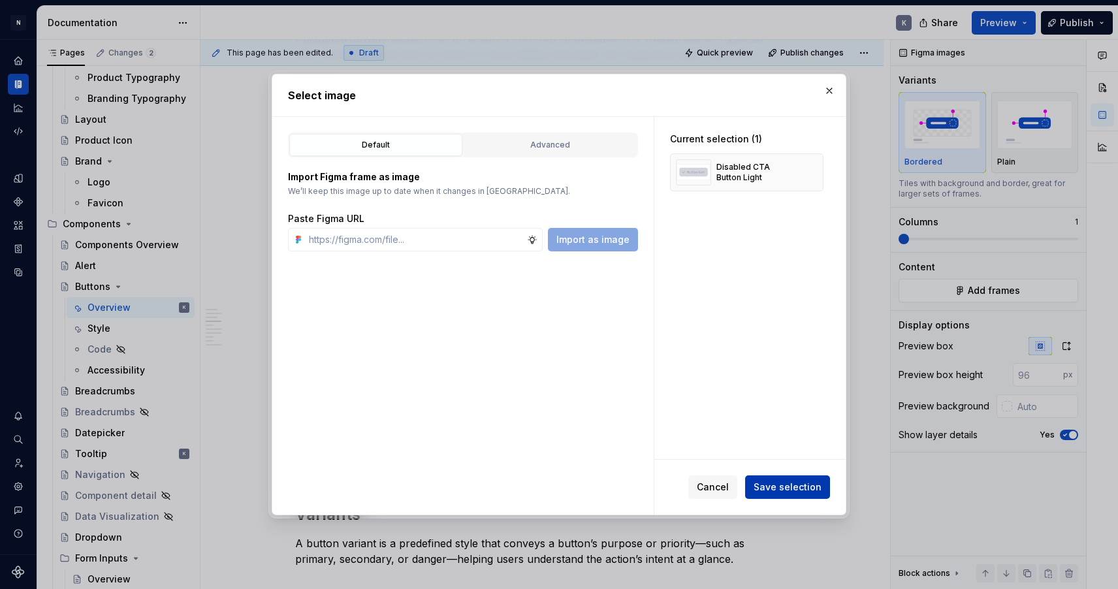
click at [785, 483] on span "Save selection" at bounding box center [787, 486] width 68 height 13
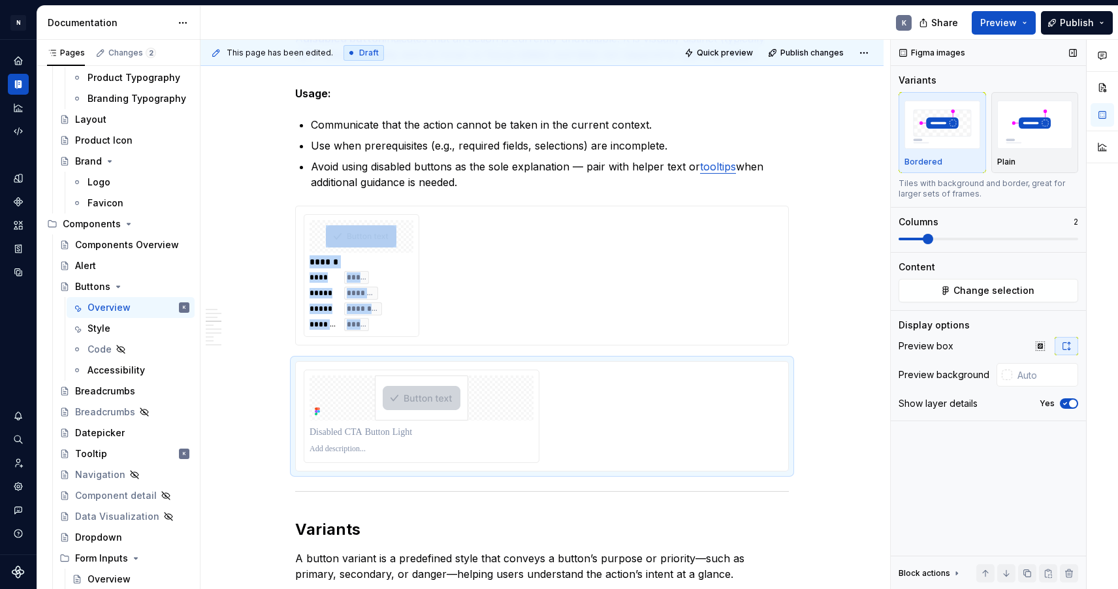
click at [919, 240] on span at bounding box center [988, 239] width 180 height 10
click at [445, 448] on p at bounding box center [421, 449] width 224 height 10
click at [427, 369] on html "N Product Design K Design system data Documentation K Share Preview Publish Pag…" at bounding box center [559, 294] width 1118 height 589
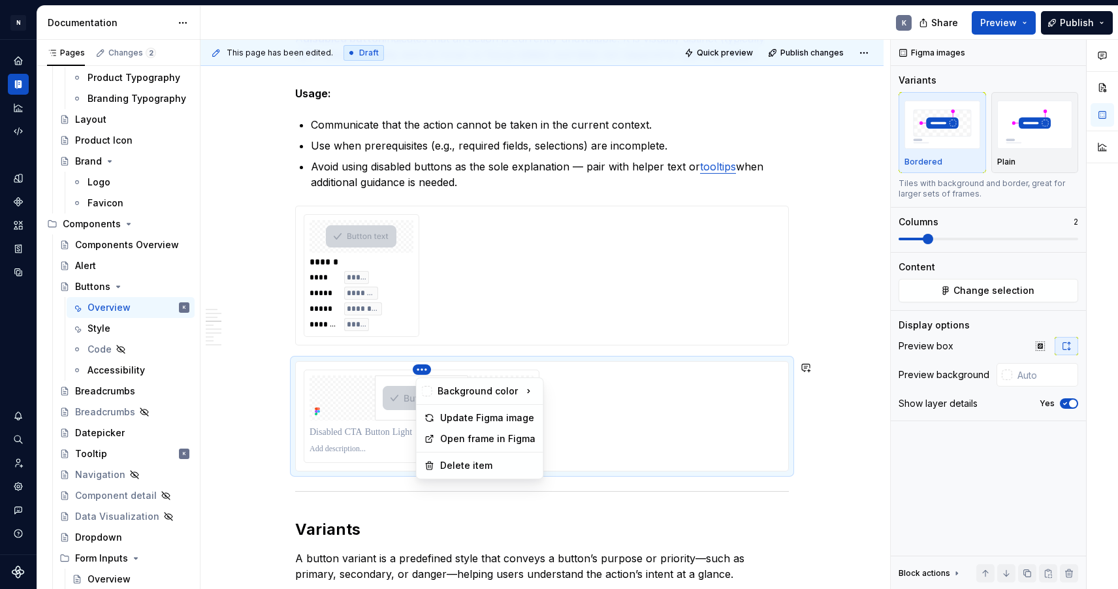
click at [627, 379] on html "N Product Design K Design system data Documentation K Share Preview Publish Pag…" at bounding box center [559, 294] width 1118 height 589
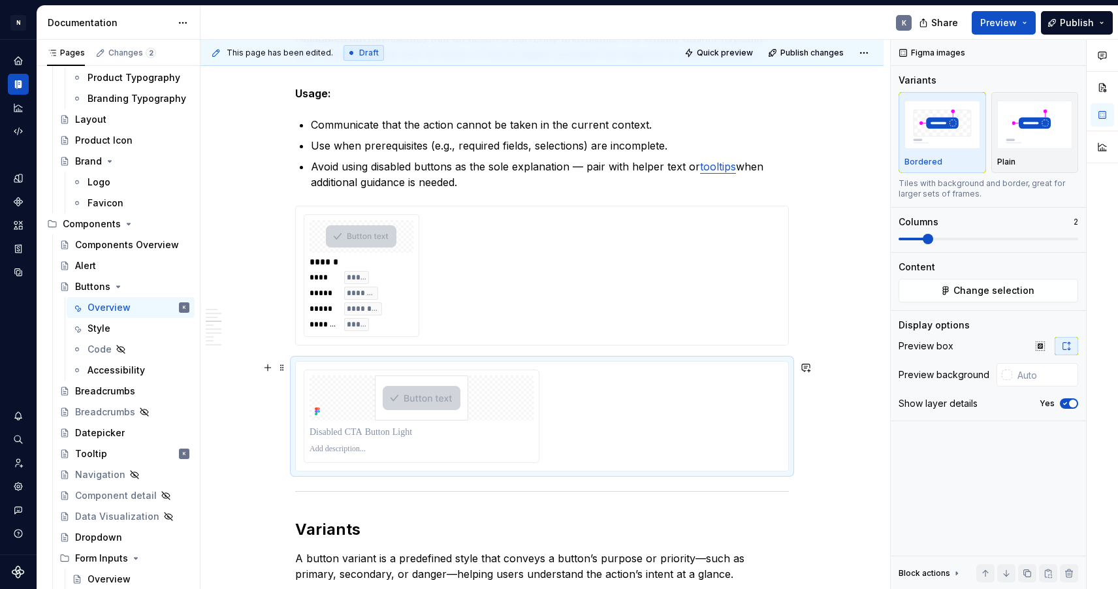
click at [570, 438] on div at bounding box center [542, 416] width 477 height 93
click at [605, 427] on div at bounding box center [542, 416] width 477 height 93
click at [930, 294] on button "Change selection" at bounding box center [988, 291] width 180 height 24
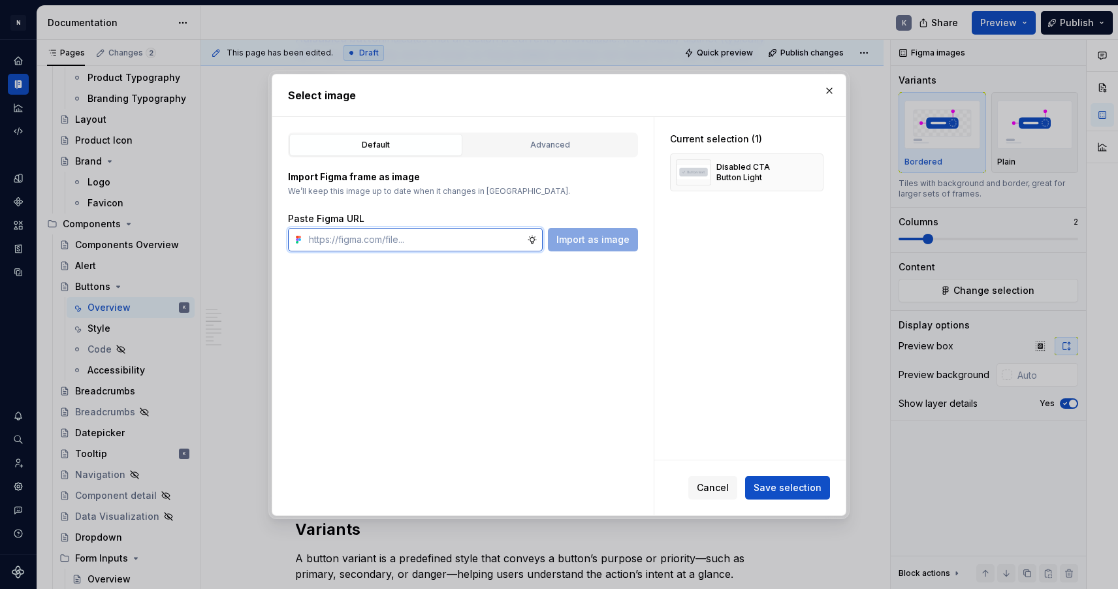
type textarea "*"
click at [468, 237] on input "text" at bounding box center [415, 240] width 223 height 24
paste input "https://www.figma.com/design/92H0x8APjCJif6Geqmu64E/DS---Main?m=auto&node-id=91…"
type input "https://www.figma.com/design/92H0x8APjCJif6Geqmu64E/DS---Main?m=auto&node-id=91…"
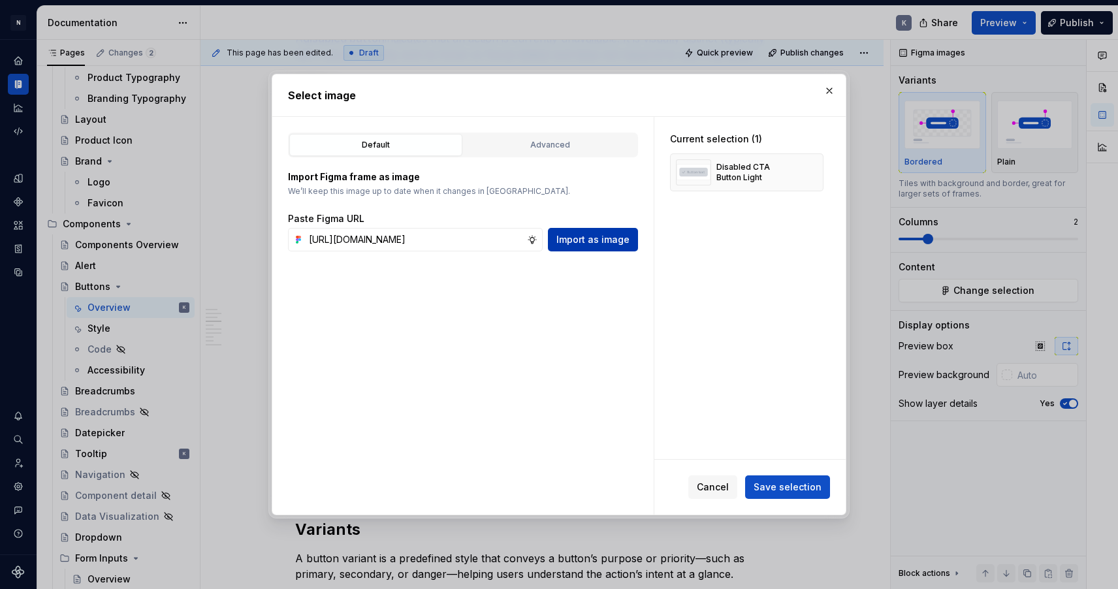
click at [578, 241] on span "Import as image" at bounding box center [592, 239] width 73 height 13
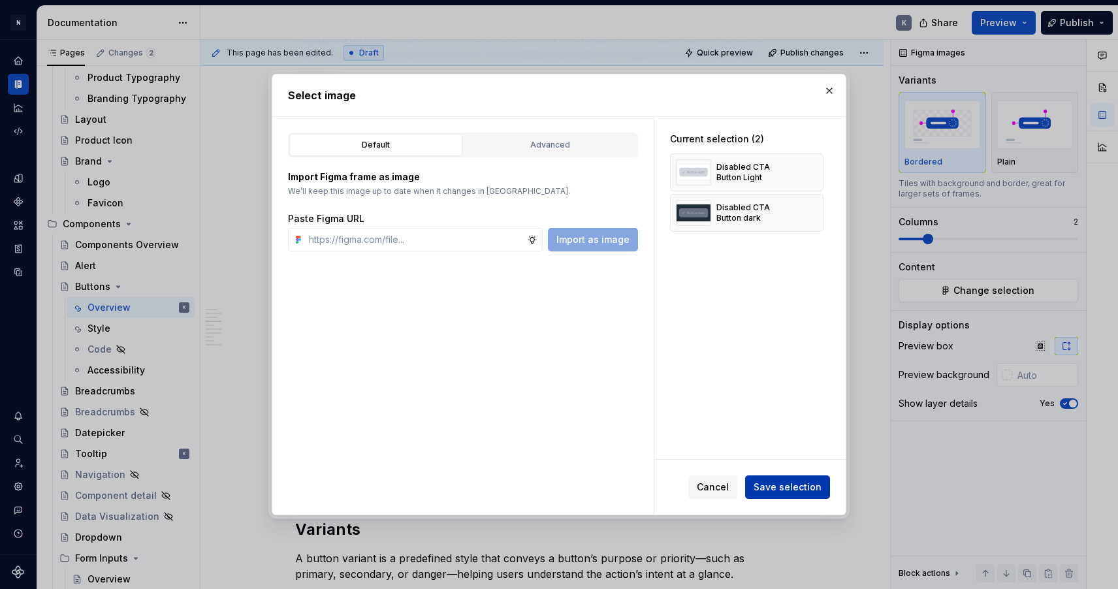
click at [779, 487] on span "Save selection" at bounding box center [787, 486] width 68 height 13
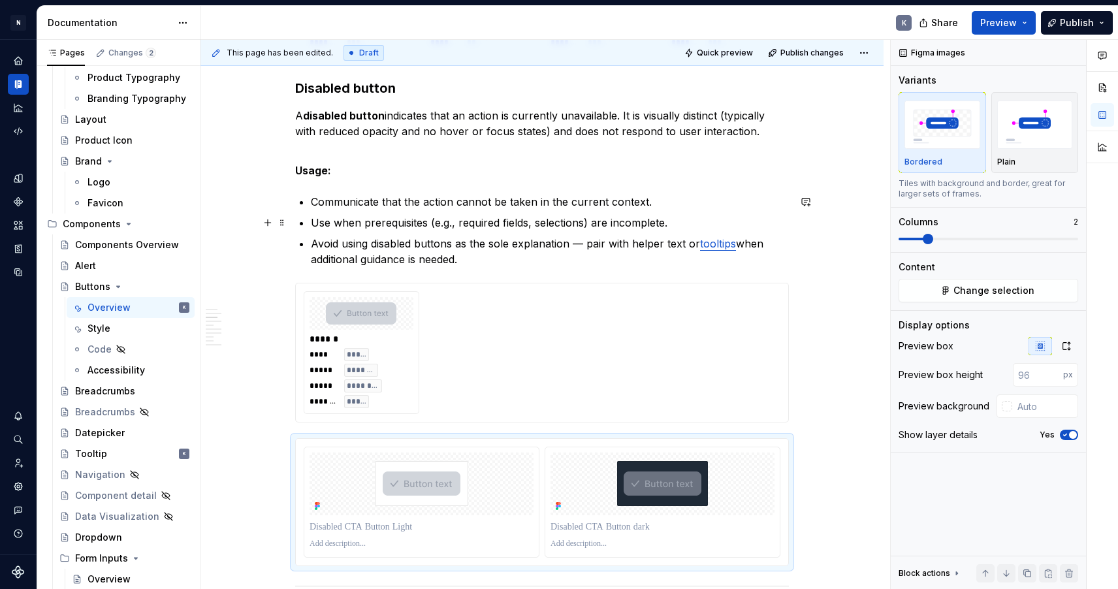
scroll to position [1268, 0]
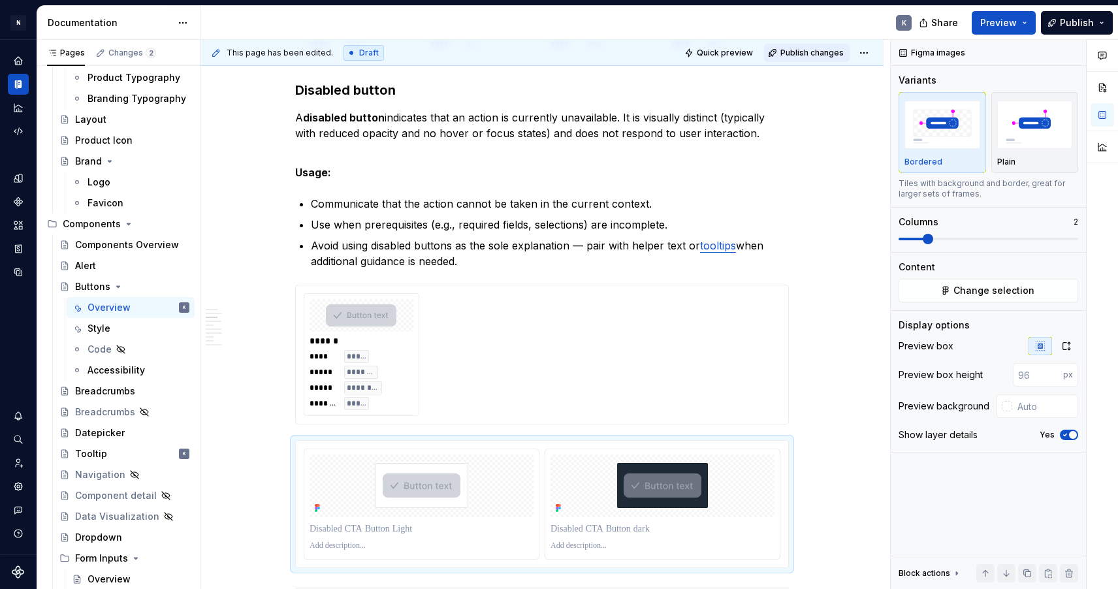
click at [806, 48] on span "Publish changes" at bounding box center [811, 53] width 63 height 10
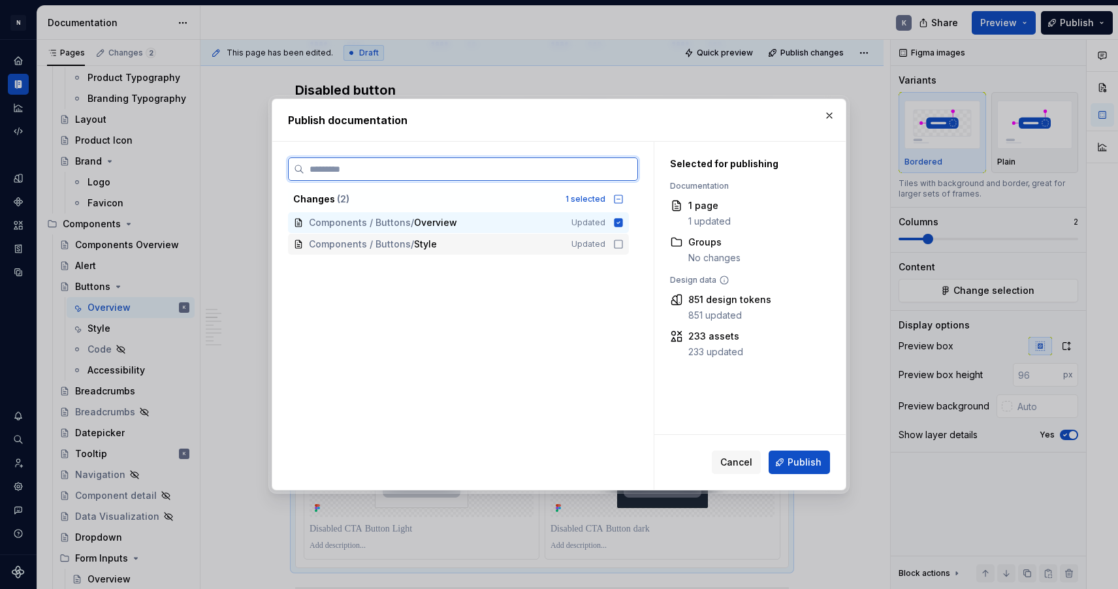
click at [623, 245] on icon at bounding box center [618, 244] width 10 height 10
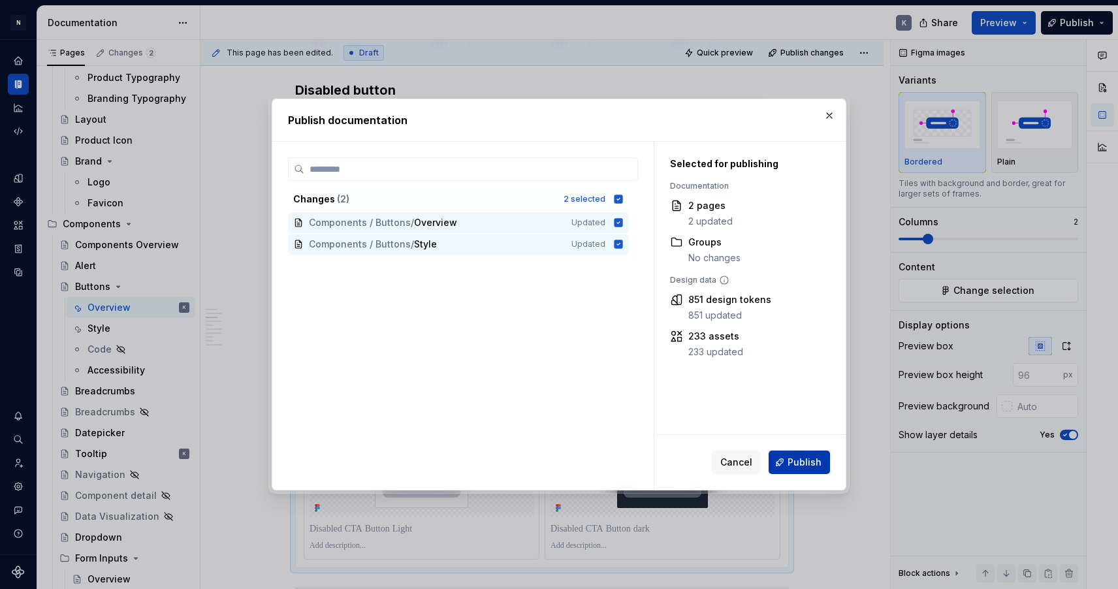
click at [794, 460] on span "Publish" at bounding box center [804, 462] width 34 height 13
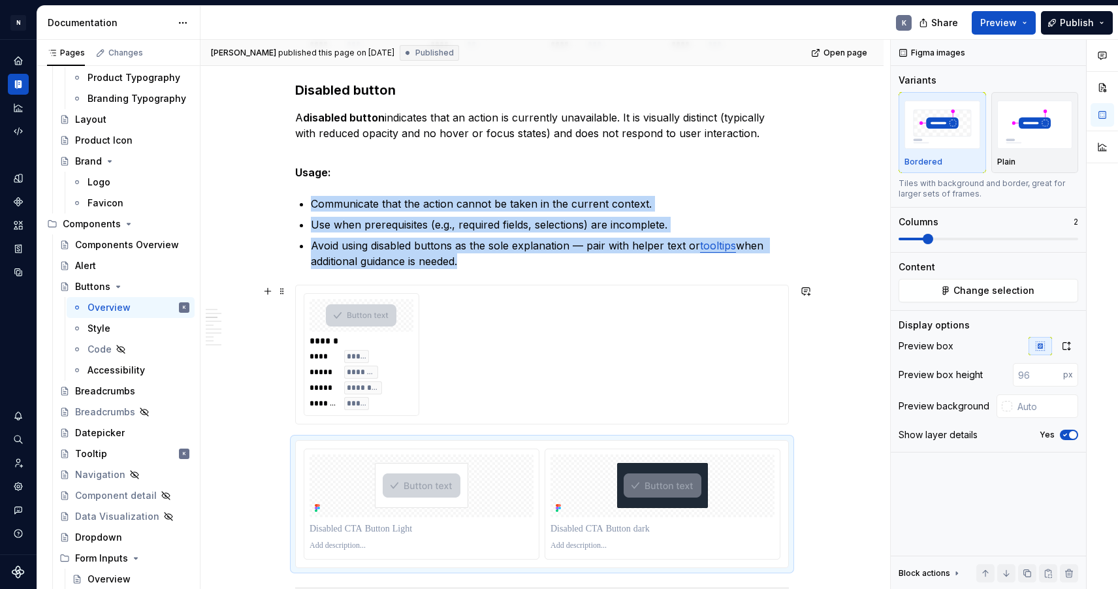
click at [397, 350] on div "**** ***** ***** ******* ***** ******** ******* *****" at bounding box center [361, 380] width 104 height 60
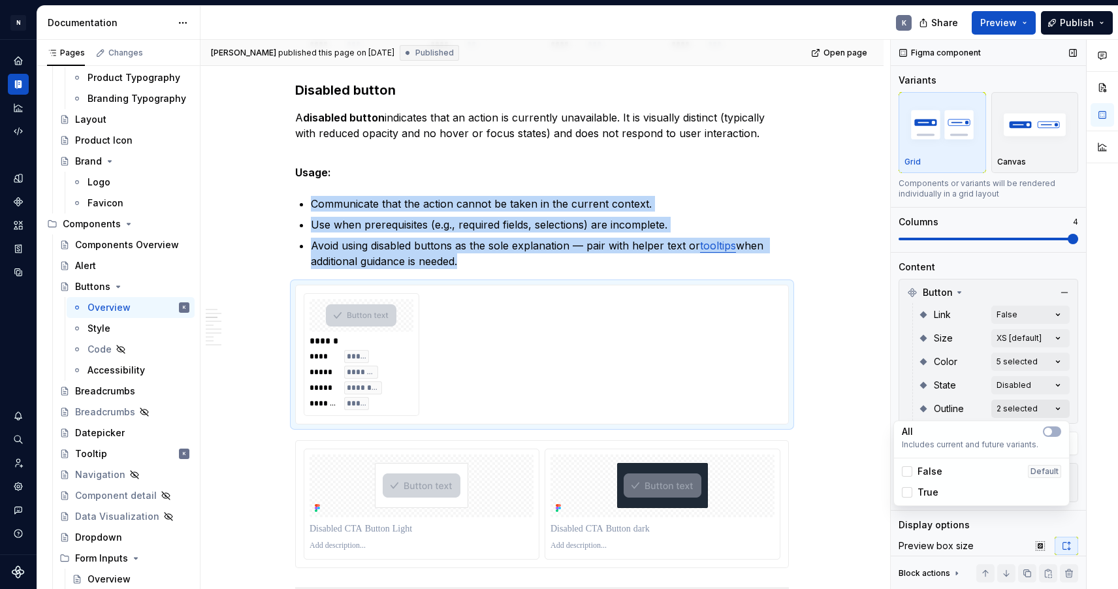
click at [1047, 409] on div "Comments Open comments No comments yet Select ‘Comment’ from the block context …" at bounding box center [1003, 315] width 227 height 550
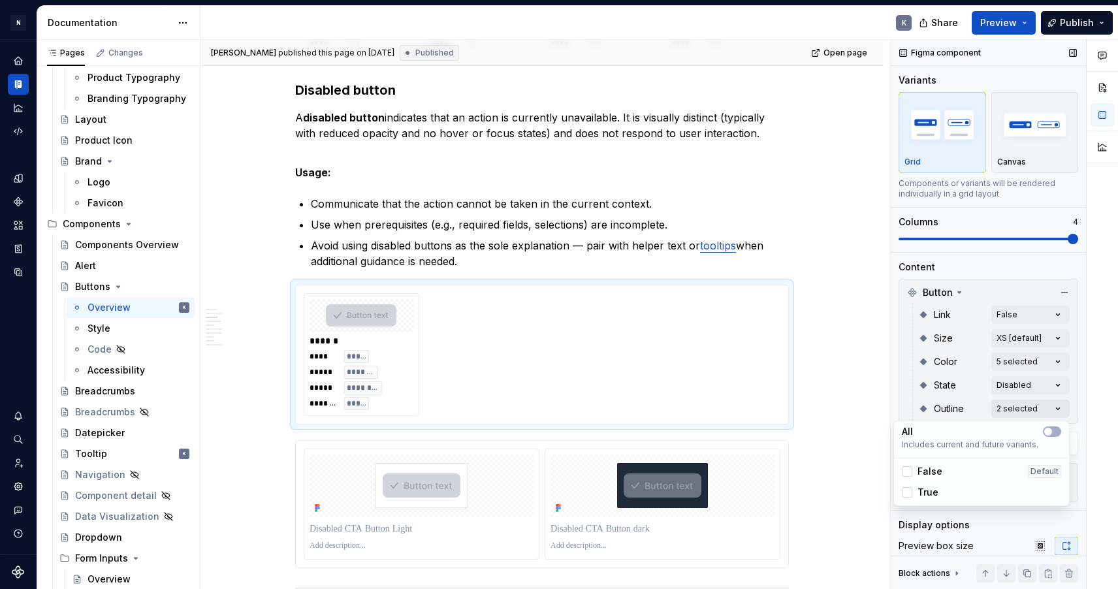
click at [1060, 408] on div "Comments Open comments No comments yet Select ‘Comment’ from the block context …" at bounding box center [1003, 315] width 227 height 550
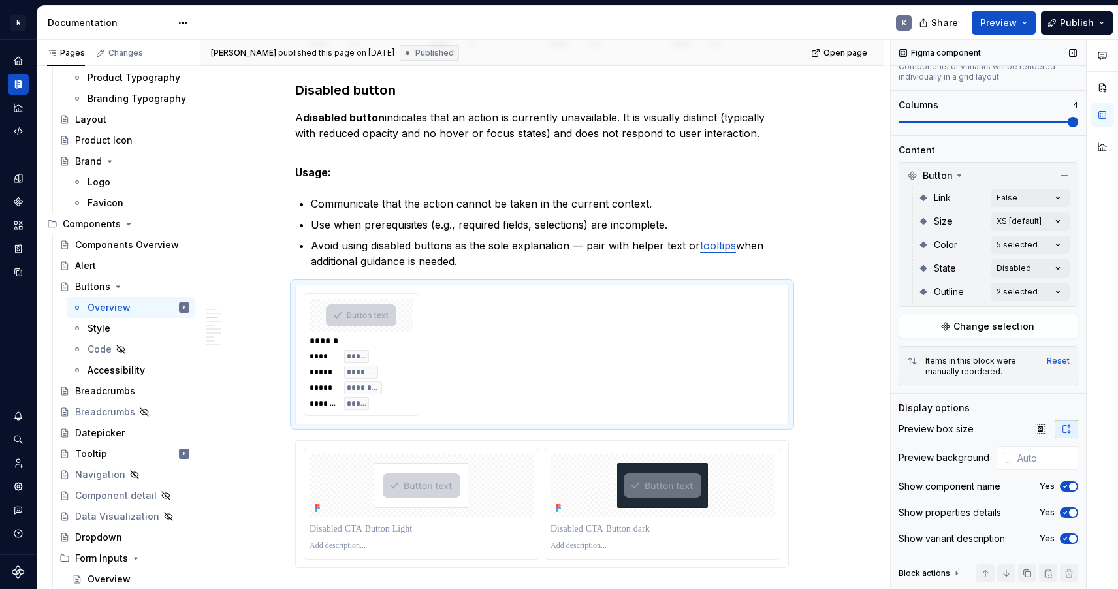
scroll to position [117, 0]
type textarea "*"
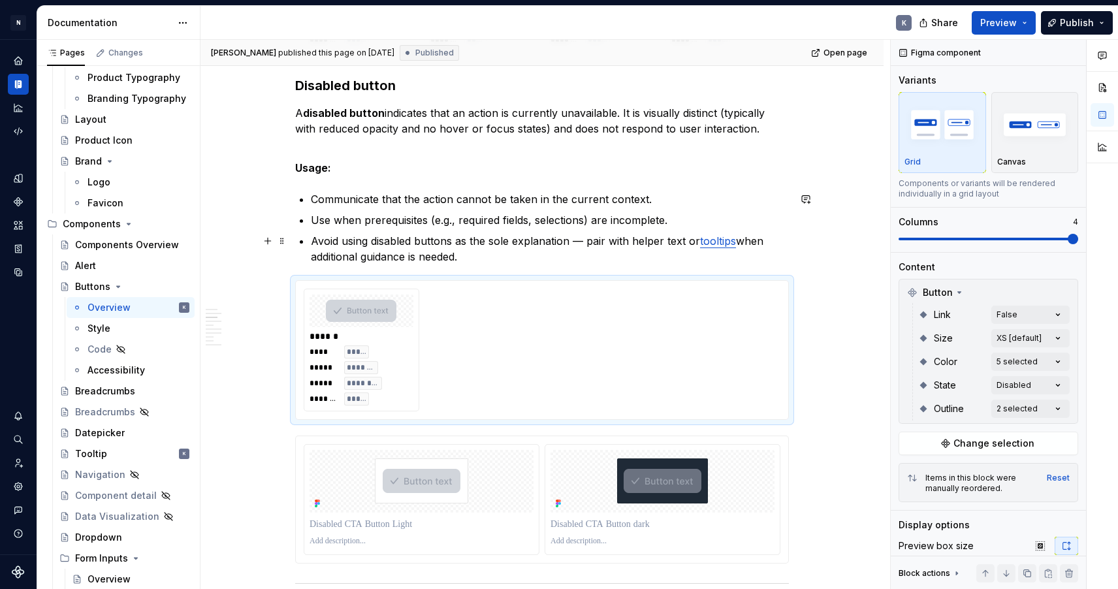
scroll to position [1266, 0]
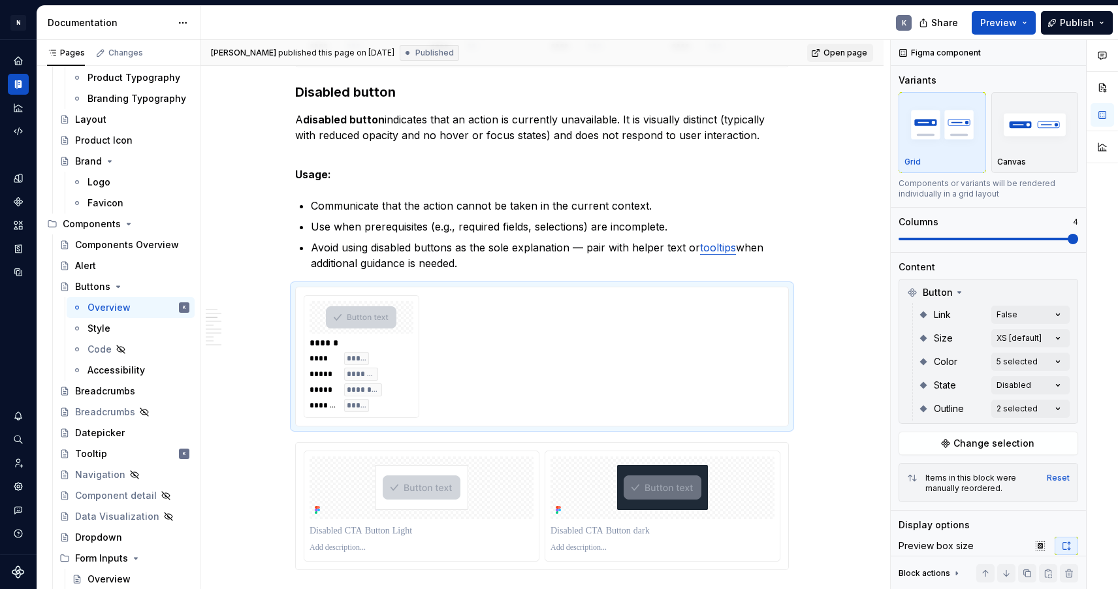
click at [843, 53] on span "Open page" at bounding box center [845, 53] width 44 height 10
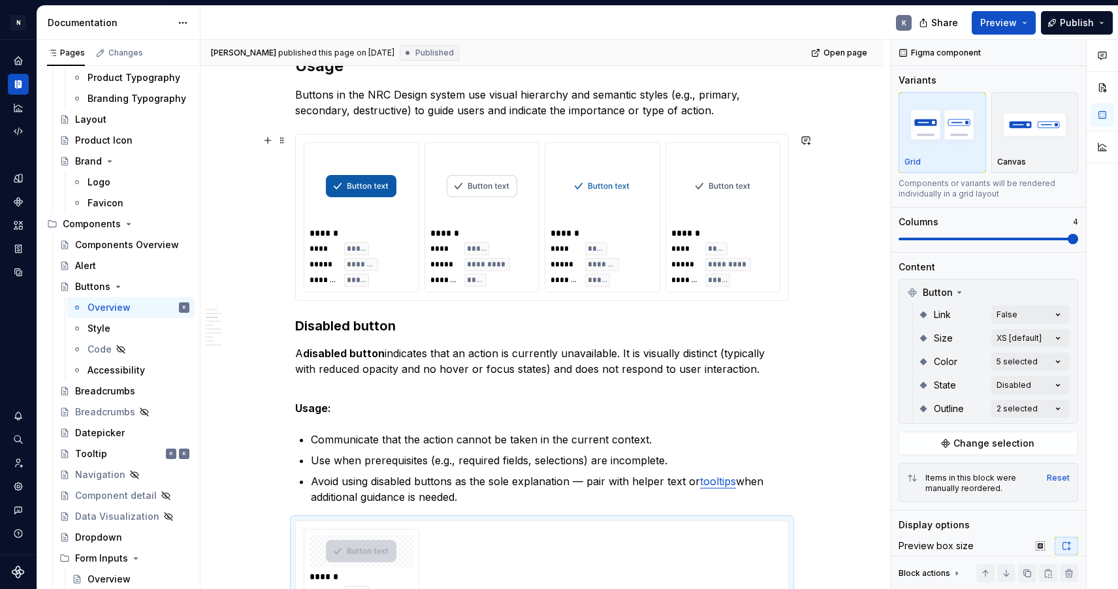
scroll to position [892, 0]
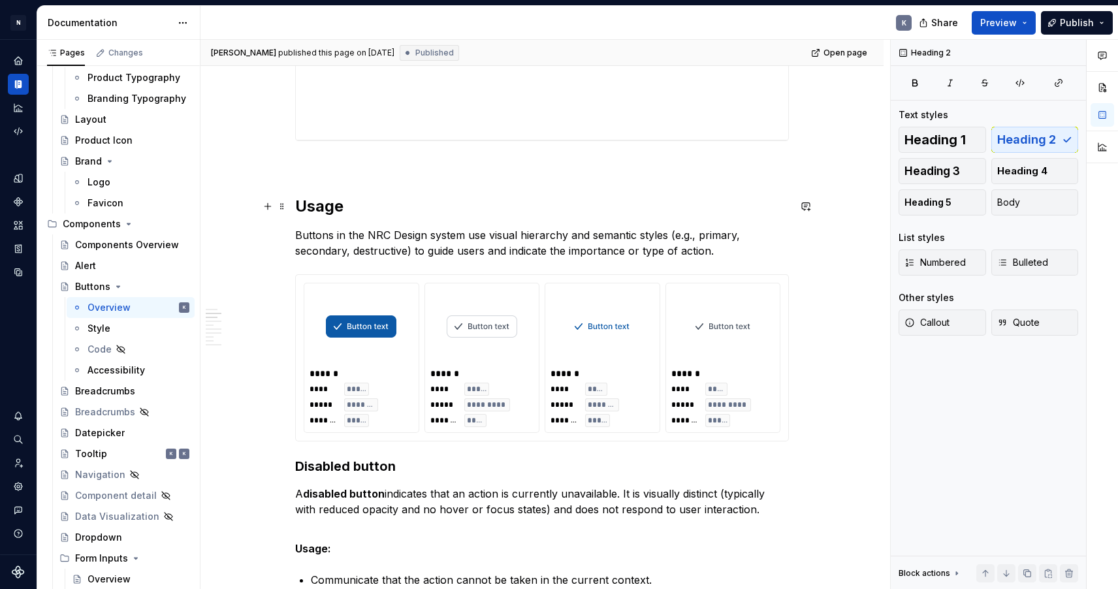
click at [326, 203] on h2 "Usage" at bounding box center [542, 206] width 494 height 21
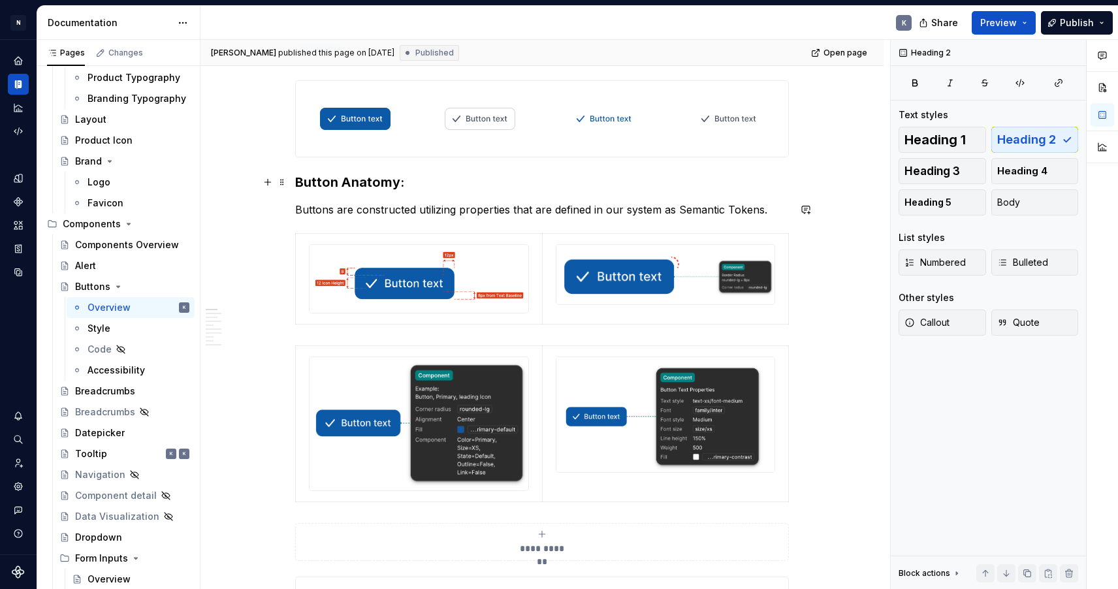
scroll to position [0, 0]
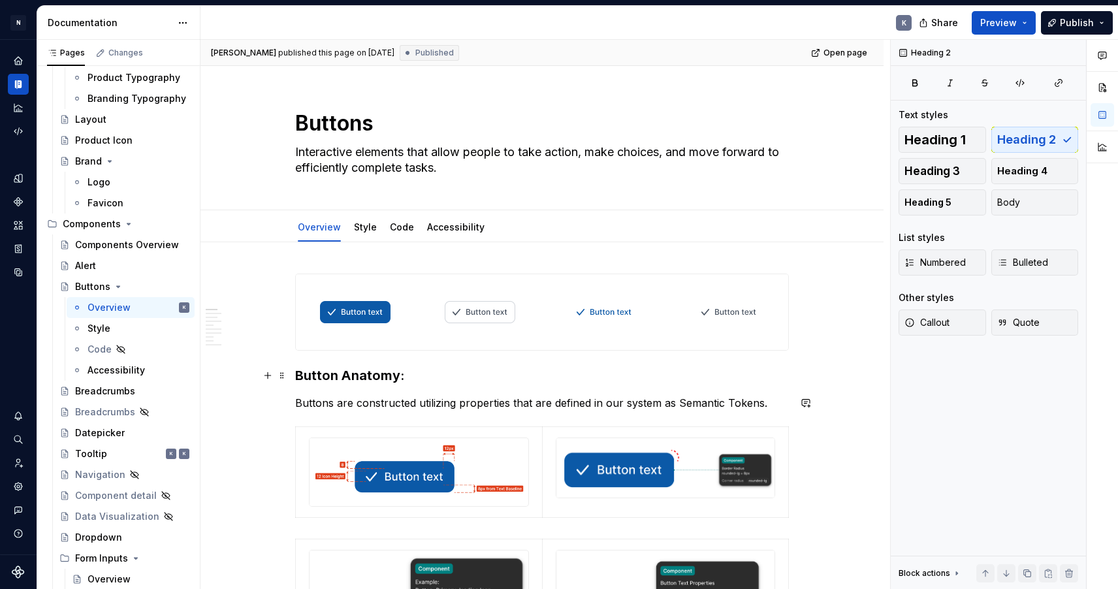
click at [361, 374] on h3 "Button Anatomy:" at bounding box center [542, 375] width 494 height 18
click at [393, 373] on h3 "Button Anatomy:" at bounding box center [542, 375] width 494 height 18
click at [450, 381] on h3 "Button Anatomy:" at bounding box center [542, 375] width 494 height 18
click at [385, 373] on h3 "Button Anatomy:" at bounding box center [542, 375] width 494 height 18
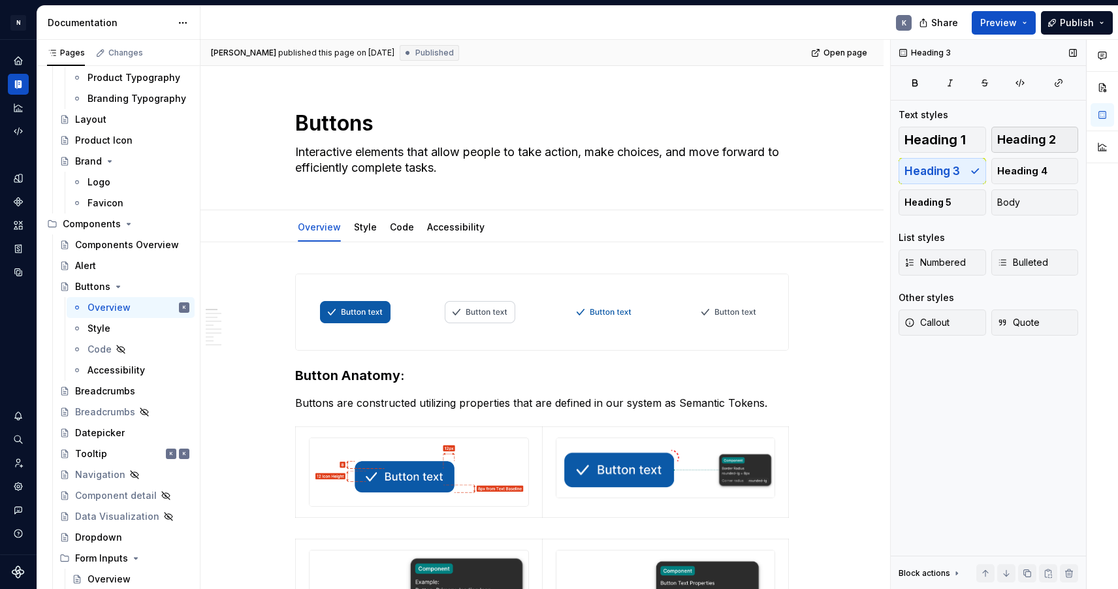
click at [1028, 136] on span "Heading 2" at bounding box center [1026, 139] width 59 height 13
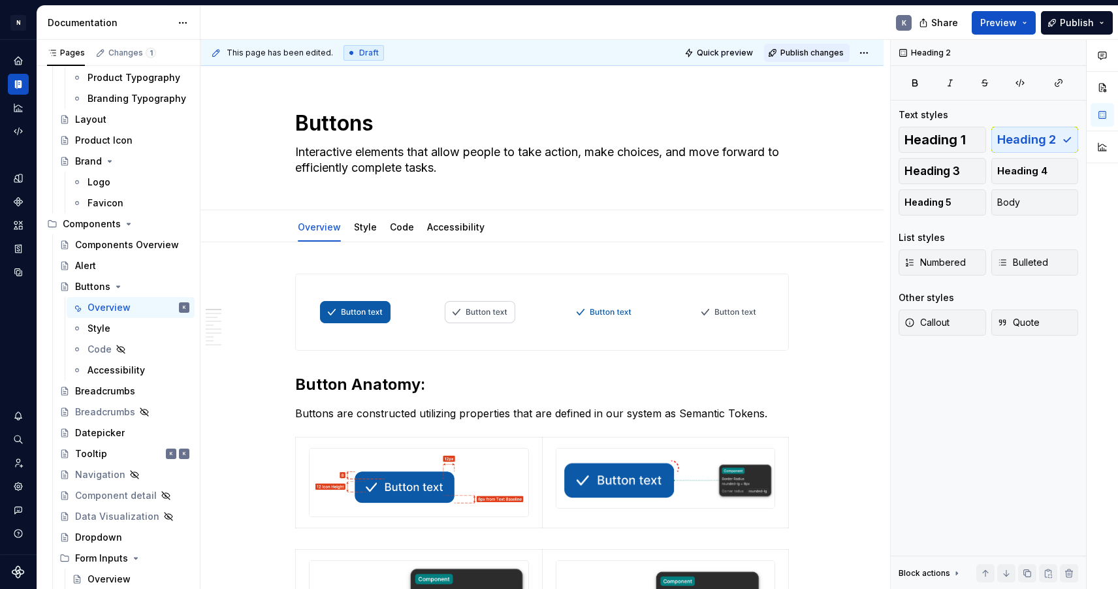
click at [822, 54] on span "Publish changes" at bounding box center [811, 53] width 63 height 10
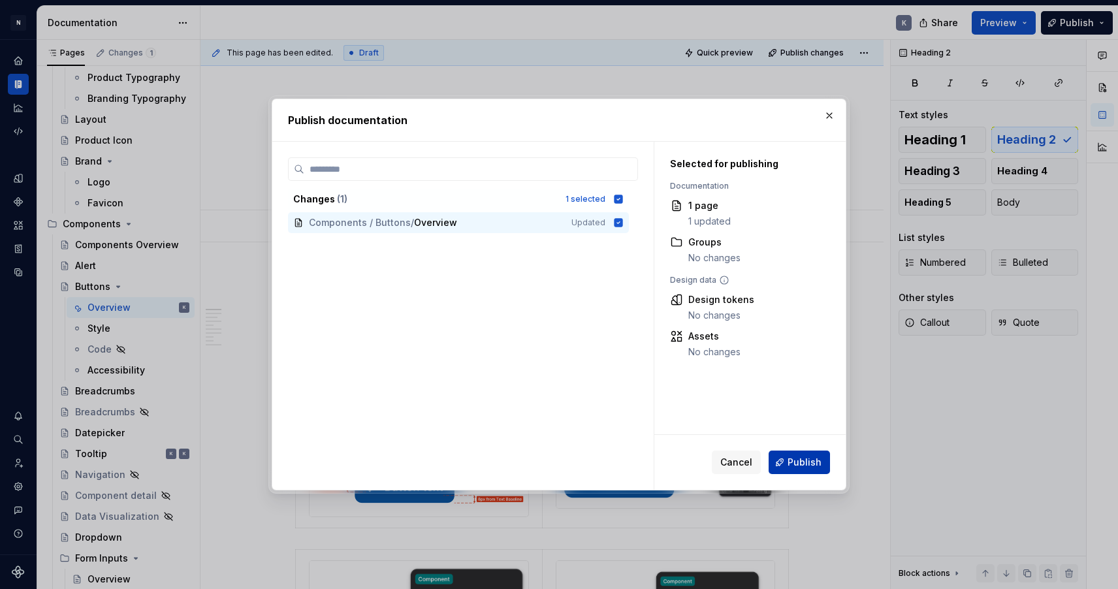
click at [794, 460] on span "Publish" at bounding box center [804, 462] width 34 height 13
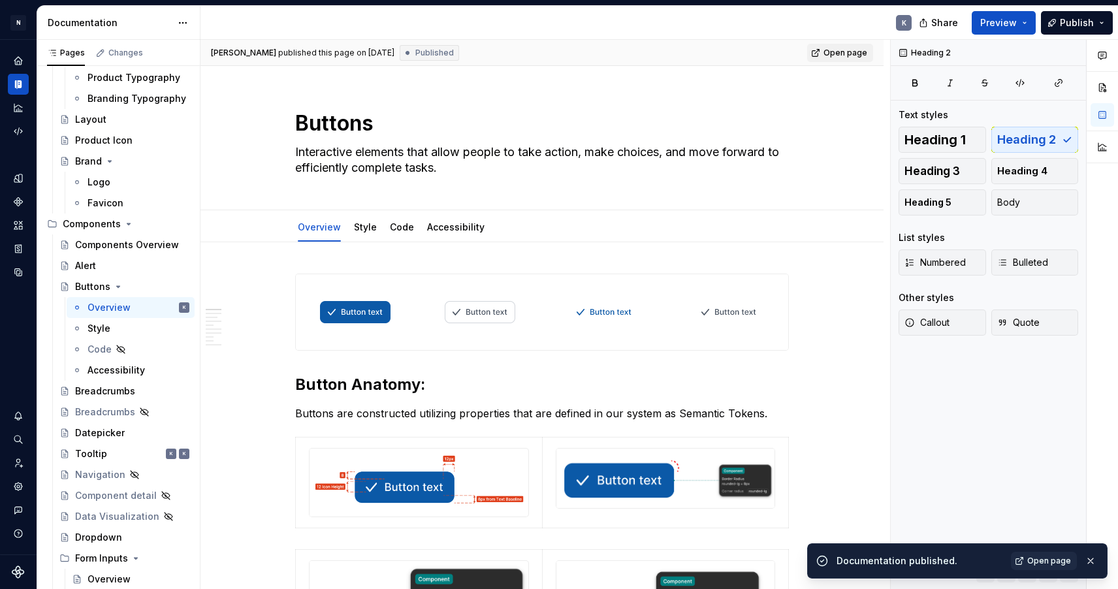
click at [847, 54] on span "Open page" at bounding box center [845, 53] width 44 height 10
type textarea "*"
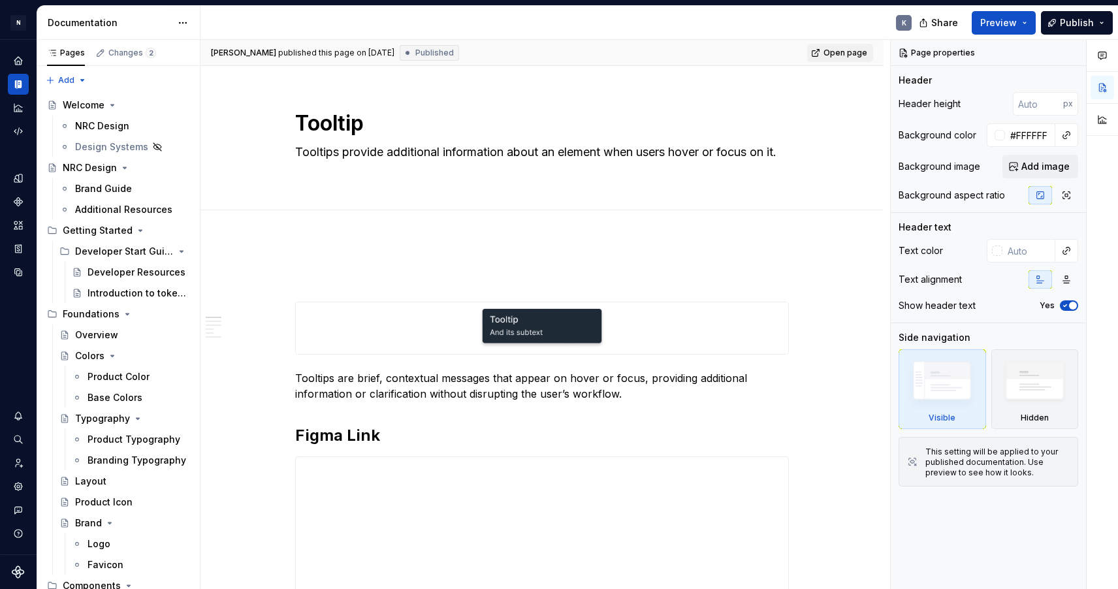
click at [830, 54] on link "Open page" at bounding box center [840, 53] width 66 height 18
click at [316, 283] on p at bounding box center [542, 278] width 494 height 16
type textarea "*"
